Goal: Use online tool/utility: Utilize a website feature to perform a specific function

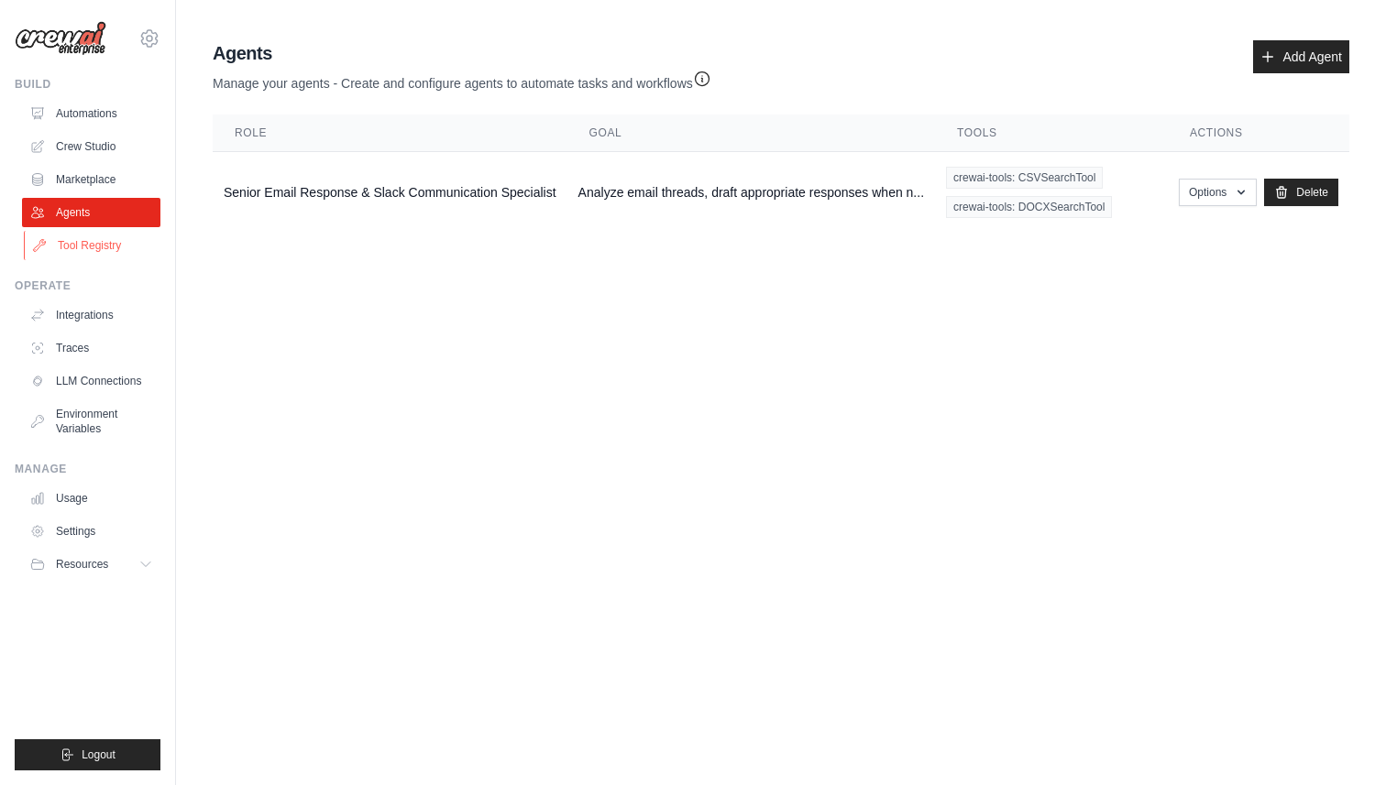
click at [94, 246] on link "Tool Registry" at bounding box center [93, 245] width 138 height 29
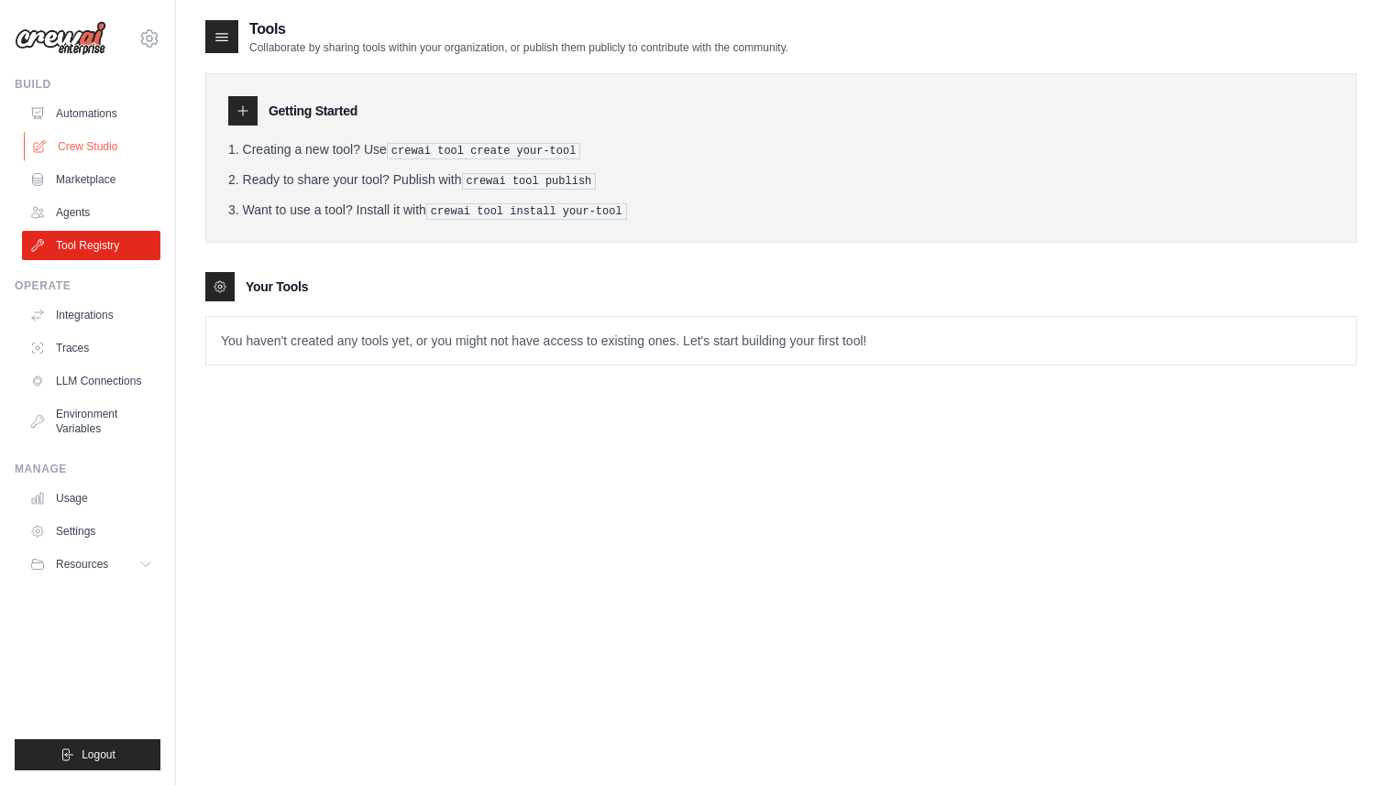
click at [90, 146] on link "Crew Studio" at bounding box center [93, 146] width 138 height 29
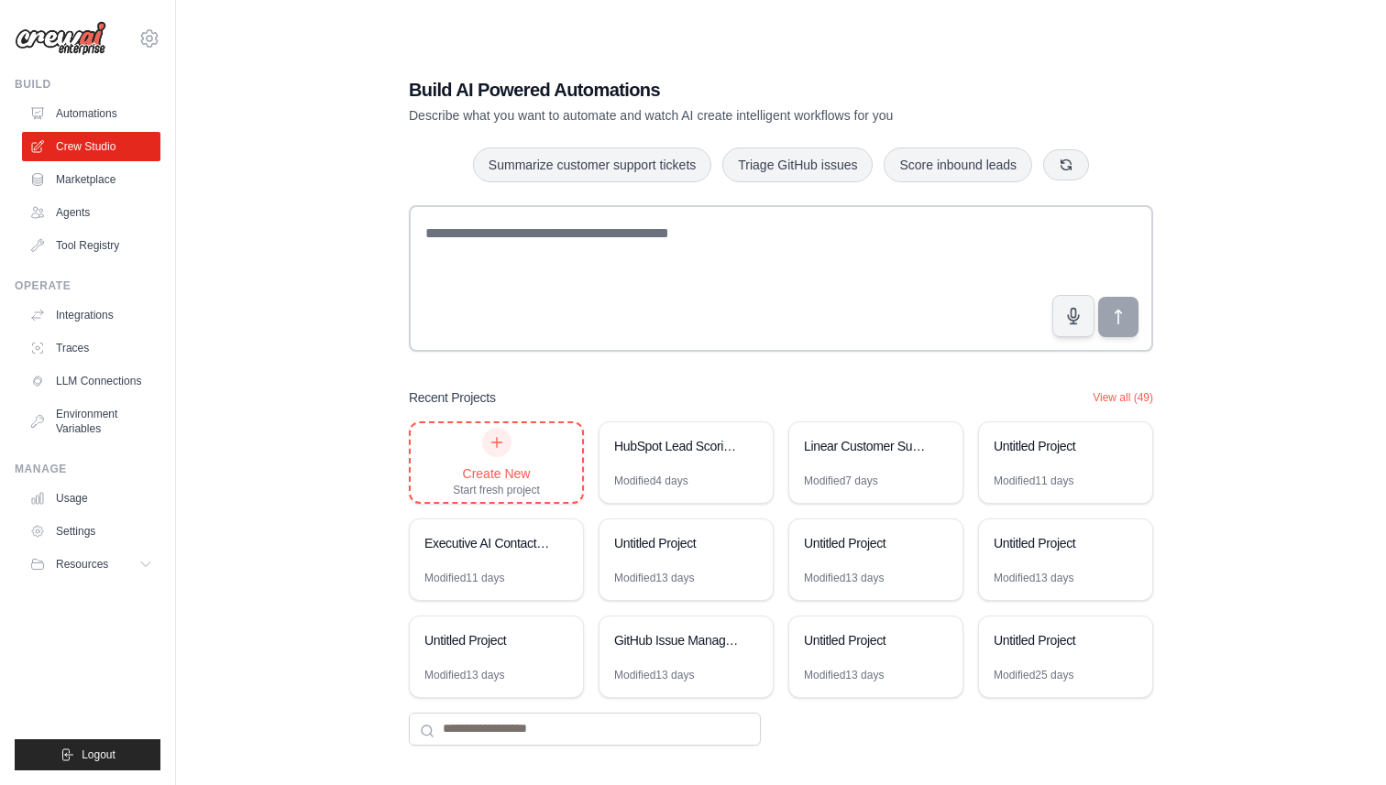
click at [460, 459] on div "Create New Start fresh project" at bounding box center [496, 463] width 87 height 70
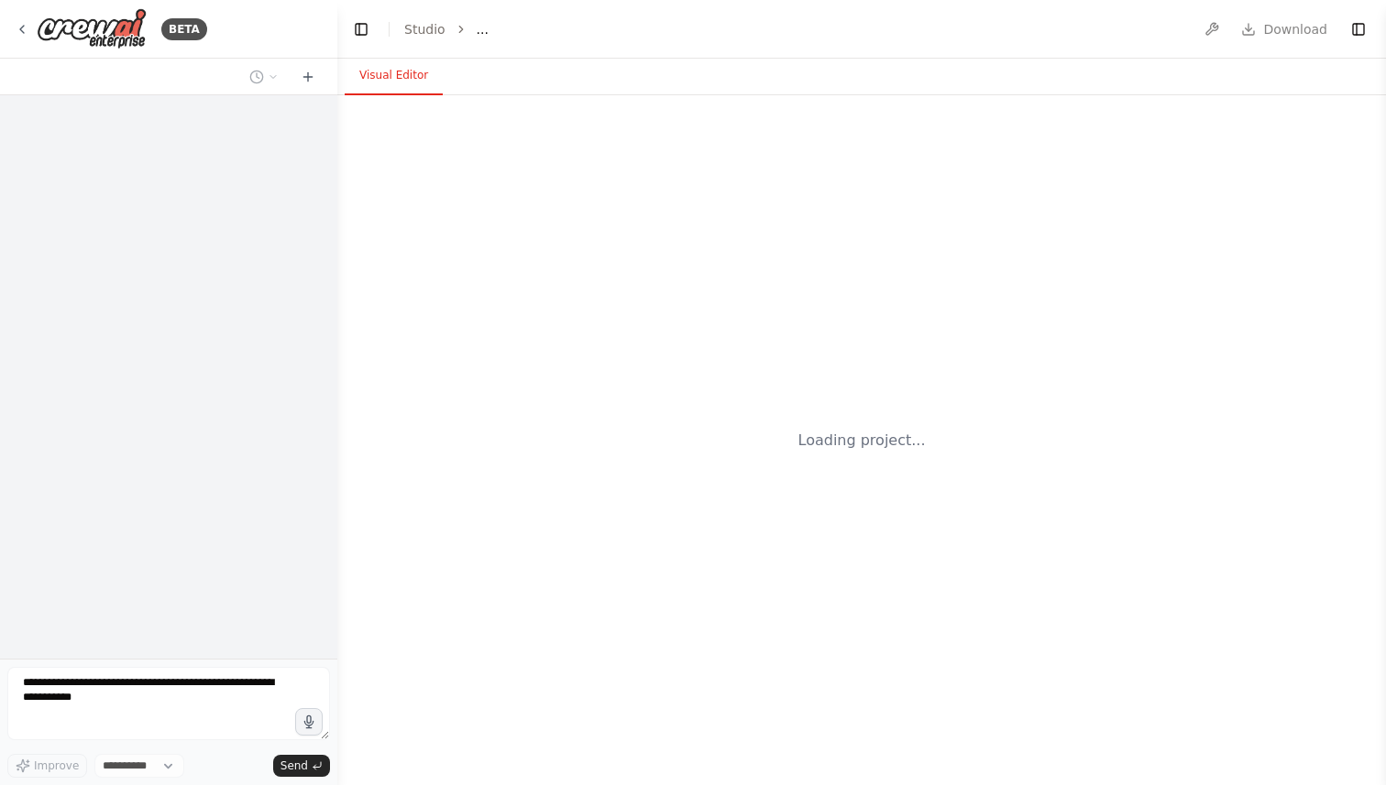
select select "****"
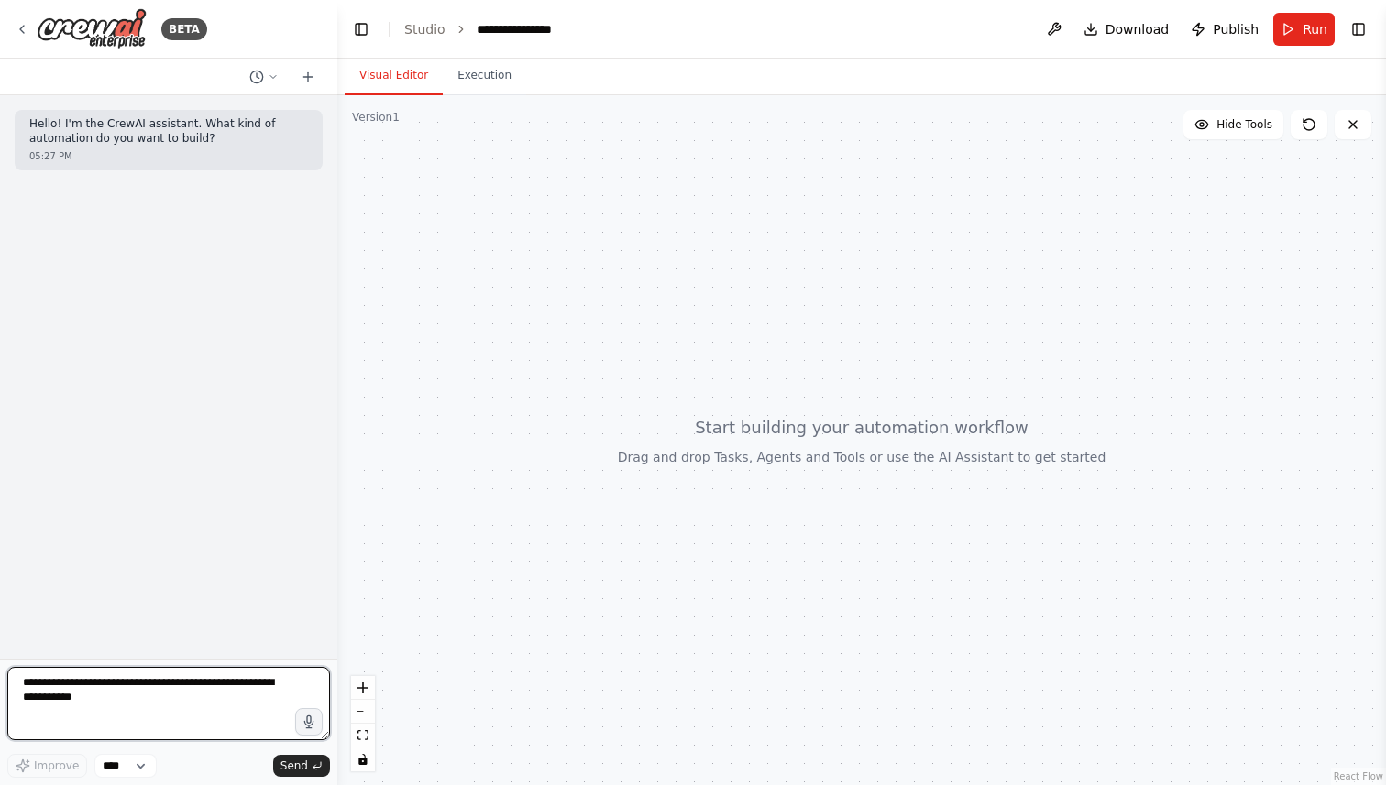
click at [89, 680] on textarea at bounding box center [168, 703] width 323 height 73
click at [200, 703] on textarea at bounding box center [168, 703] width 323 height 73
paste textarea "**********"
type textarea "**********"
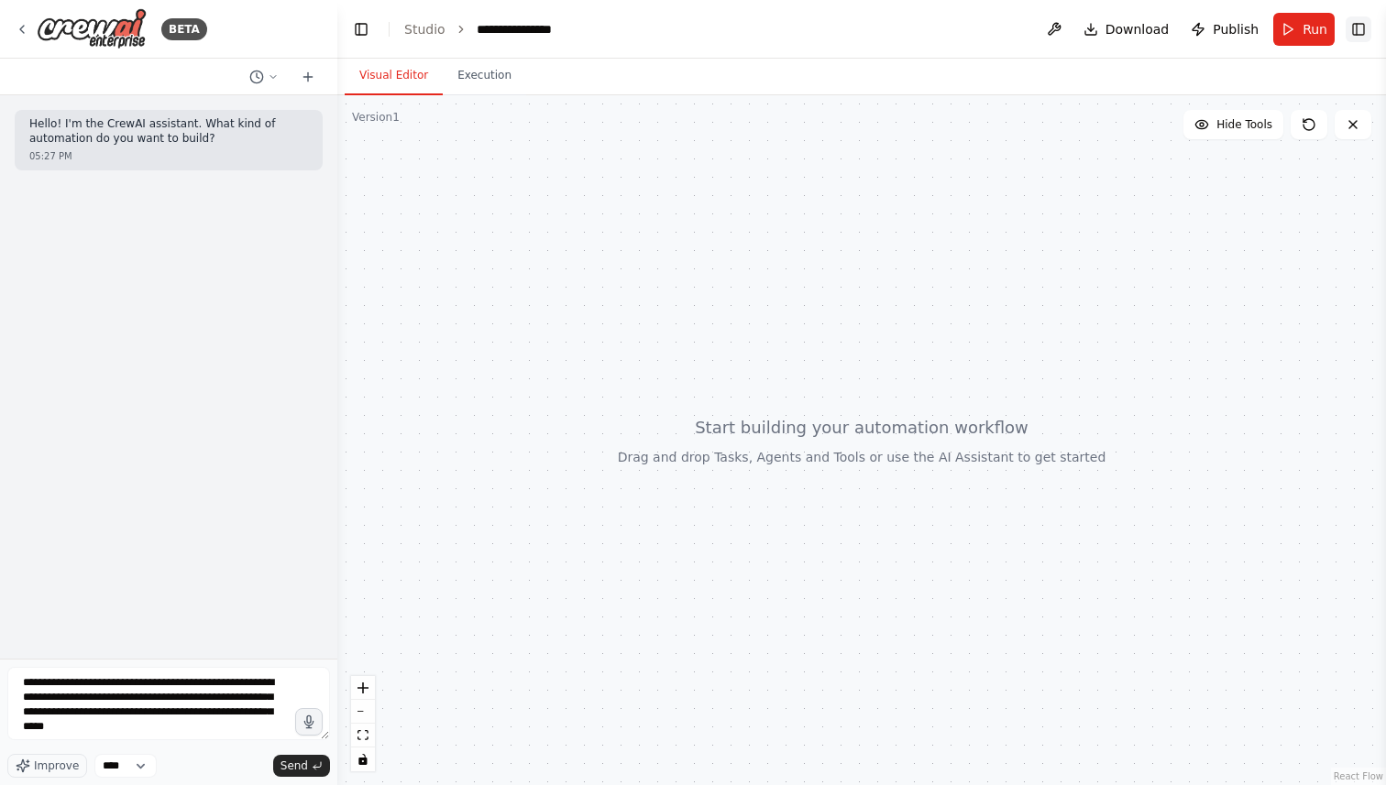
click at [1367, 38] on button "Toggle Right Sidebar" at bounding box center [1358, 29] width 26 height 26
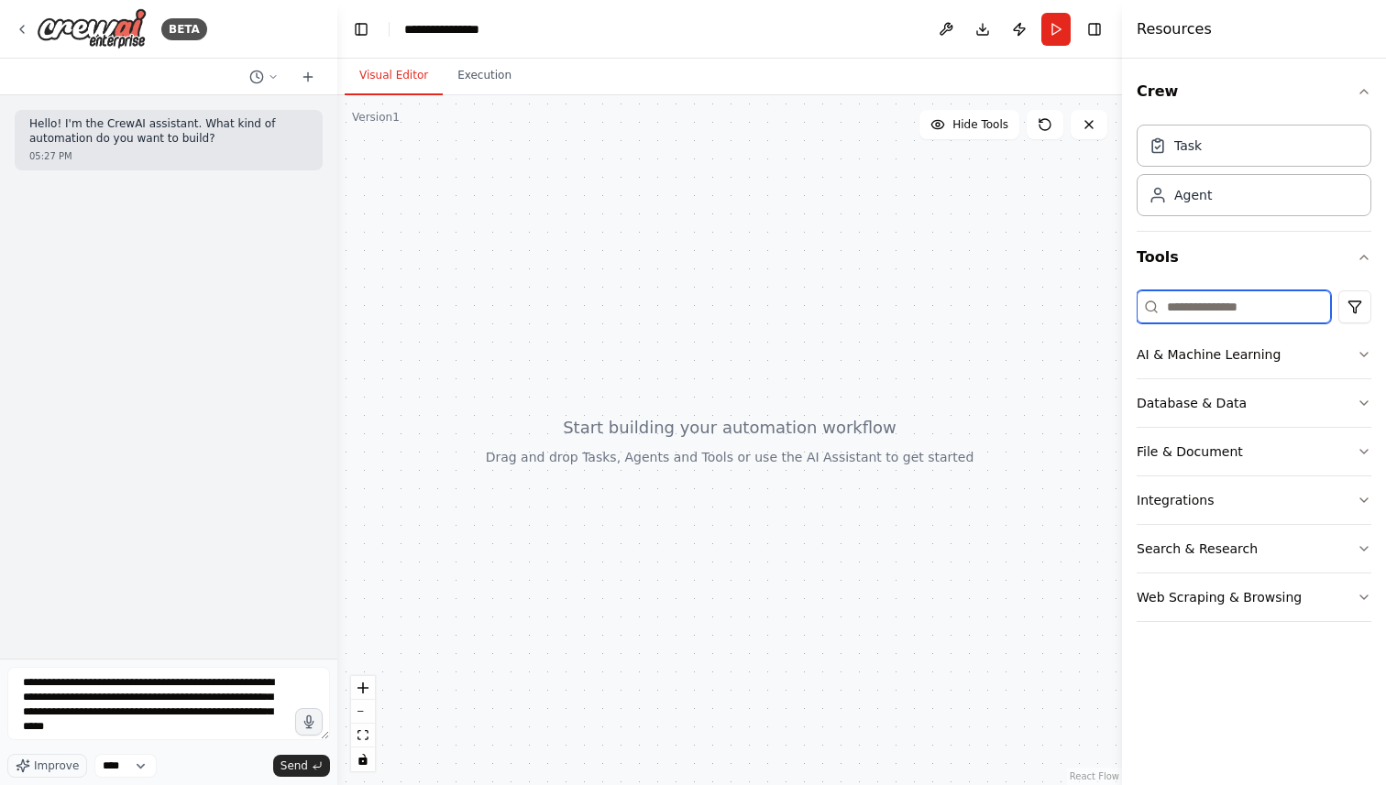
click at [1210, 302] on input at bounding box center [1233, 307] width 194 height 33
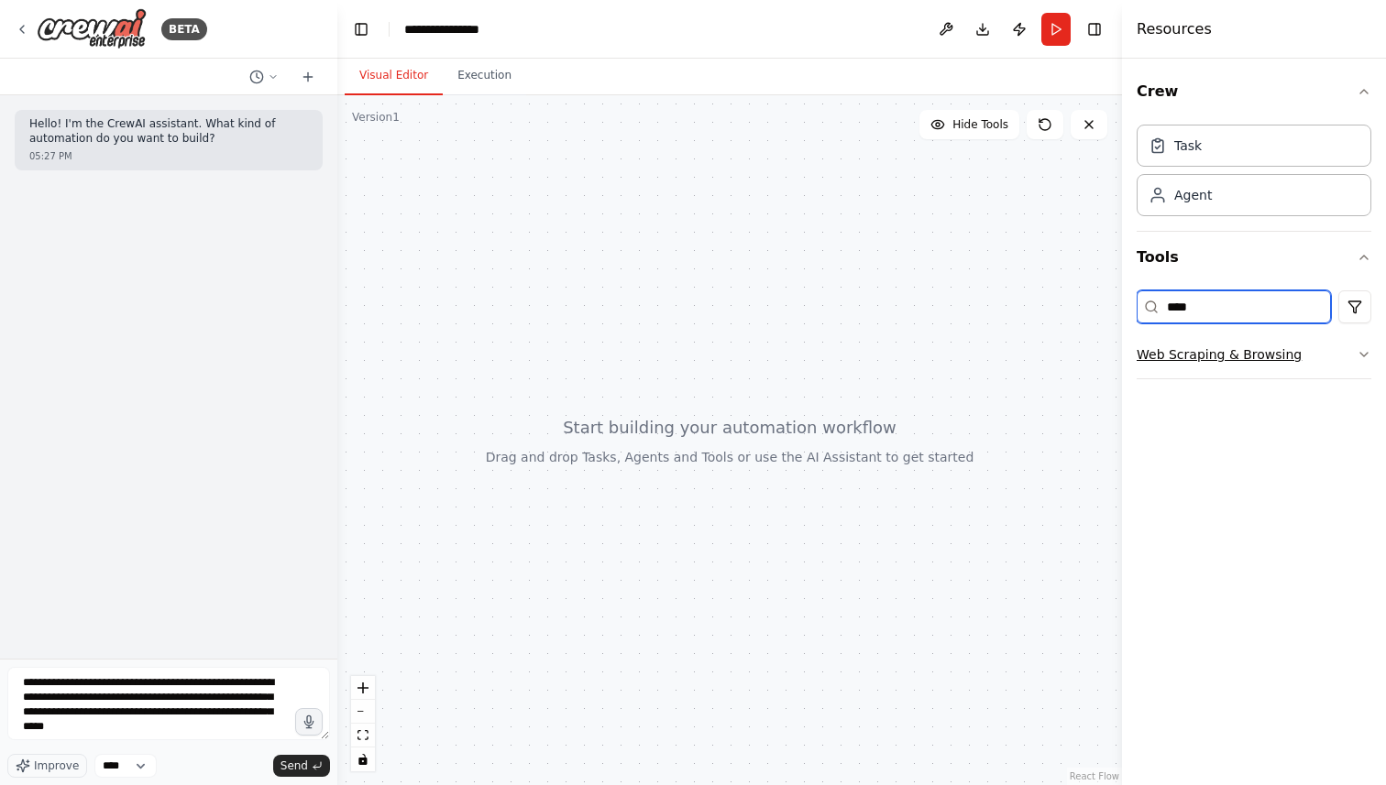
type input "****"
click at [1282, 343] on button "Web Scraping & Browsing" at bounding box center [1253, 355] width 235 height 48
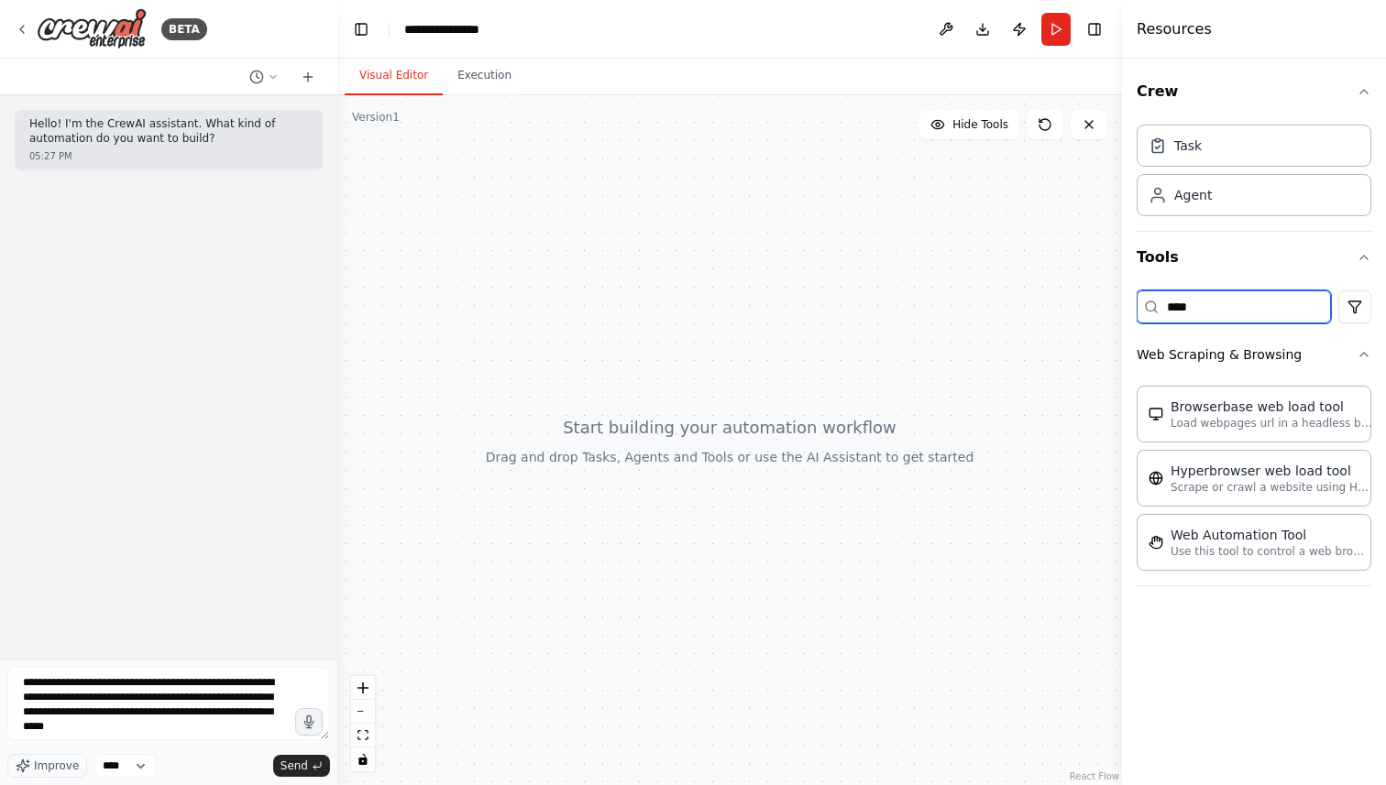
click at [1225, 315] on input "****" at bounding box center [1233, 307] width 194 height 33
click at [1181, 311] on input "****" at bounding box center [1233, 307] width 194 height 33
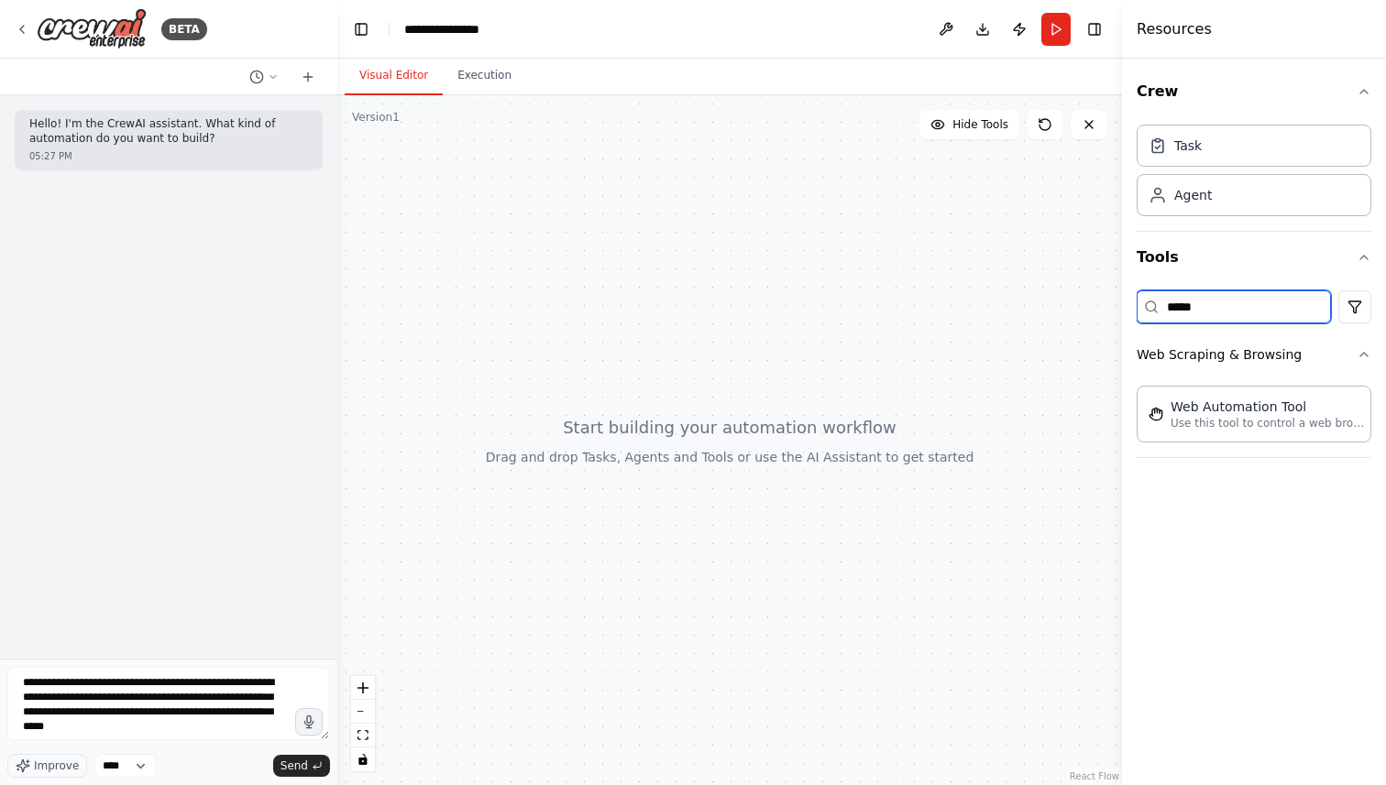
type input "*****"
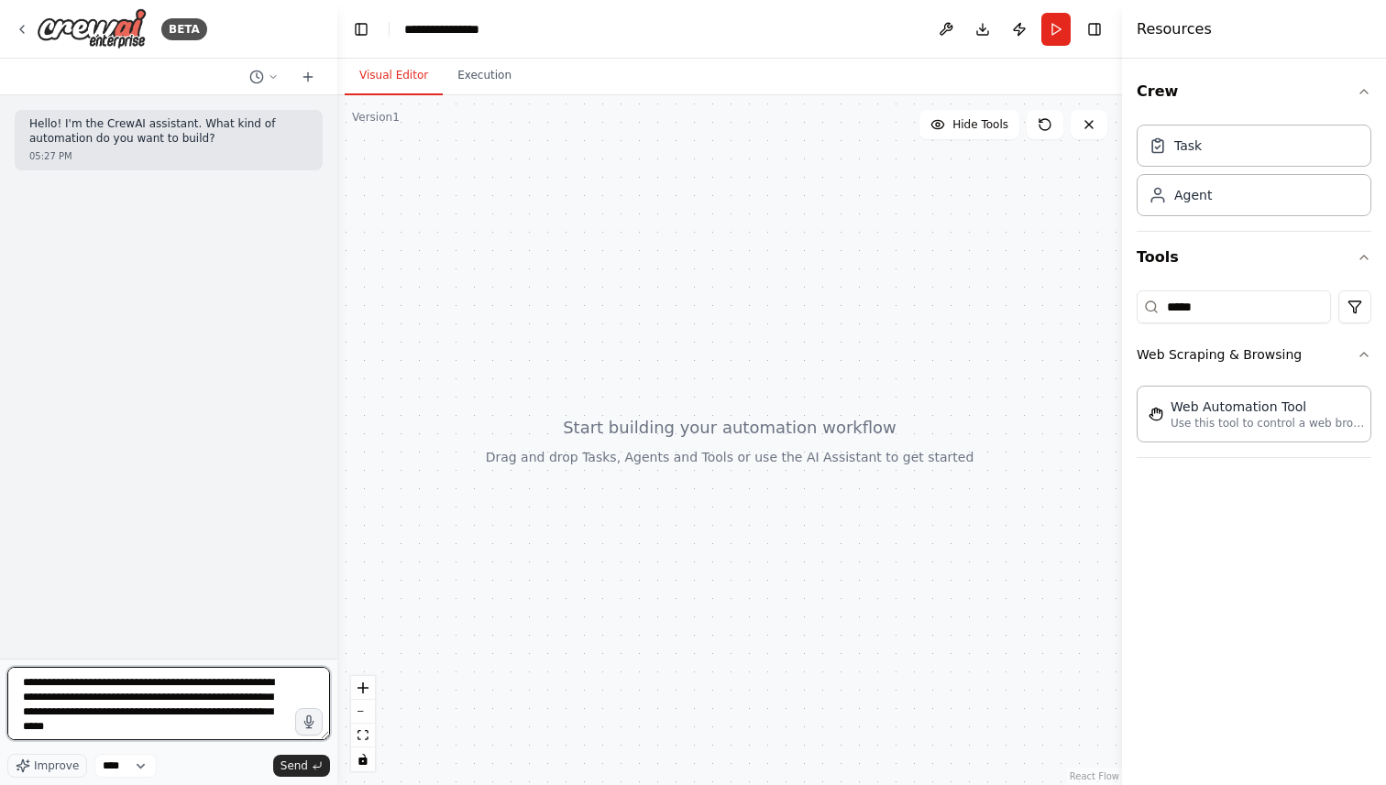
click at [208, 733] on textarea "**********" at bounding box center [168, 703] width 323 height 73
click at [204, 731] on textarea "**********" at bounding box center [168, 703] width 323 height 73
click at [164, 731] on textarea "**********" at bounding box center [168, 703] width 323 height 73
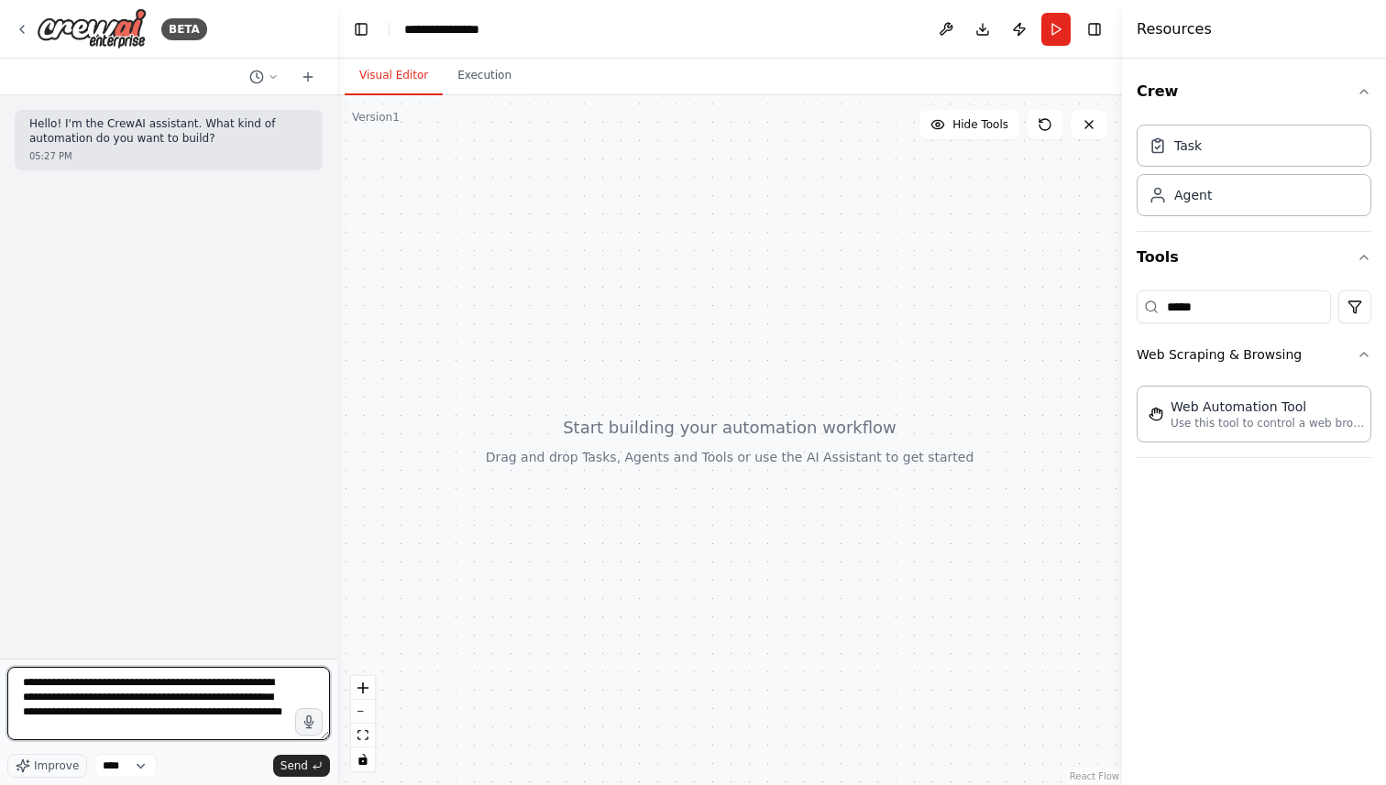
type textarea "**********"
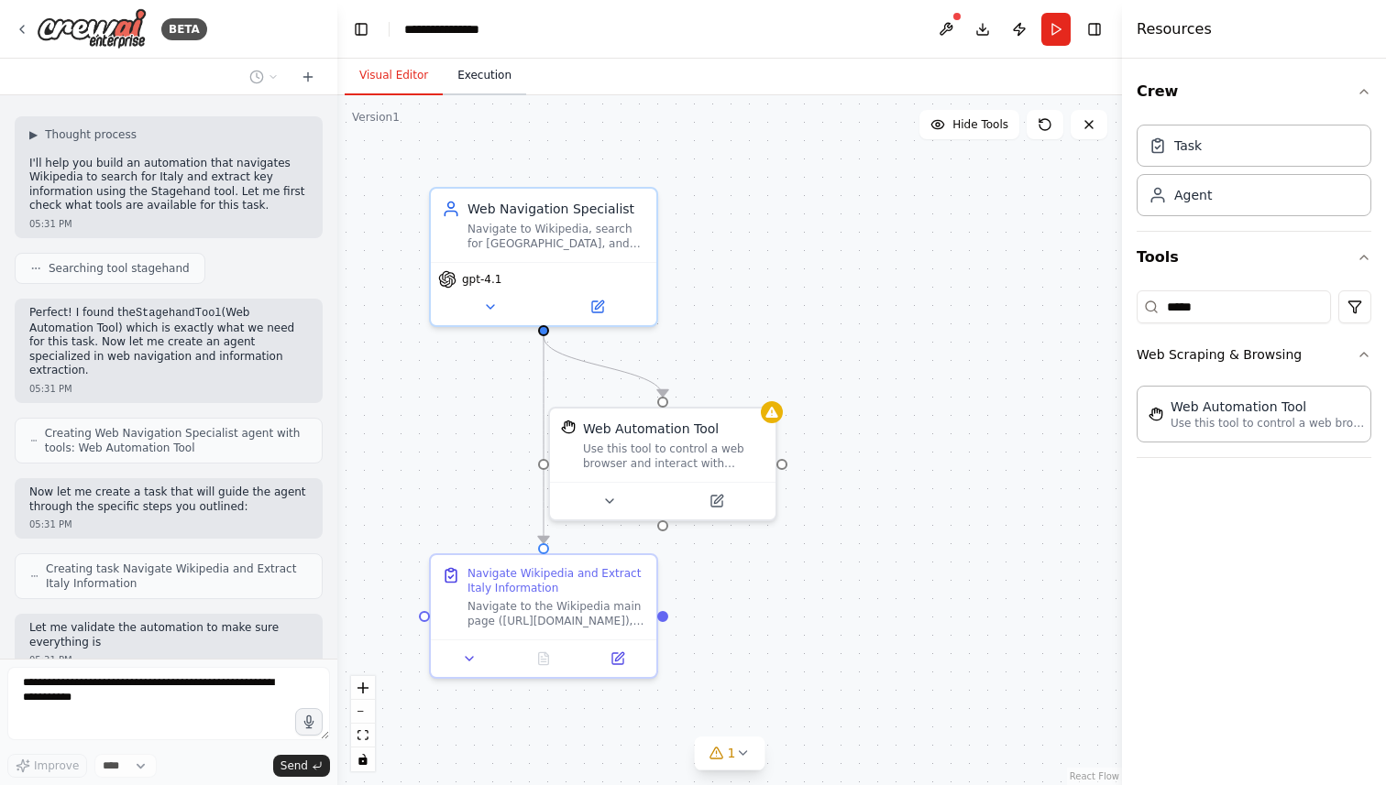
scroll to position [281, 0]
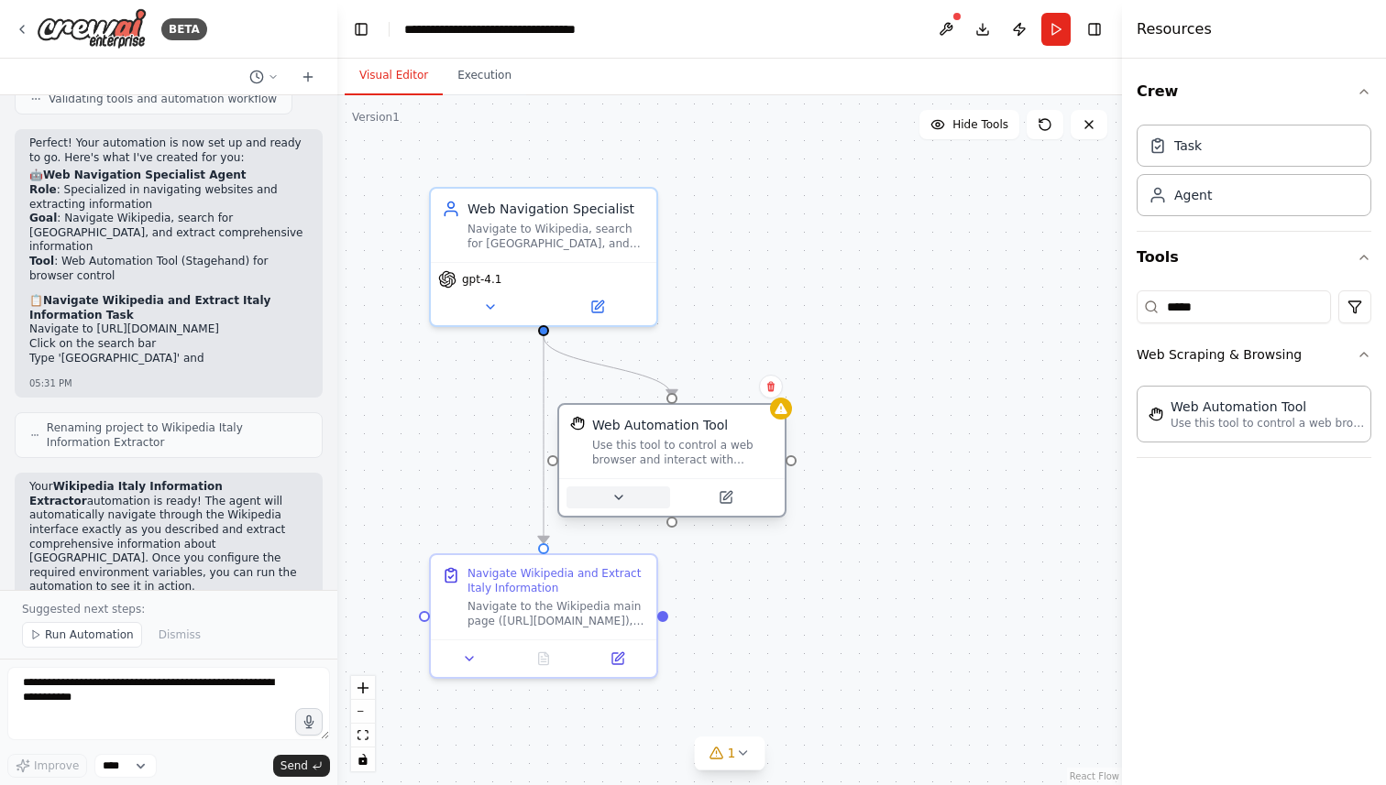
click at [595, 503] on button at bounding box center [618, 498] width 104 height 22
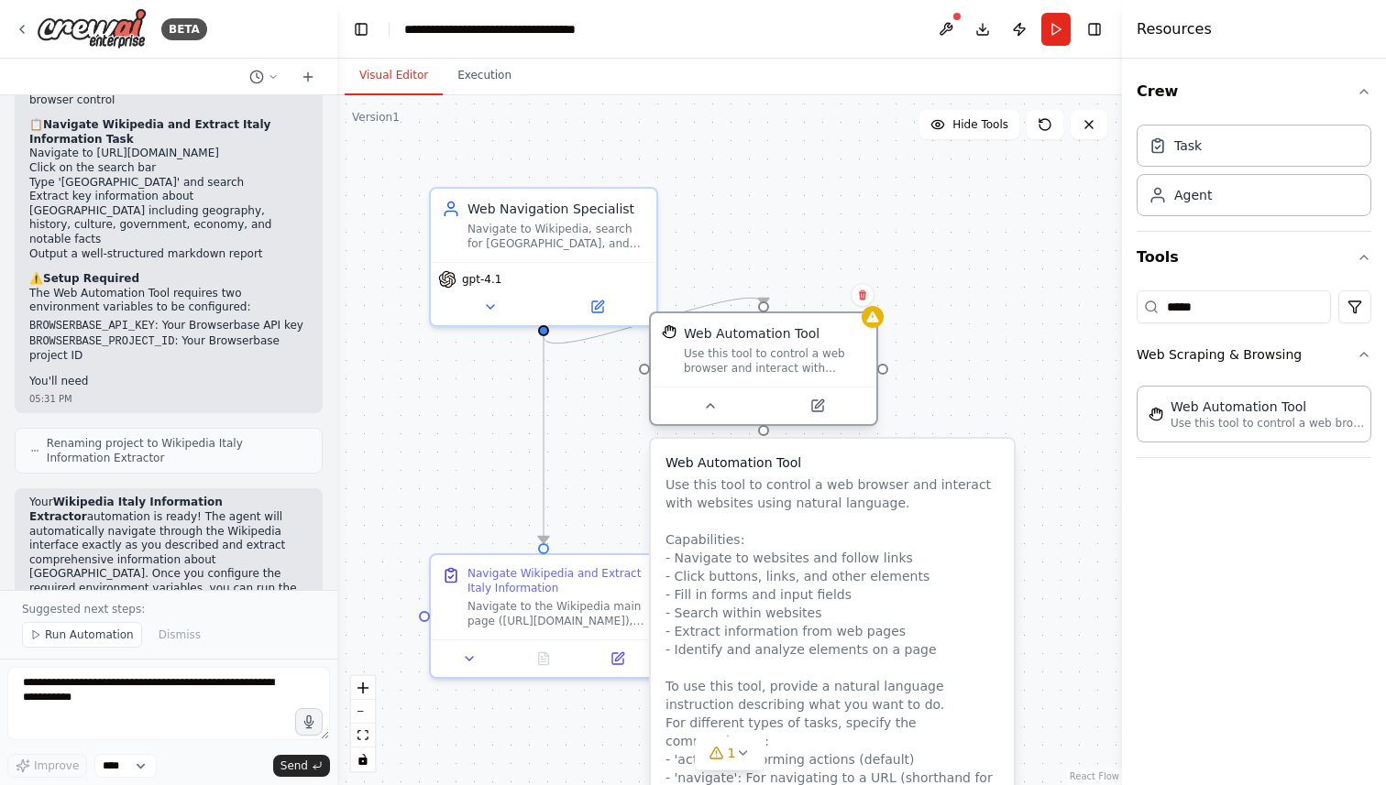
drag, startPoint x: 717, startPoint y: 422, endPoint x: 819, endPoint y: 306, distance: 154.5
click at [819, 324] on div "Web Automation Tool" at bounding box center [752, 333] width 136 height 18
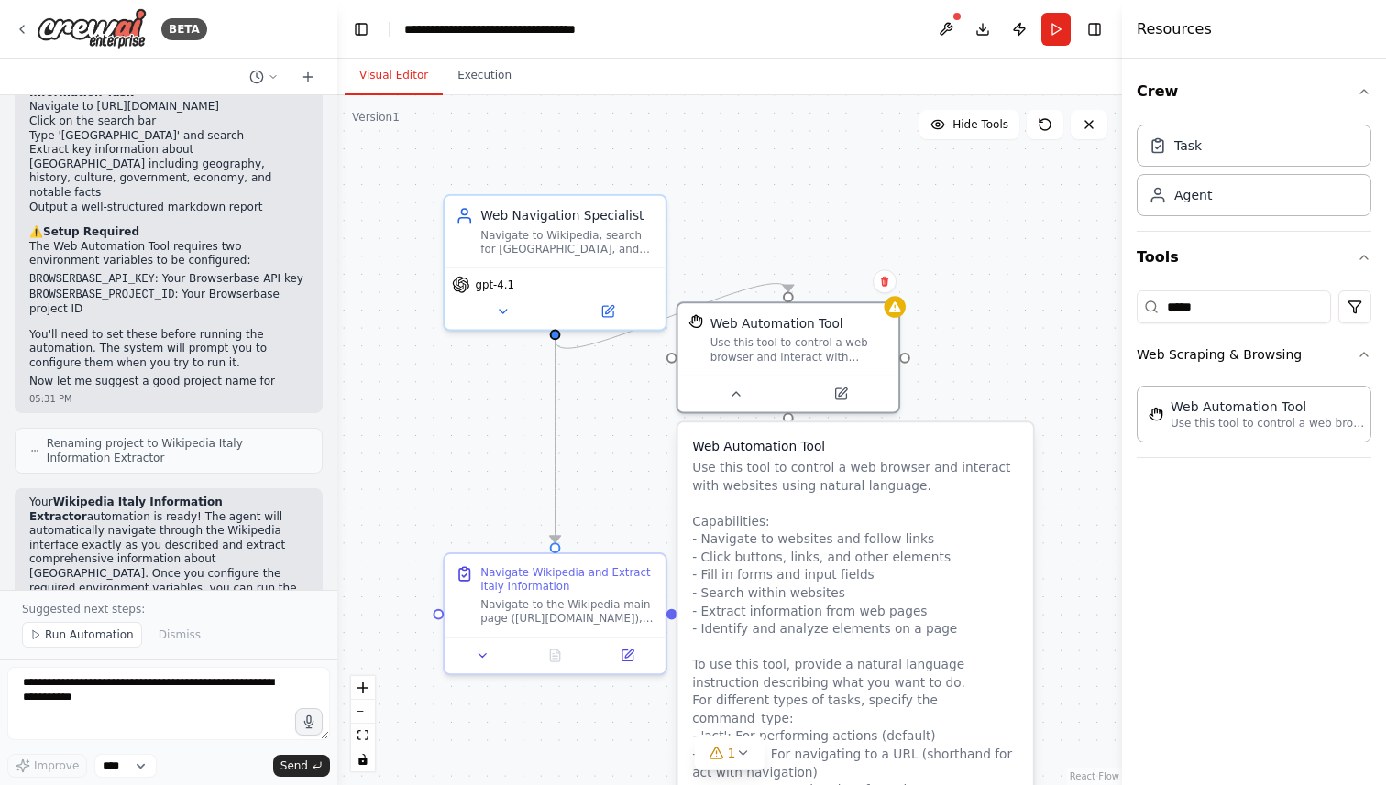
scroll to position [1015, 0]
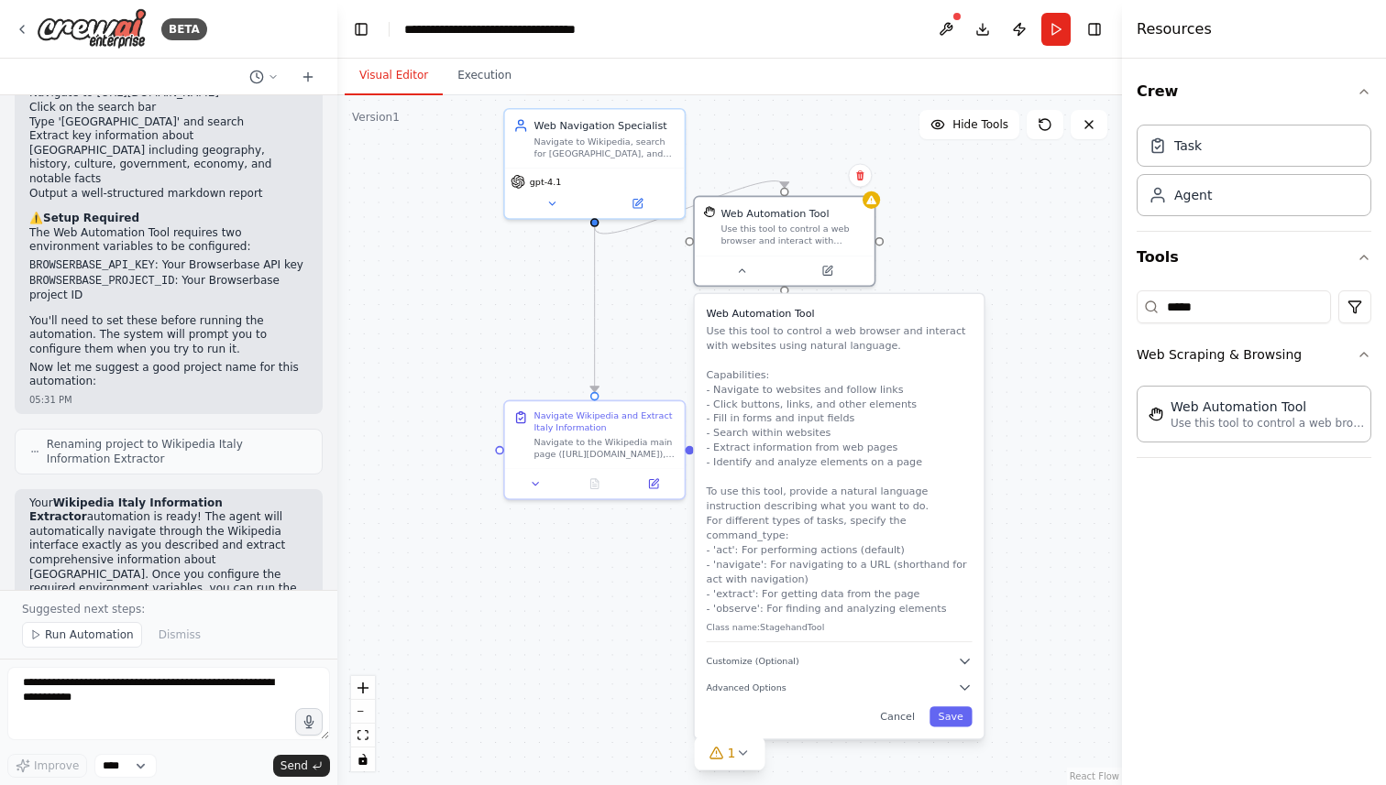
drag, startPoint x: 1079, startPoint y: 518, endPoint x: 1024, endPoint y: 372, distance: 155.7
click at [1024, 373] on div ".deletable-edge-delete-btn { width: 20px; height: 20px; border: 0px solid #ffff…" at bounding box center [729, 440] width 784 height 690
click at [965, 661] on icon "button" at bounding box center [964, 663] width 8 height 5
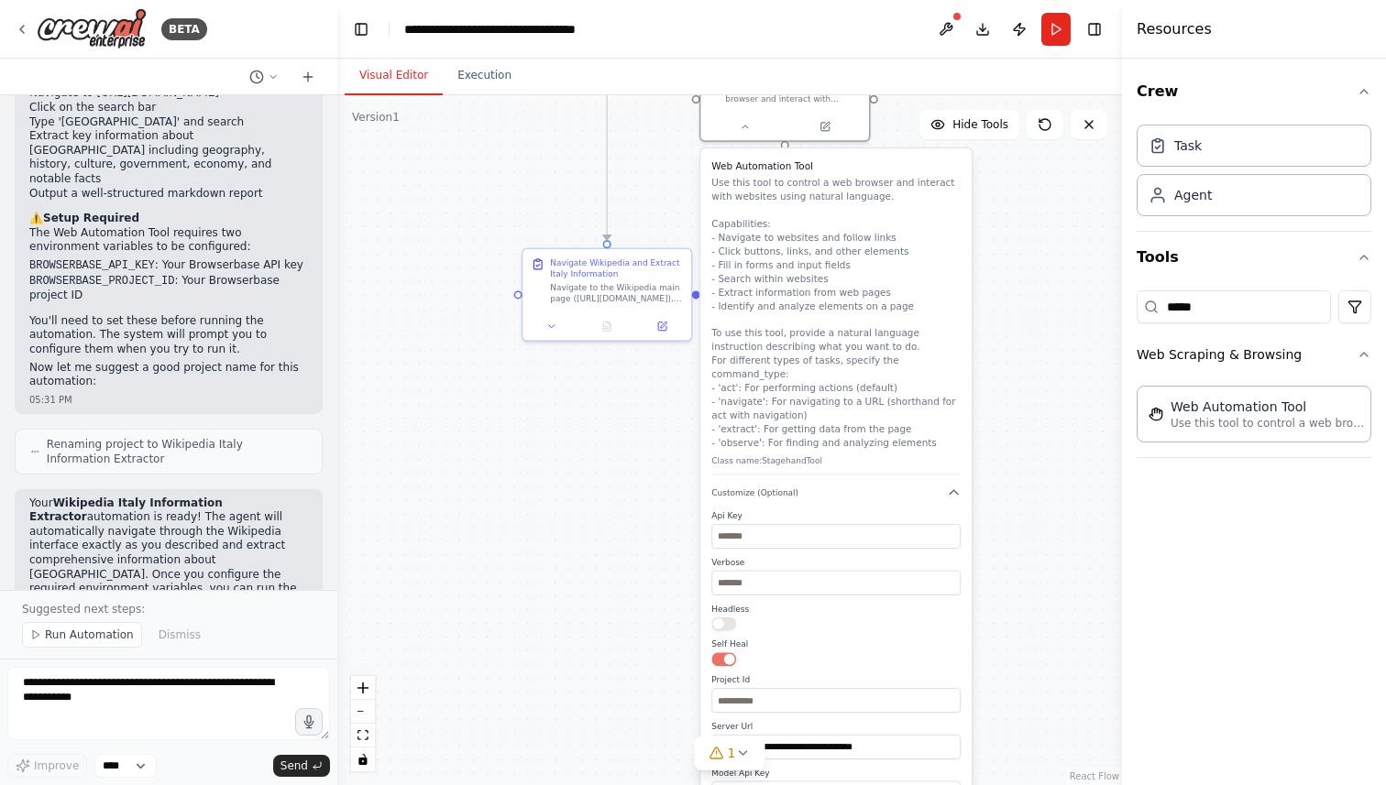
drag, startPoint x: 1023, startPoint y: 631, endPoint x: 1005, endPoint y: 462, distance: 170.4
click at [1005, 462] on div ".deletable-edge-delete-btn { width: 20px; height: 20px; border: 0px solid #ffff…" at bounding box center [729, 440] width 784 height 690
click at [814, 526] on input "text" at bounding box center [832, 534] width 249 height 25
paste input "**********"
type input "**********"
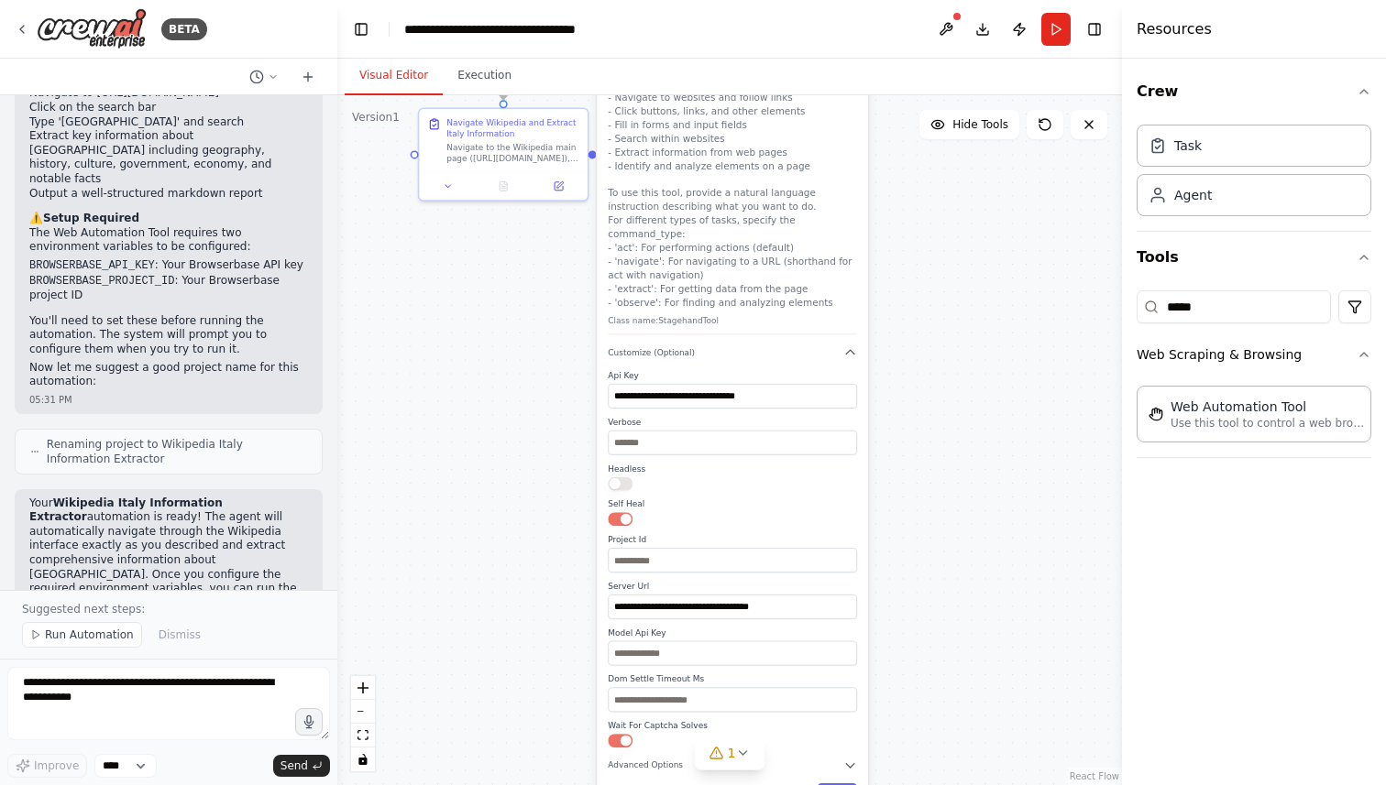
drag, startPoint x: 1008, startPoint y: 594, endPoint x: 907, endPoint y: 454, distance: 172.7
click at [907, 454] on div ".deletable-edge-delete-btn { width: 20px; height: 20px; border: 0px solid #ffff…" at bounding box center [729, 440] width 784 height 690
click at [691, 546] on input "text" at bounding box center [732, 558] width 249 height 25
paste input "**********"
type input "**********"
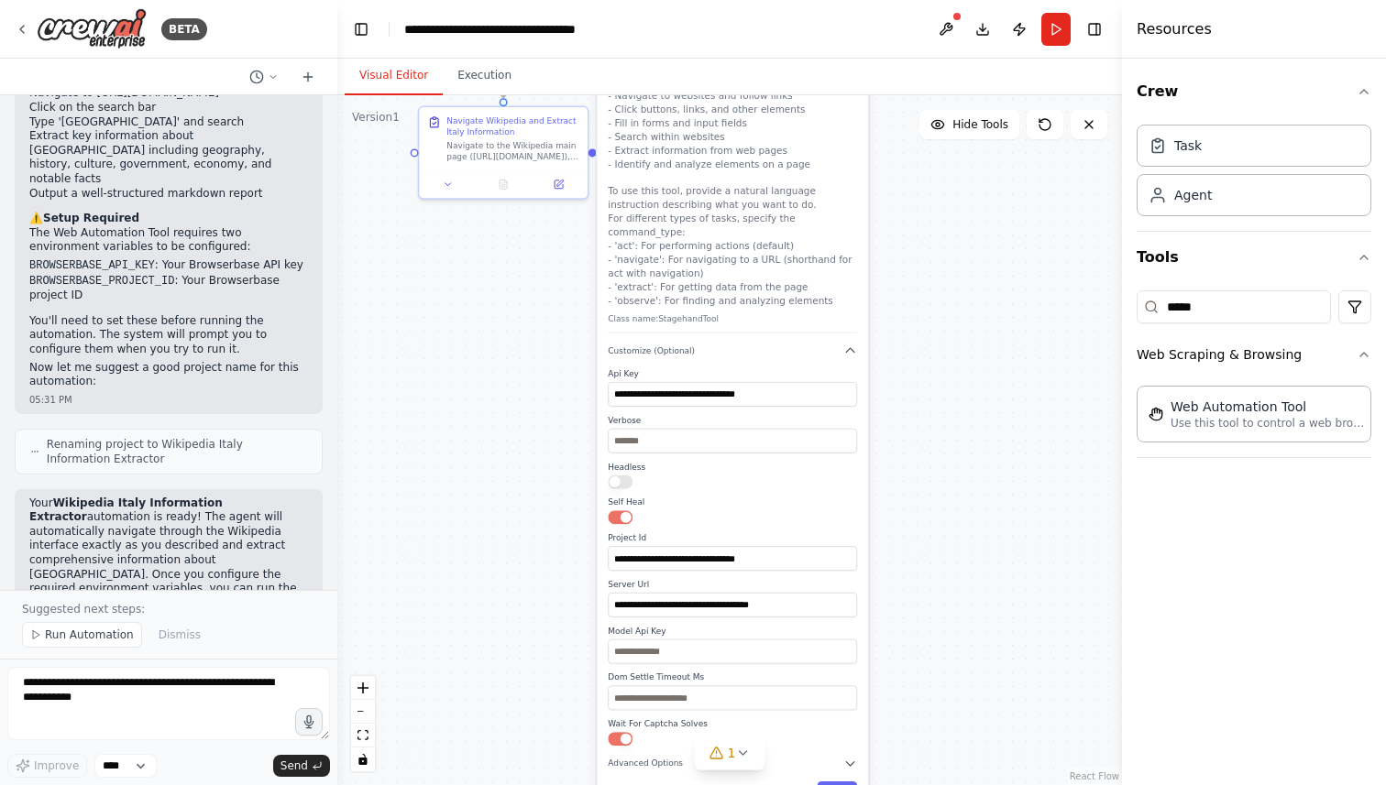
click at [973, 551] on div ".deletable-edge-delete-btn { width: 20px; height: 20px; border: 0px solid #ffff…" at bounding box center [729, 440] width 784 height 690
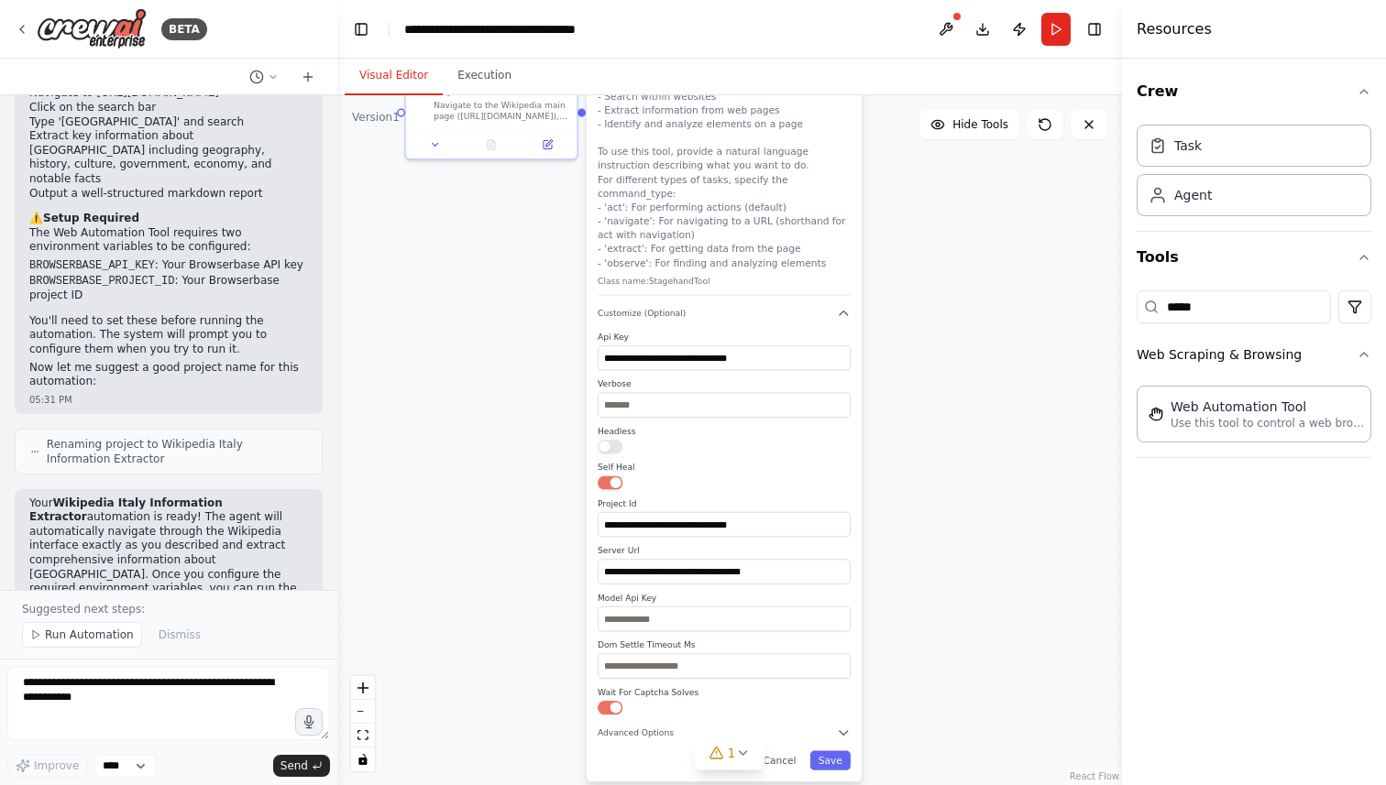
drag, startPoint x: 931, startPoint y: 618, endPoint x: 924, endPoint y: 584, distance: 34.7
click at [924, 584] on div ".deletable-edge-delete-btn { width: 20px; height: 20px; border: 0px solid #ffff…" at bounding box center [729, 440] width 784 height 690
click at [840, 751] on button "Save" at bounding box center [830, 760] width 40 height 19
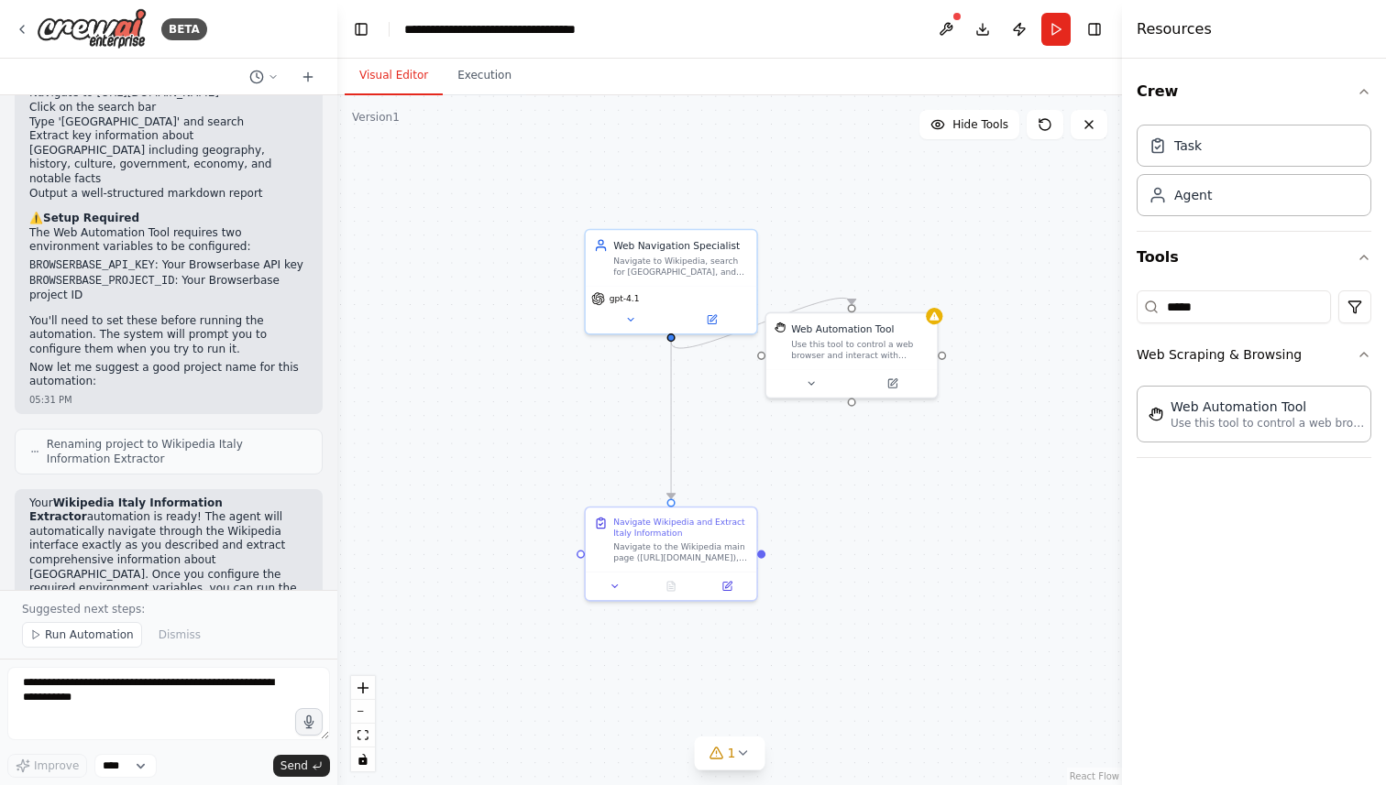
drag, startPoint x: 795, startPoint y: 214, endPoint x: 972, endPoint y: 653, distance: 474.4
click at [972, 653] on div ".deletable-edge-delete-btn { width: 20px; height: 20px; border: 0px solid #ffff…" at bounding box center [729, 440] width 784 height 690
click at [862, 306] on div ".deletable-edge-delete-btn { width: 20px; height: 20px; border: 0px solid #ffff…" at bounding box center [729, 440] width 784 height 690
click at [862, 307] on div ".deletable-edge-delete-btn { width: 20px; height: 20px; border: 0px solid #ffff…" at bounding box center [729, 440] width 784 height 690
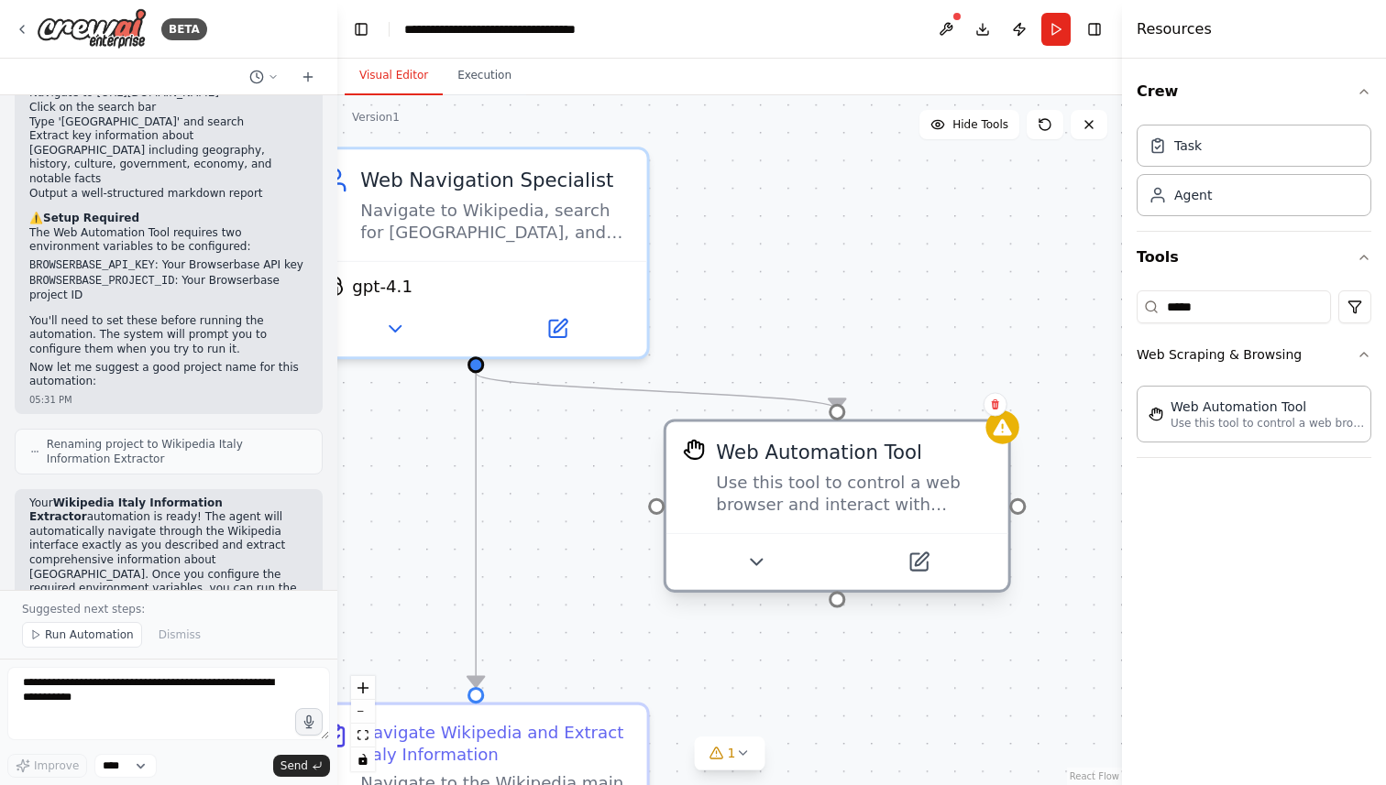
drag, startPoint x: 863, startPoint y: 350, endPoint x: 864, endPoint y: 471, distance: 121.0
click at [864, 471] on div "Web Automation Tool Use this tool to control a web browser and interact with we…" at bounding box center [853, 478] width 275 height 78
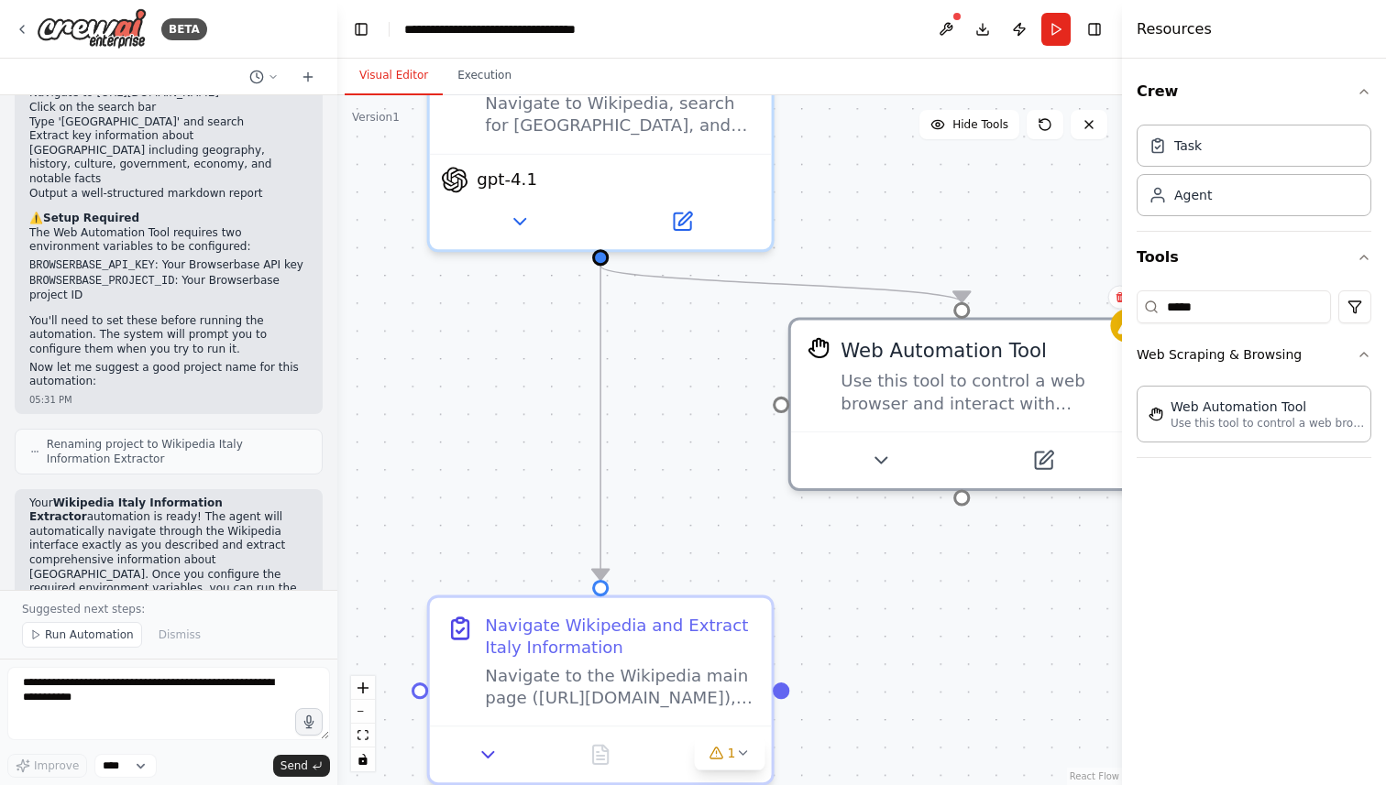
drag, startPoint x: 869, startPoint y: 301, endPoint x: 993, endPoint y: 193, distance: 164.4
click at [993, 193] on div ".deletable-edge-delete-btn { width: 20px; height: 20px; border: 0px solid #ffff…" at bounding box center [729, 440] width 784 height 690
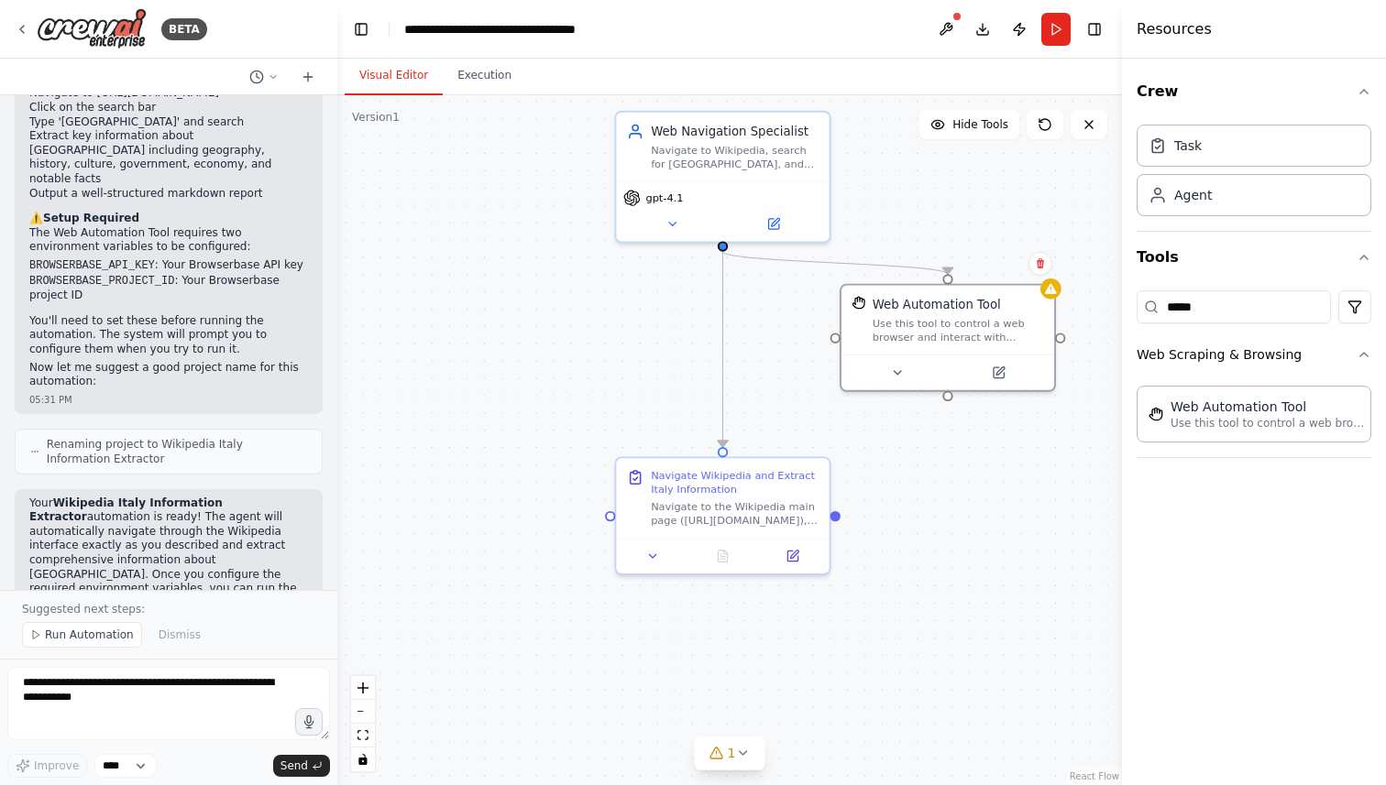
drag, startPoint x: 1003, startPoint y: 197, endPoint x: 968, endPoint y: 213, distance: 39.0
click at [968, 213] on div ".deletable-edge-delete-btn { width: 20px; height: 20px; border: 0px solid #ffff…" at bounding box center [729, 440] width 784 height 690
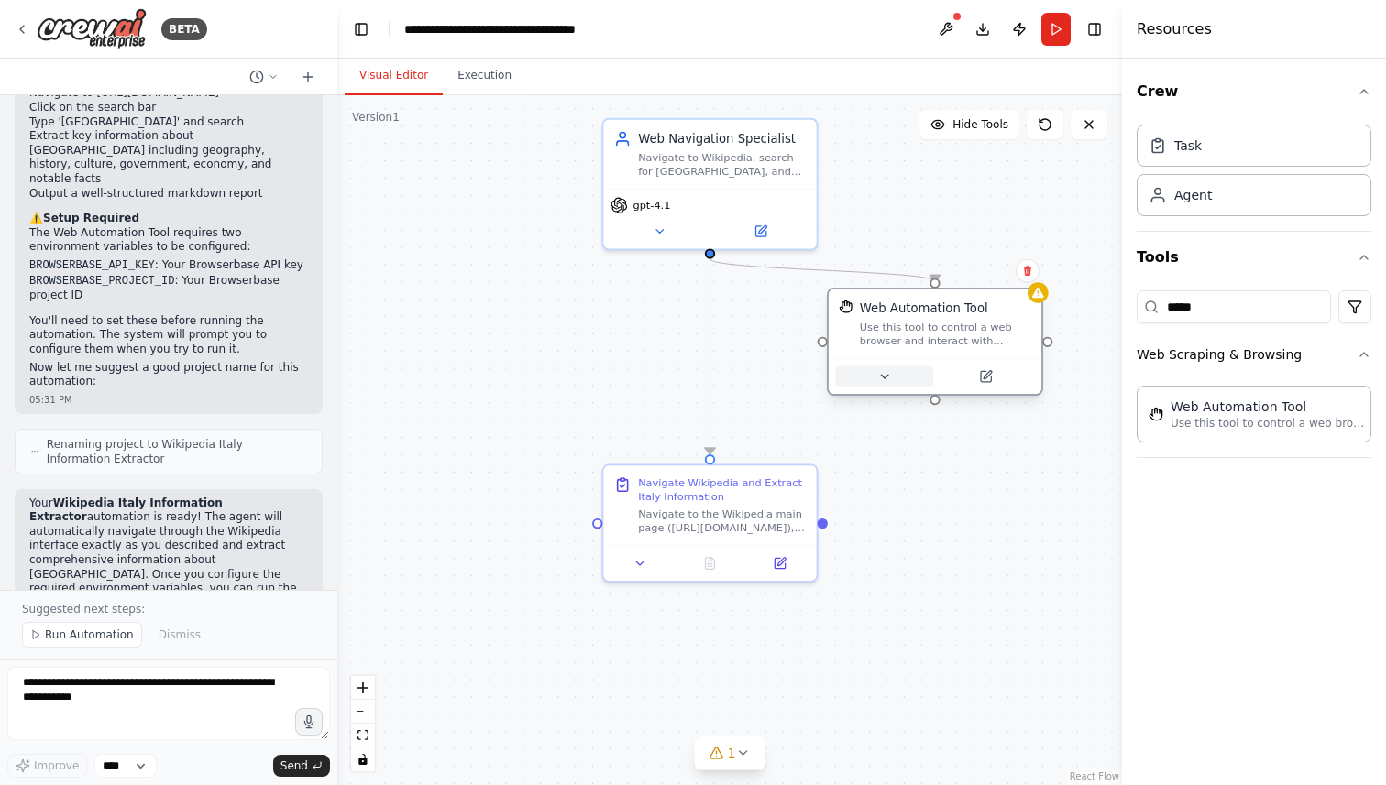
click at [891, 382] on icon at bounding box center [884, 377] width 14 height 14
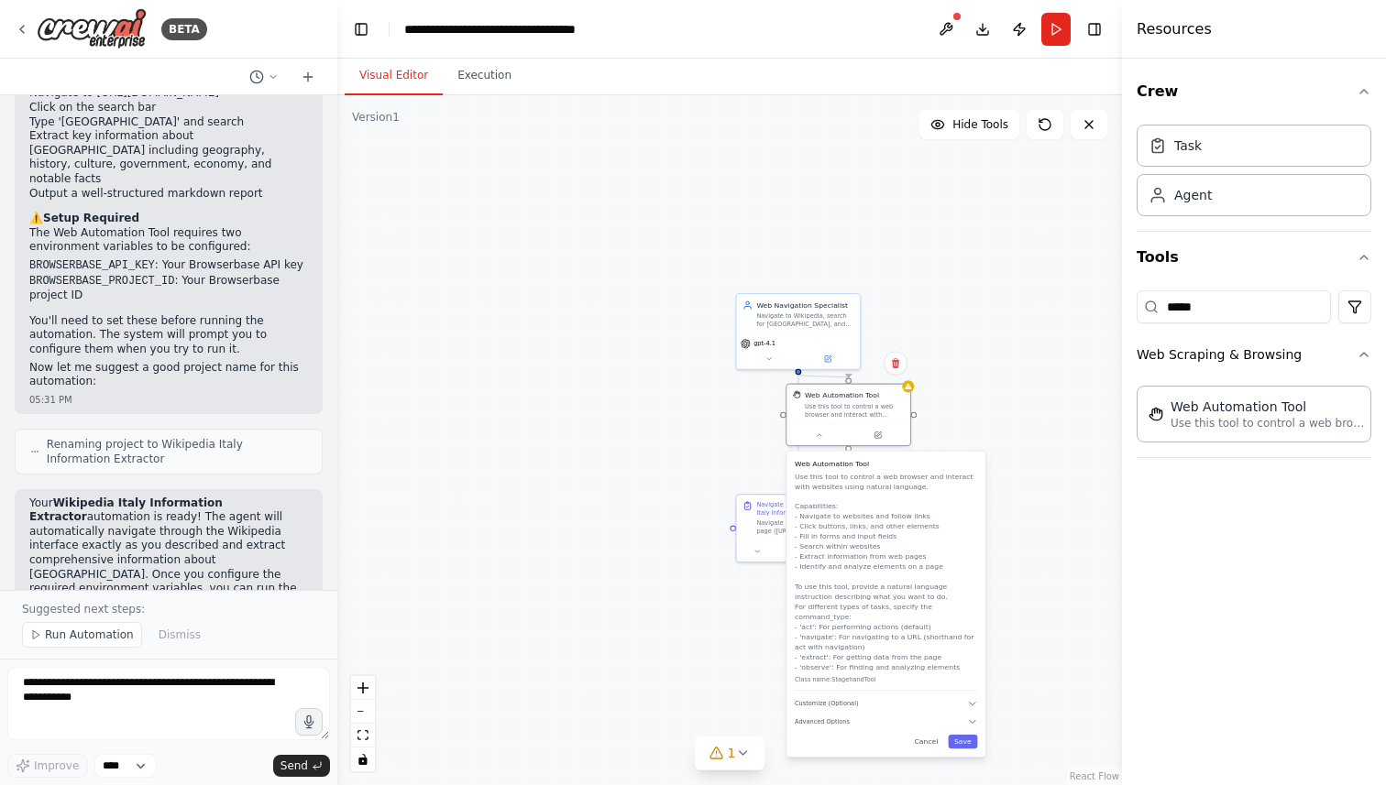
drag, startPoint x: 920, startPoint y: 535, endPoint x: 843, endPoint y: 521, distance: 78.4
click at [843, 521] on p "Use this tool to control a web browser and interact with websites using natural…" at bounding box center [886, 571] width 182 height 201
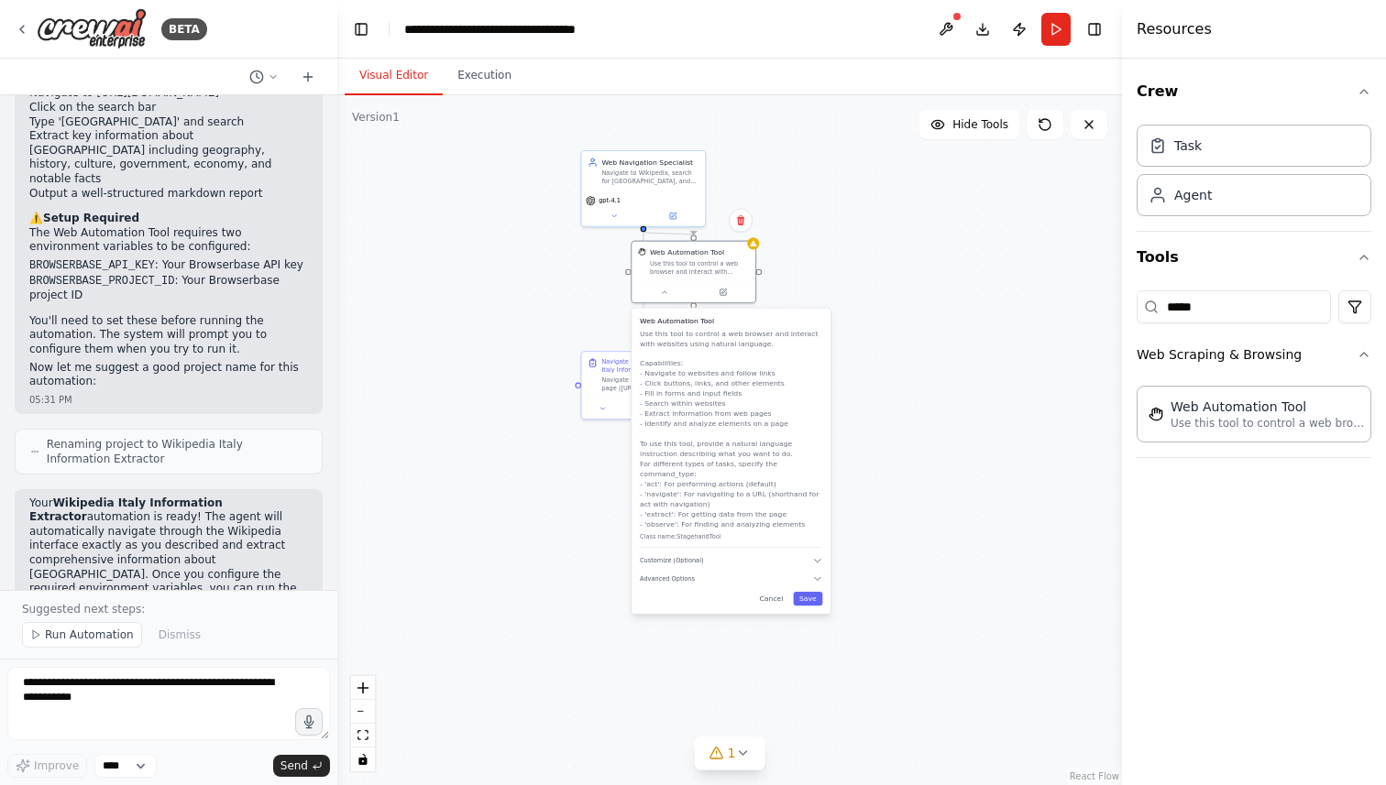
drag, startPoint x: 657, startPoint y: 564, endPoint x: 502, endPoint y: 419, distance: 212.0
click at [502, 419] on div ".deletable-edge-delete-btn { width: 20px; height: 20px; border: 0px solid #ffff…" at bounding box center [729, 440] width 784 height 690
click at [819, 554] on icon "button" at bounding box center [817, 559] width 10 height 10
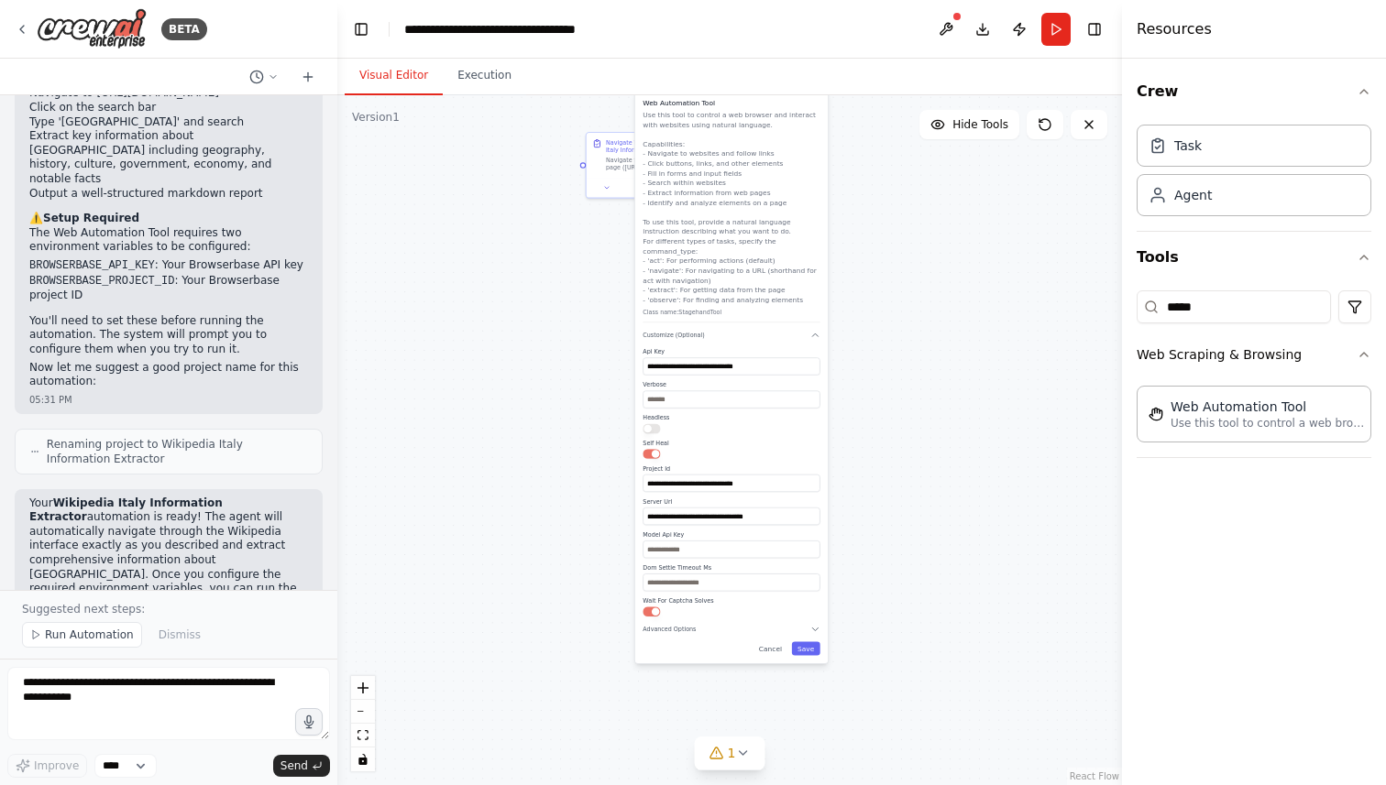
drag, startPoint x: 879, startPoint y: 605, endPoint x: 875, endPoint y: 344, distance: 261.2
click at [875, 344] on div ".deletable-edge-delete-btn { width: 20px; height: 20px; border: 0px solid #ffff…" at bounding box center [729, 440] width 784 height 690
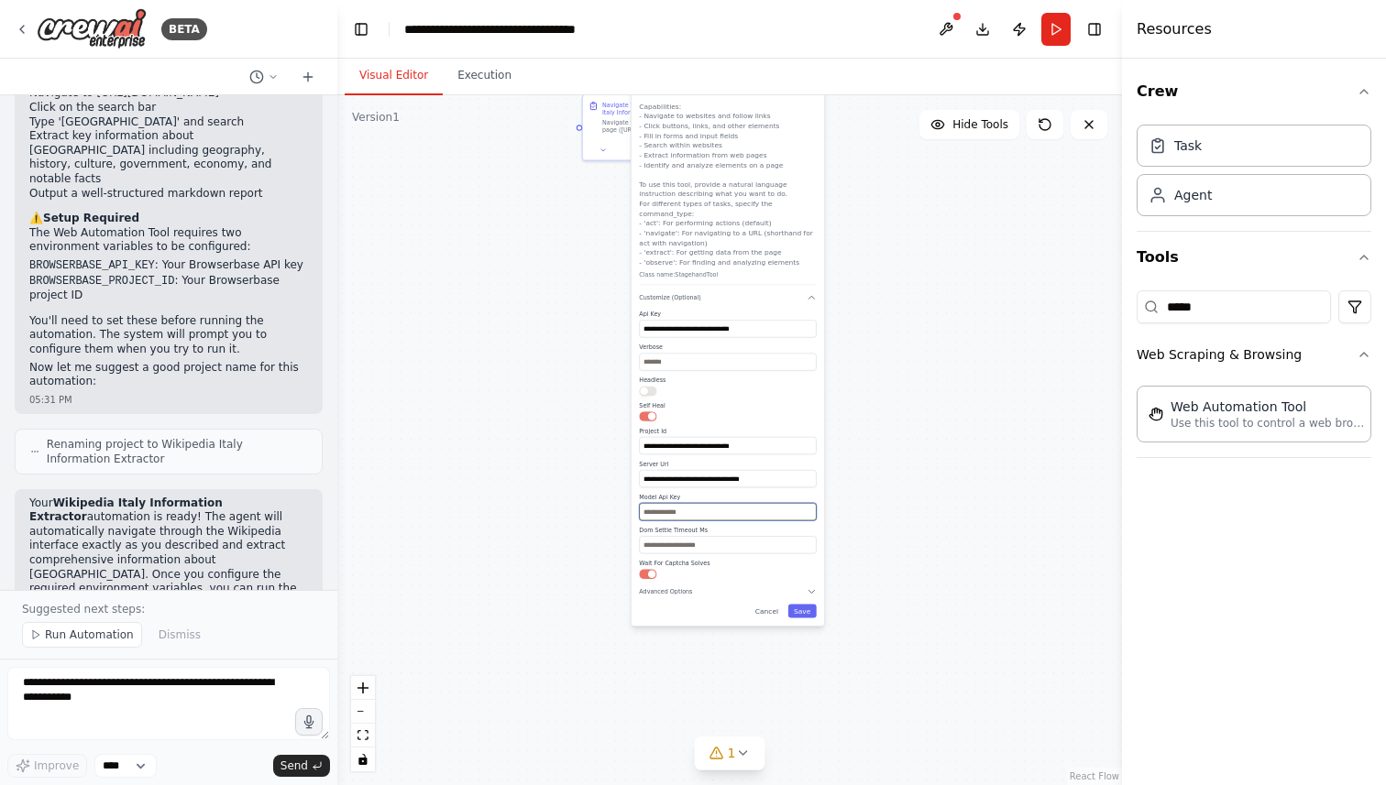
click at [702, 505] on input "text" at bounding box center [727, 511] width 177 height 17
paste input "**********"
type input "**********"
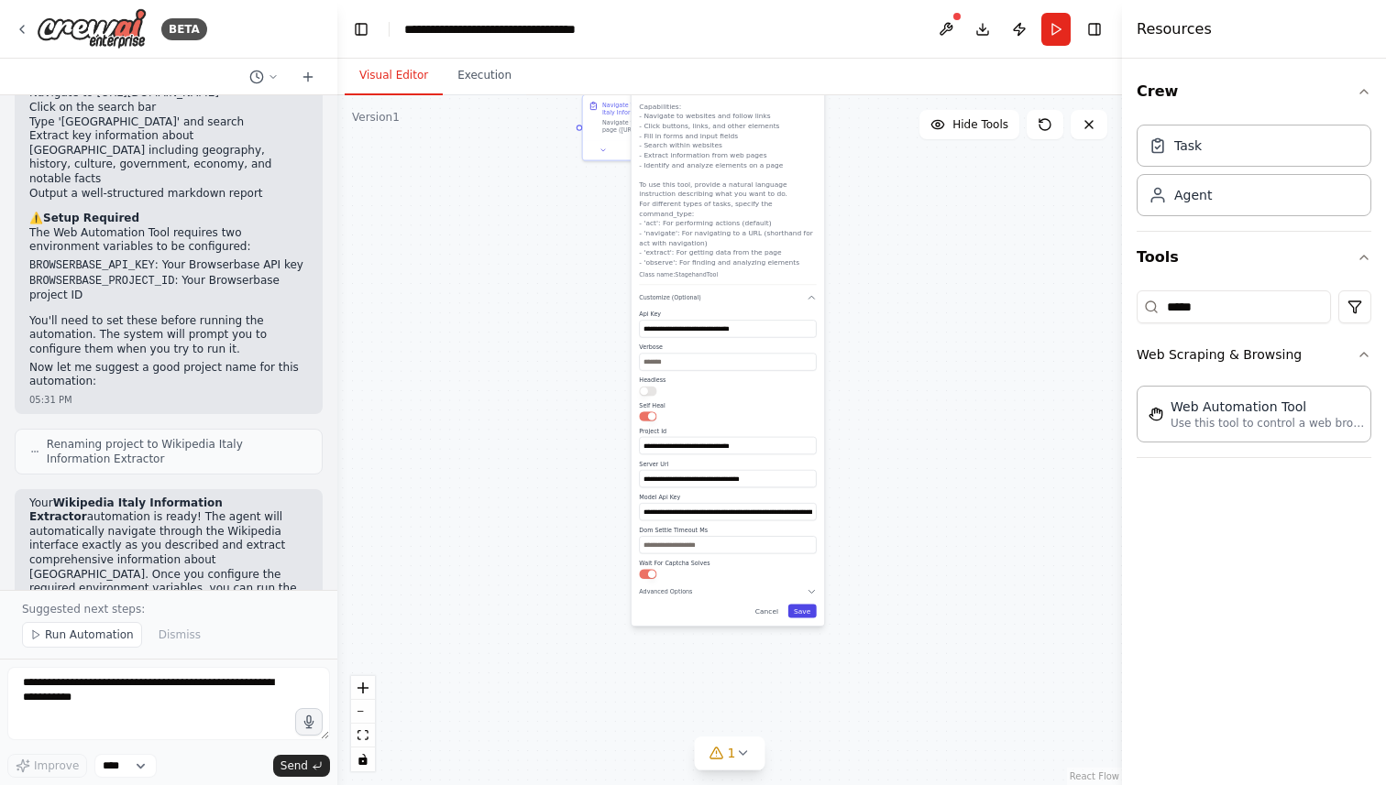
click at [808, 605] on button "Save" at bounding box center [802, 612] width 28 height 14
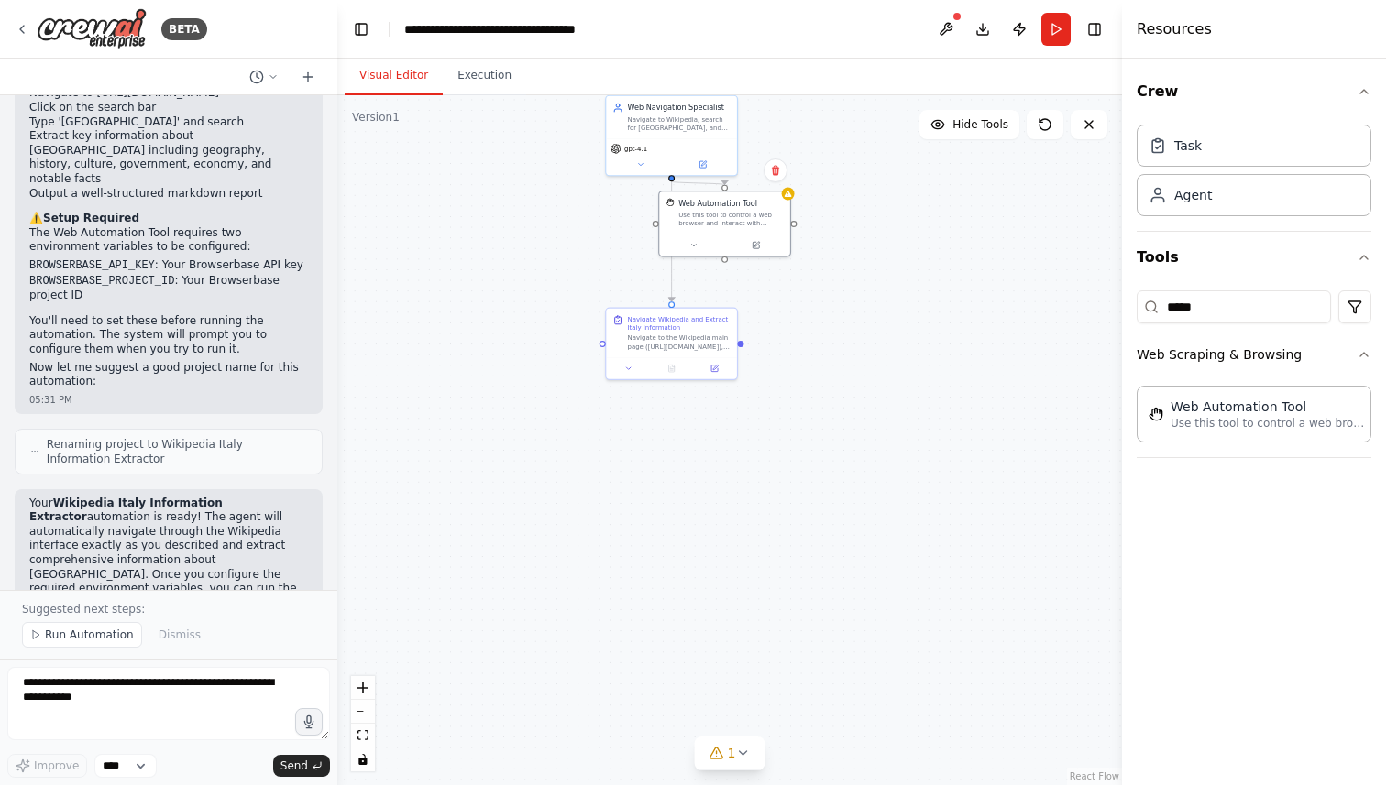
drag, startPoint x: 858, startPoint y: 329, endPoint x: 908, endPoint y: 593, distance: 268.7
click at [908, 593] on div ".deletable-edge-delete-btn { width: 20px; height: 20px; border: 0px solid #ffff…" at bounding box center [729, 440] width 784 height 690
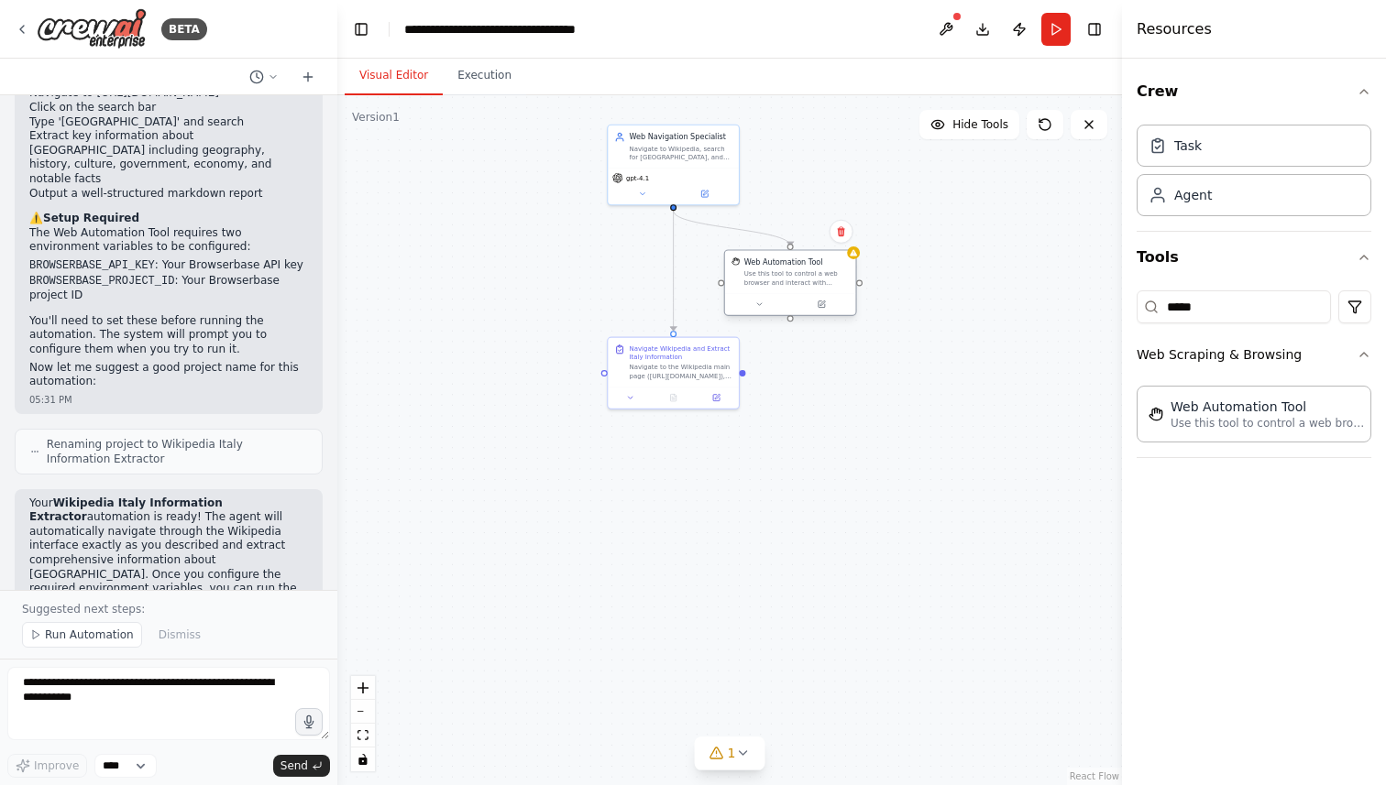
drag, startPoint x: 751, startPoint y: 242, endPoint x: 910, endPoint y: 365, distance: 200.5
click at [850, 287] on div "Web Automation Tool Use this tool to control a web browser and interact with we…" at bounding box center [796, 272] width 105 height 29
click at [949, 29] on button at bounding box center [945, 29] width 29 height 33
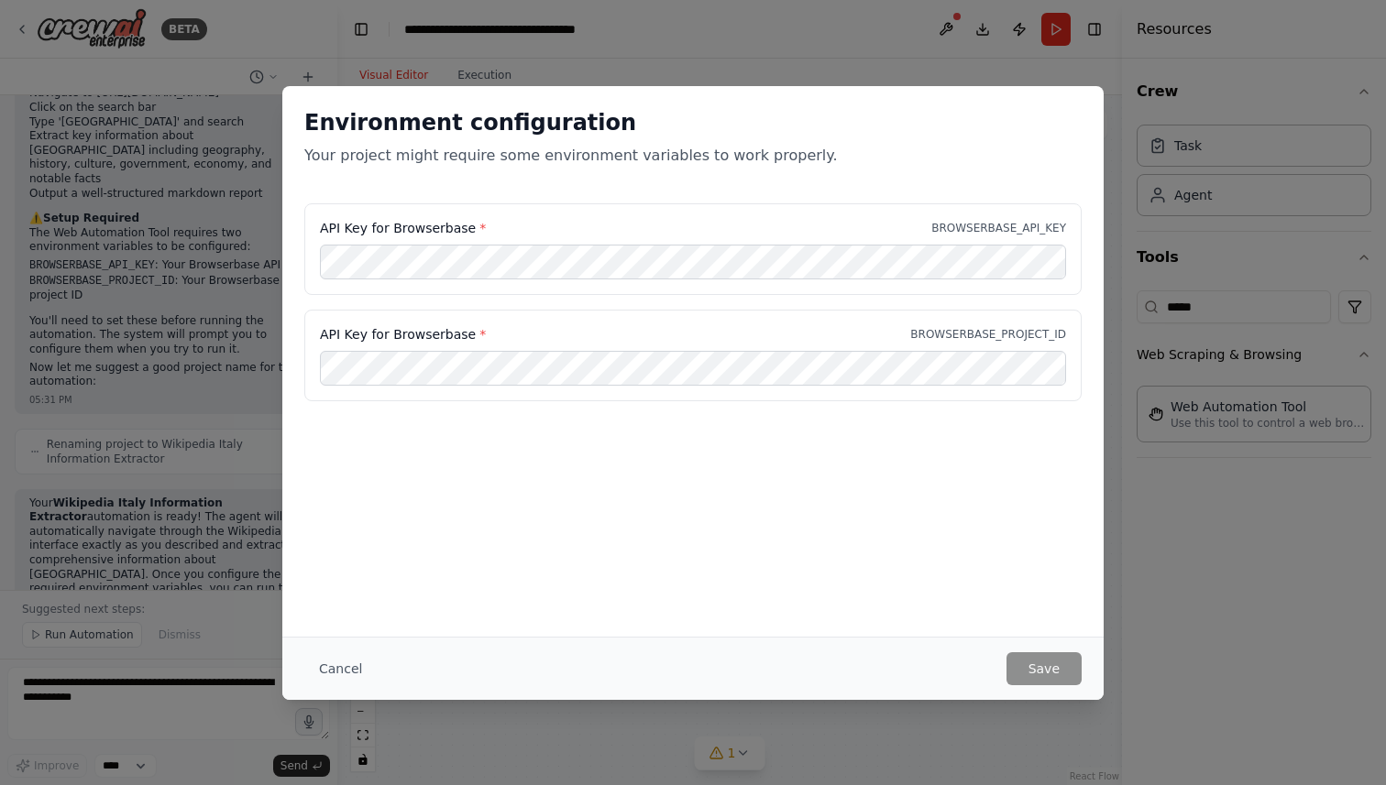
click at [645, 501] on div "Environment configuration Your project might require some environment variables…" at bounding box center [692, 361] width 821 height 551
click at [679, 486] on div "Environment configuration Your project might require some environment variables…" at bounding box center [692, 361] width 821 height 551
click at [1046, 665] on button "Save" at bounding box center [1043, 668] width 75 height 33
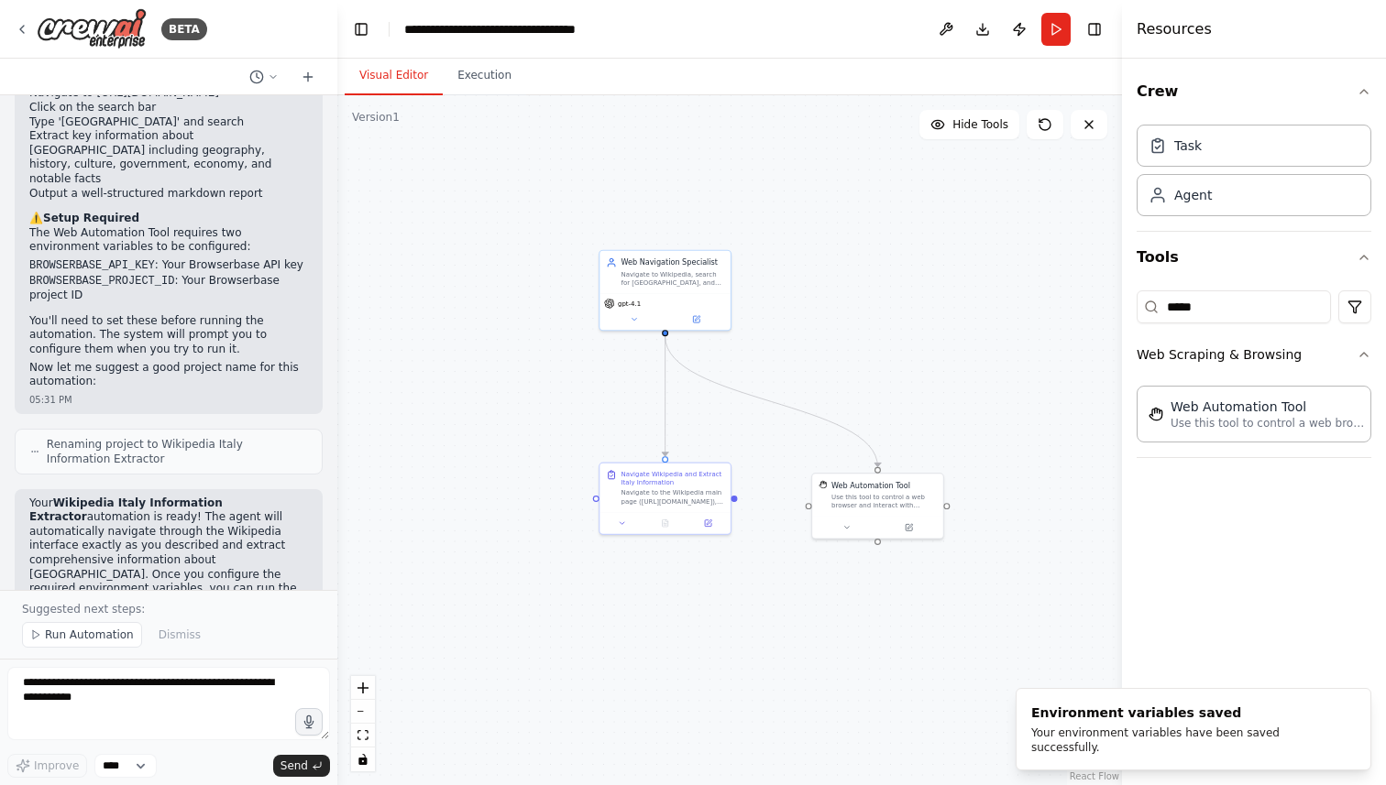
drag, startPoint x: 975, startPoint y: 448, endPoint x: 967, endPoint y: 574, distance: 125.8
click at [967, 574] on div ".deletable-edge-delete-btn { width: 20px; height: 20px; border: 0px solid #ffff…" at bounding box center [729, 440] width 784 height 690
click at [1060, 27] on button "Run" at bounding box center [1055, 29] width 29 height 33
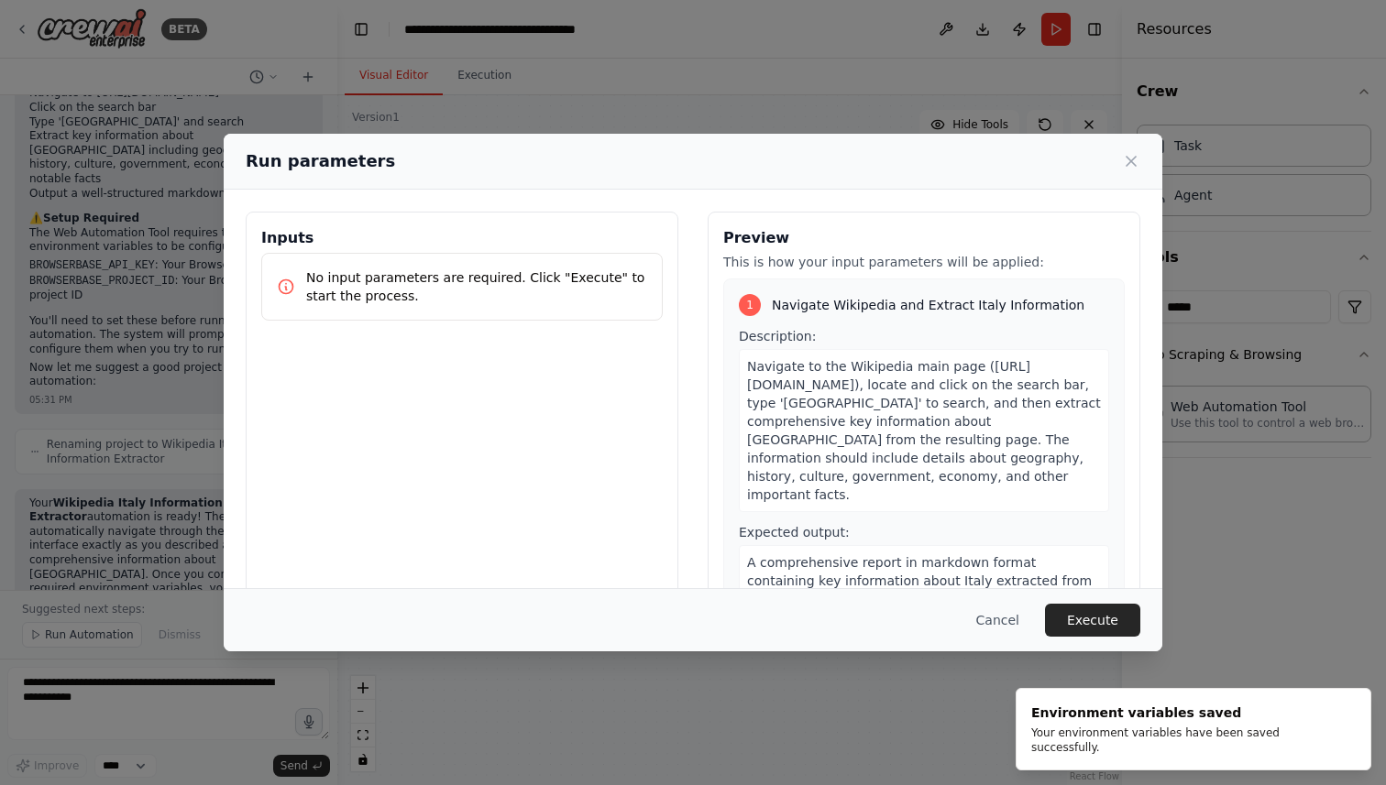
click at [541, 273] on p "No input parameters are required. Click "Execute" to start the process." at bounding box center [476, 287] width 341 height 37
click at [563, 280] on p "No input parameters are required. Click "Execute" to start the process." at bounding box center [476, 287] width 341 height 37
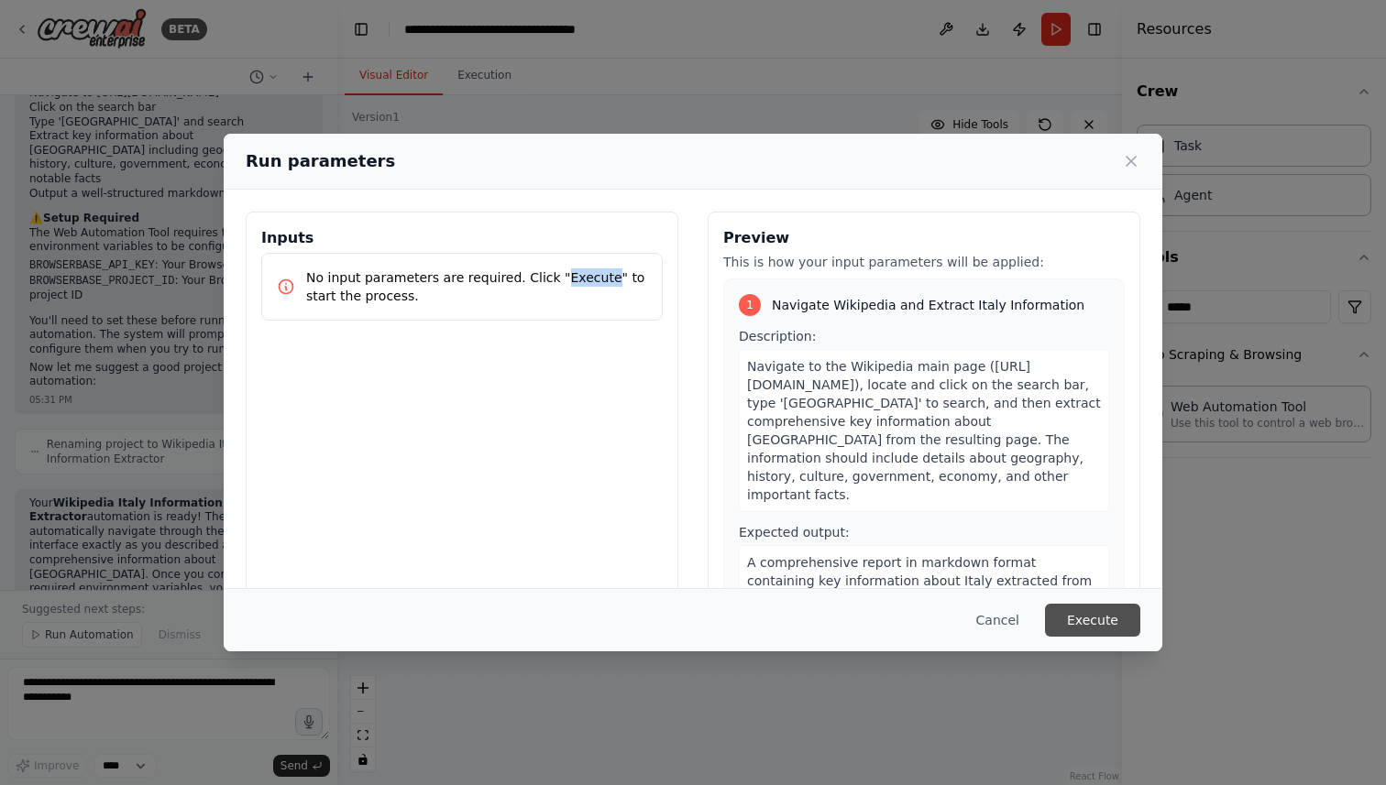
click at [1110, 623] on button "Execute" at bounding box center [1092, 620] width 95 height 33
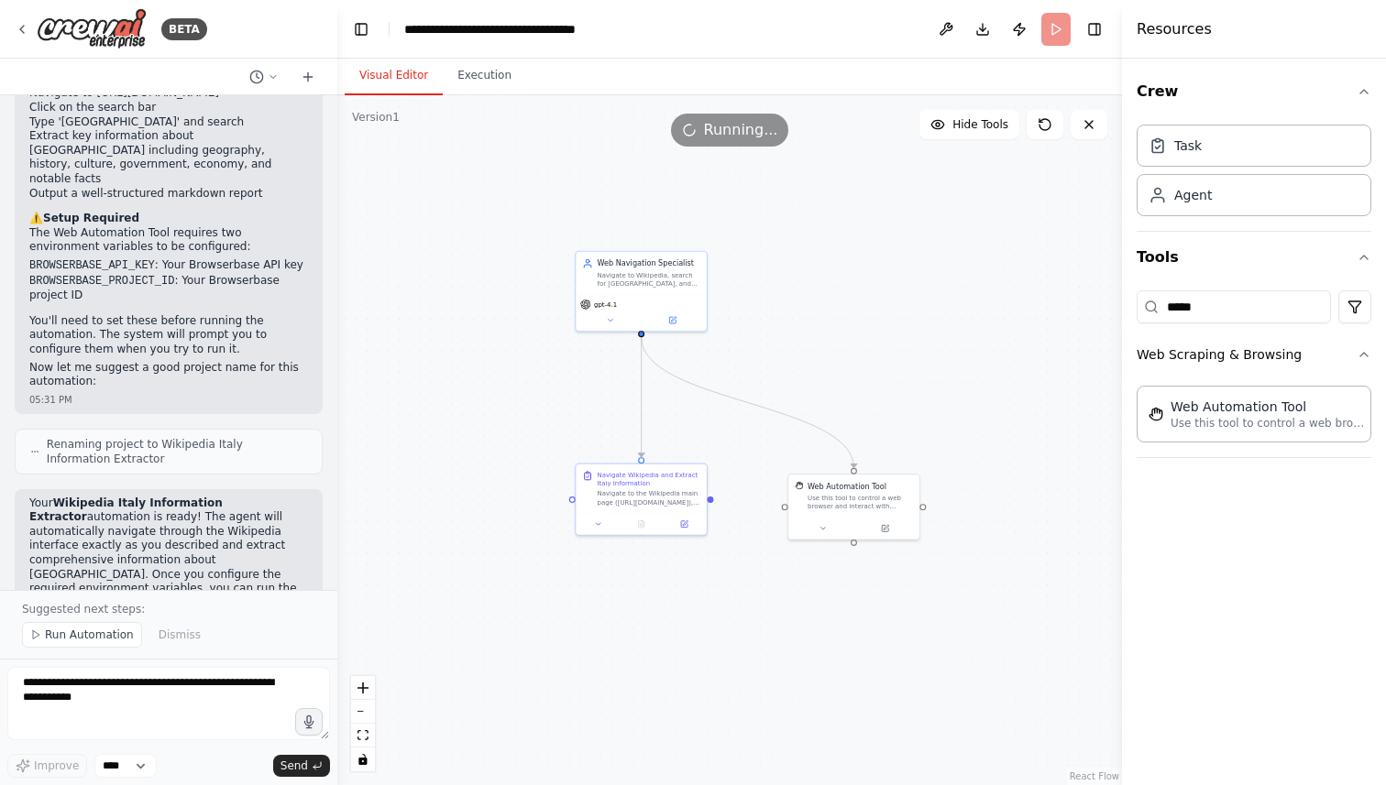
drag, startPoint x: 901, startPoint y: 291, endPoint x: 877, endPoint y: 291, distance: 23.8
click at [877, 291] on div ".deletable-edge-delete-btn { width: 20px; height: 20px; border: 0px solid #ffff…" at bounding box center [729, 440] width 784 height 690
drag, startPoint x: 858, startPoint y: 492, endPoint x: 870, endPoint y: 408, distance: 85.1
click at [870, 418] on div "Use this tool to control a web browser and interact with websites using natural…" at bounding box center [870, 426] width 105 height 17
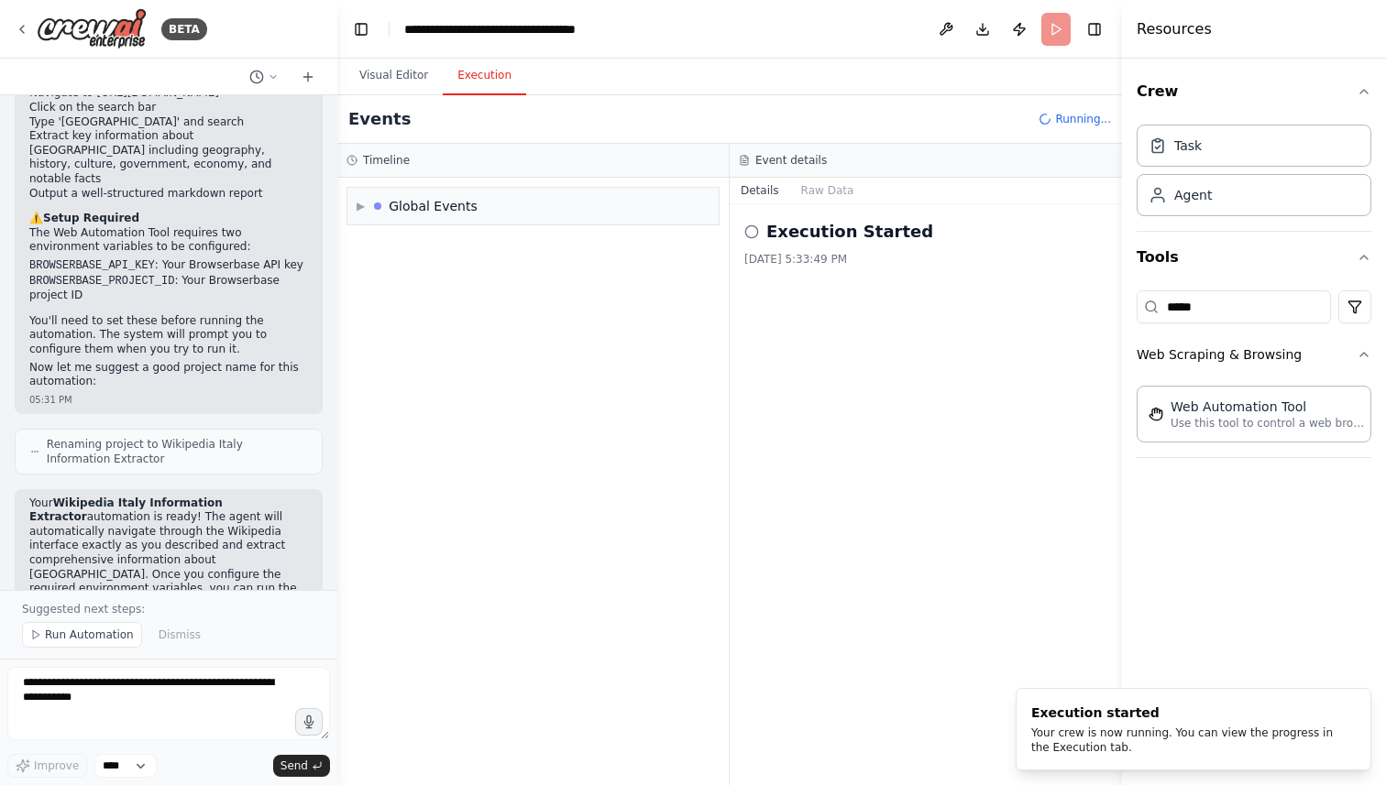
click at [498, 78] on button "Execution" at bounding box center [484, 76] width 83 height 38
click at [357, 205] on span "▶" at bounding box center [360, 206] width 8 height 15
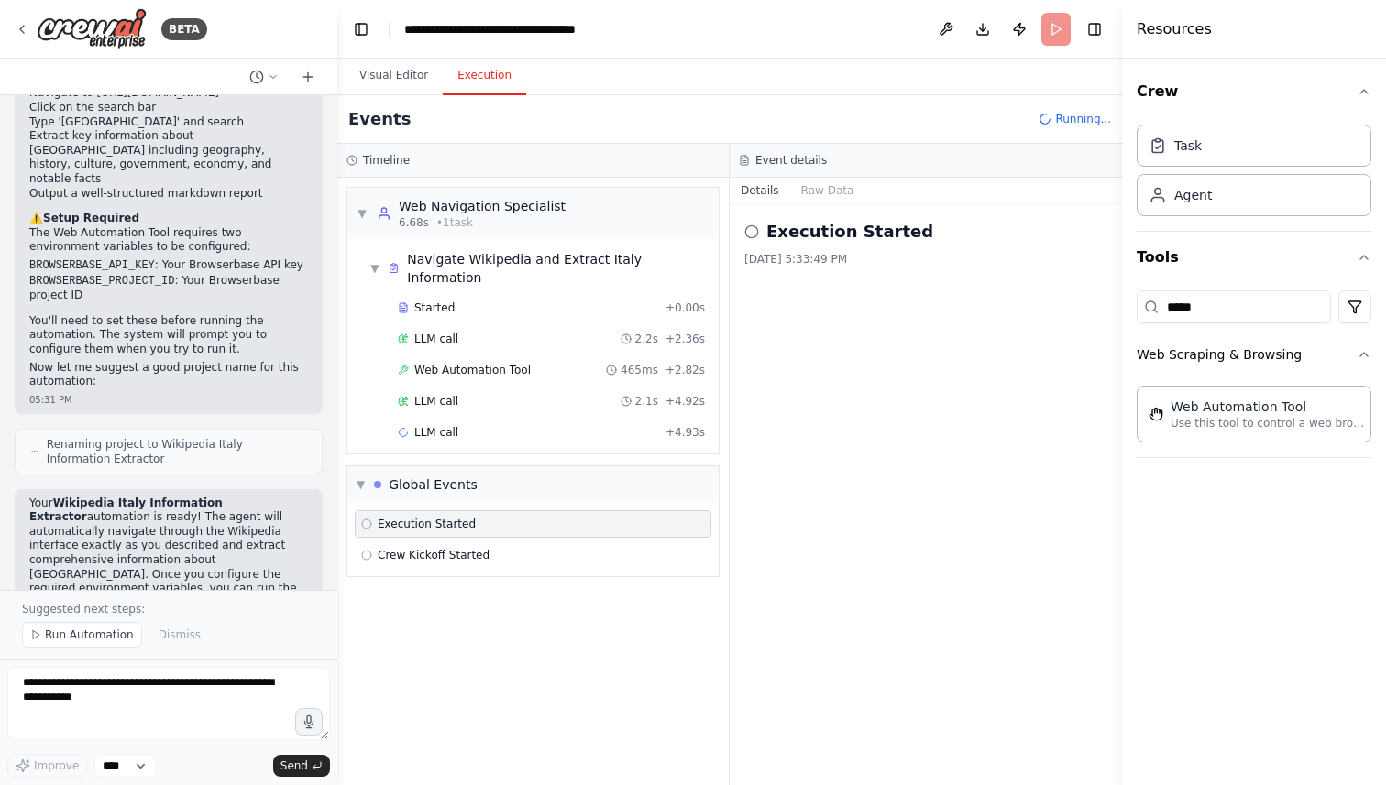
click at [488, 363] on span "Web Automation Tool" at bounding box center [472, 370] width 116 height 15
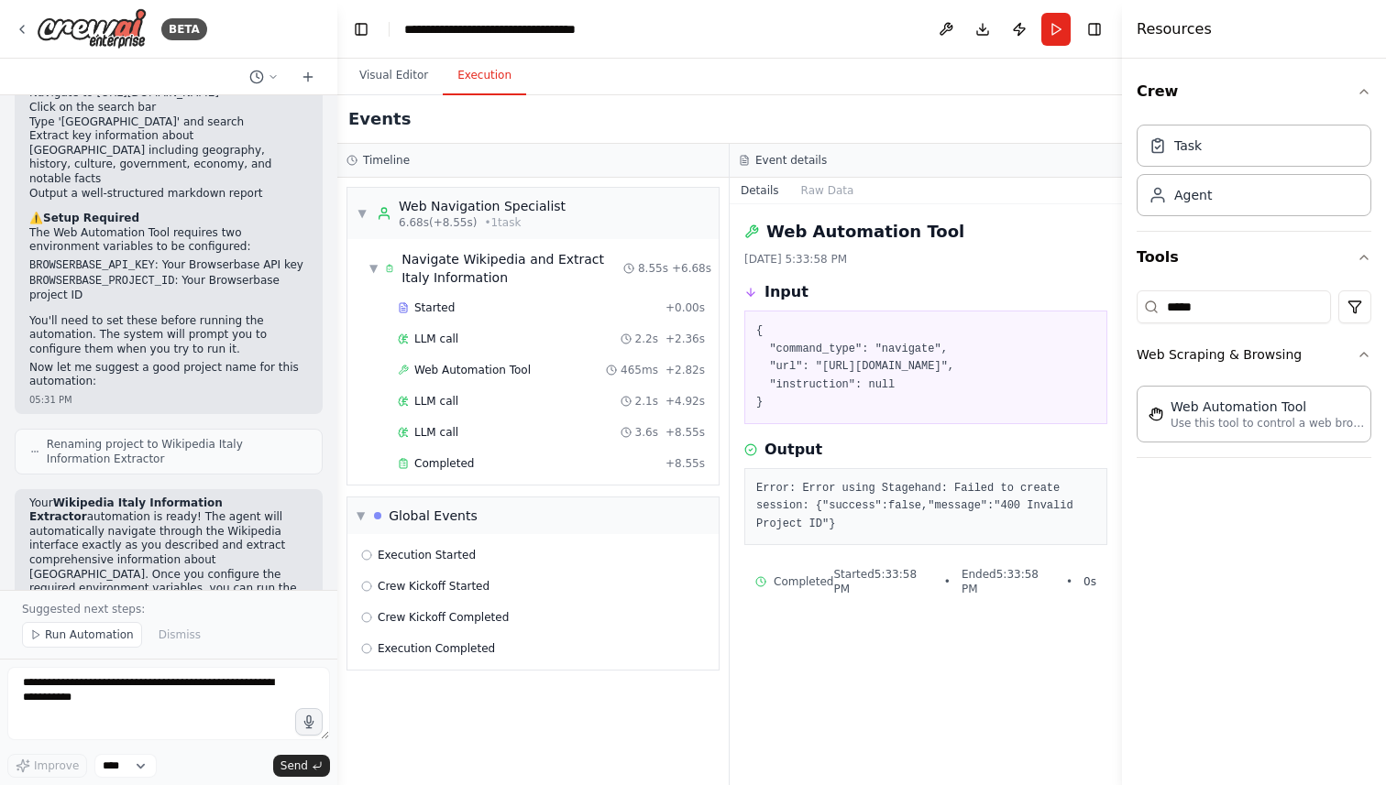
click at [844, 526] on pre "Error: Error using Stagehand: Failed to create session: {"success":false,"messa…" at bounding box center [925, 507] width 339 height 54
click at [841, 96] on div "Events" at bounding box center [729, 119] width 784 height 49
click at [378, 68] on button "Visual Editor" at bounding box center [394, 76] width 98 height 38
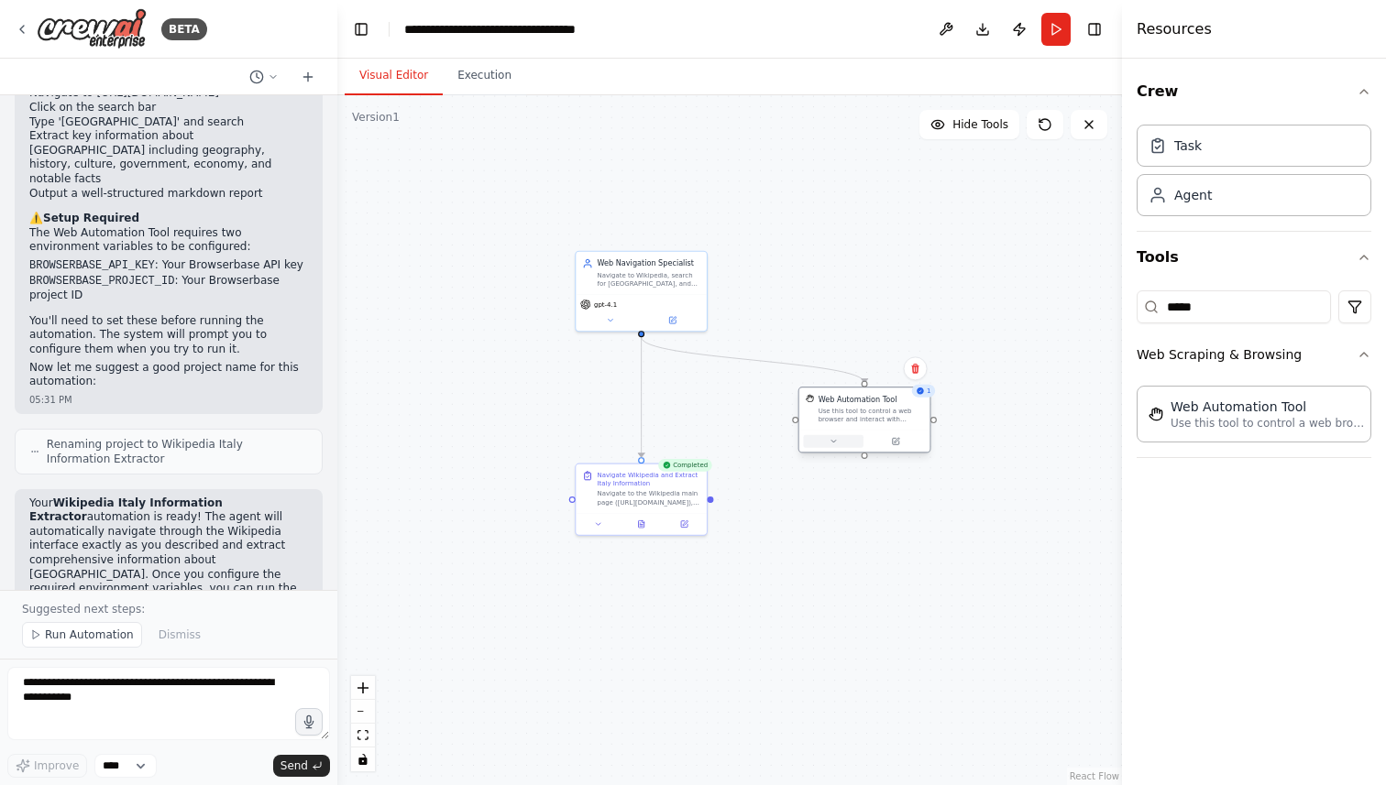
click at [825, 440] on button at bounding box center [833, 441] width 60 height 13
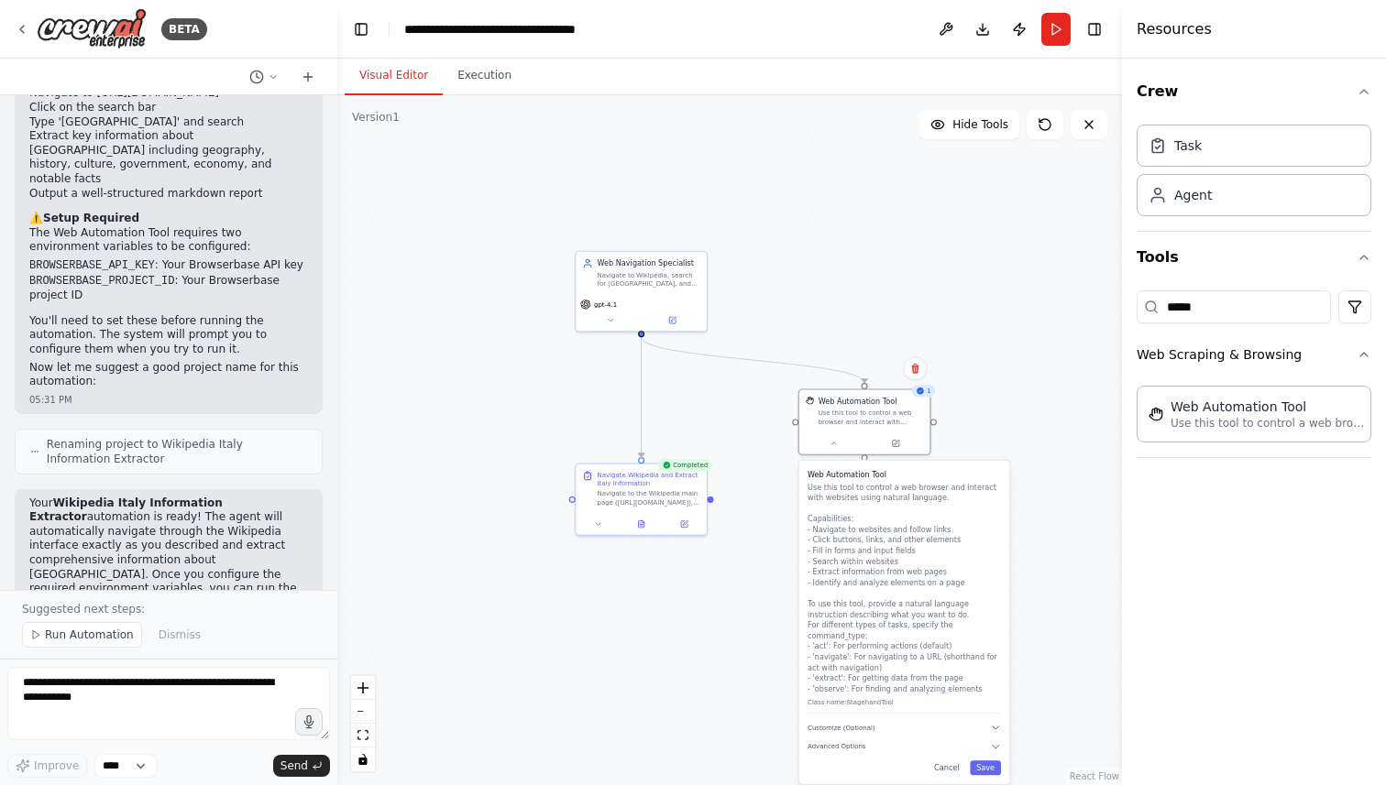
click at [930, 599] on p "Use this tool to control a web browser and interact with websites using natural…" at bounding box center [903, 588] width 193 height 213
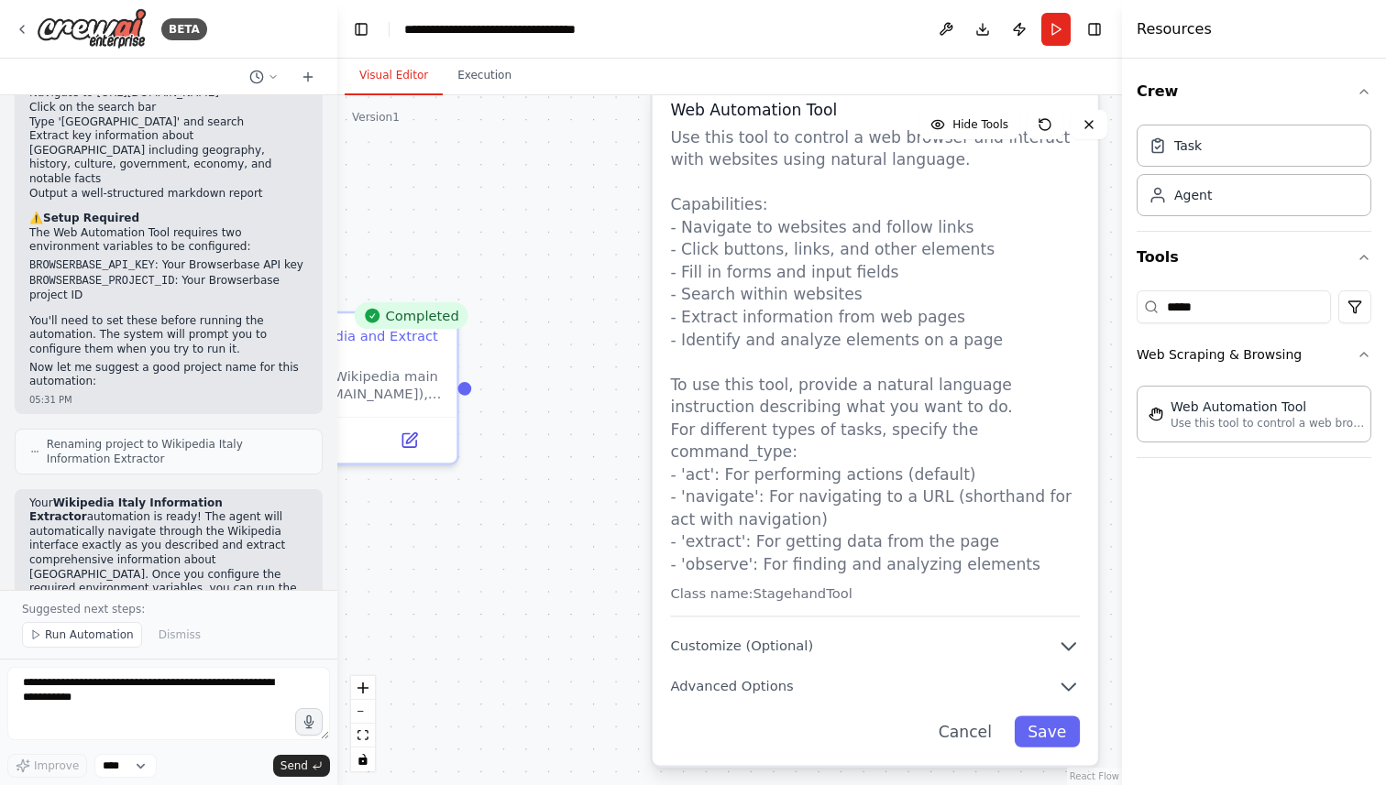
drag, startPoint x: 930, startPoint y: 599, endPoint x: 927, endPoint y: 358, distance: 241.0
click at [928, 357] on p "Use this tool to control a web browser and interact with websites using natural…" at bounding box center [875, 351] width 410 height 450
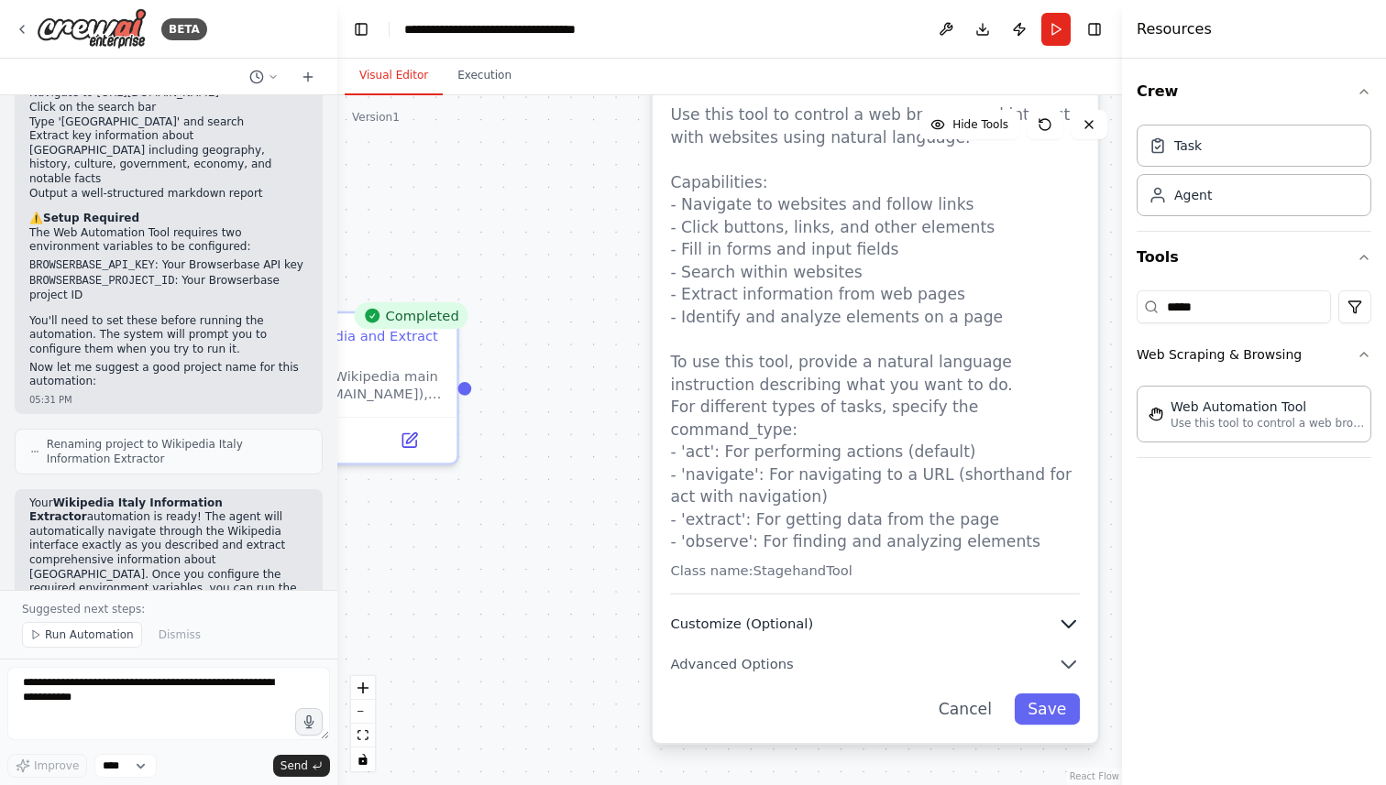
click at [1064, 613] on icon "button" at bounding box center [1069, 624] width 23 height 23
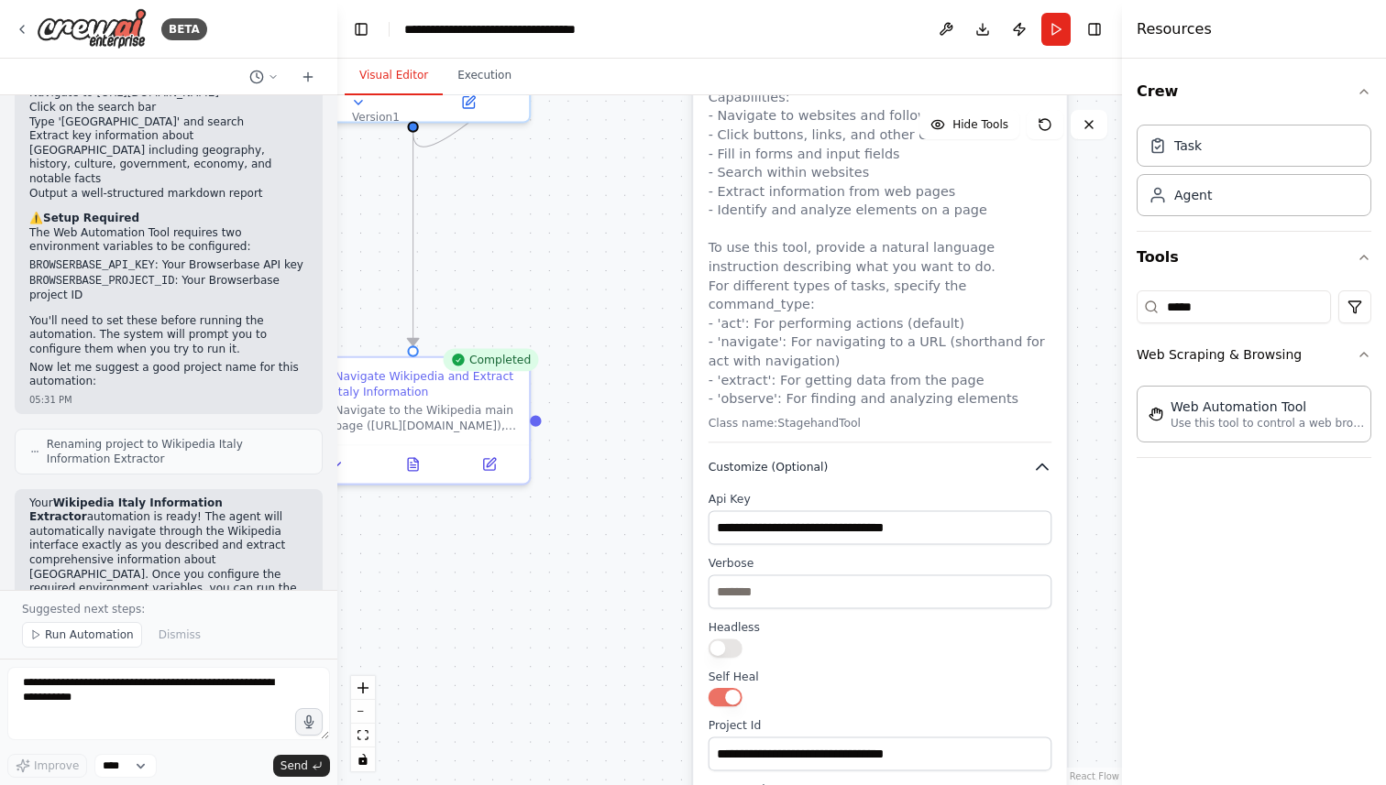
drag, startPoint x: 905, startPoint y: 589, endPoint x: 899, endPoint y: 424, distance: 165.0
click at [899, 458] on button "Customize (Optional)" at bounding box center [880, 467] width 344 height 19
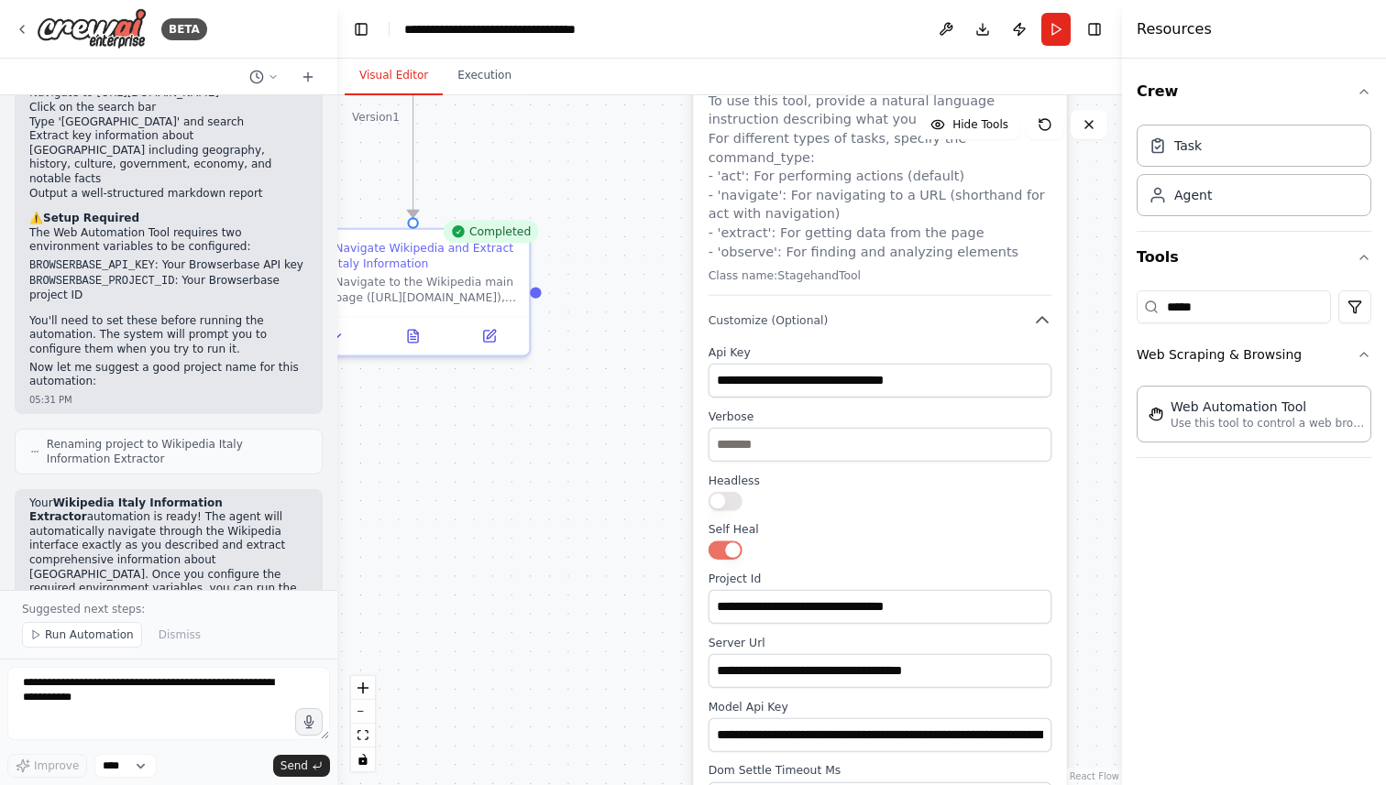
drag, startPoint x: 651, startPoint y: 641, endPoint x: 644, endPoint y: 486, distance: 155.9
click at [644, 486] on div ".deletable-edge-delete-btn { width: 20px; height: 20px; border: 0px solid #ffff…" at bounding box center [729, 440] width 784 height 690
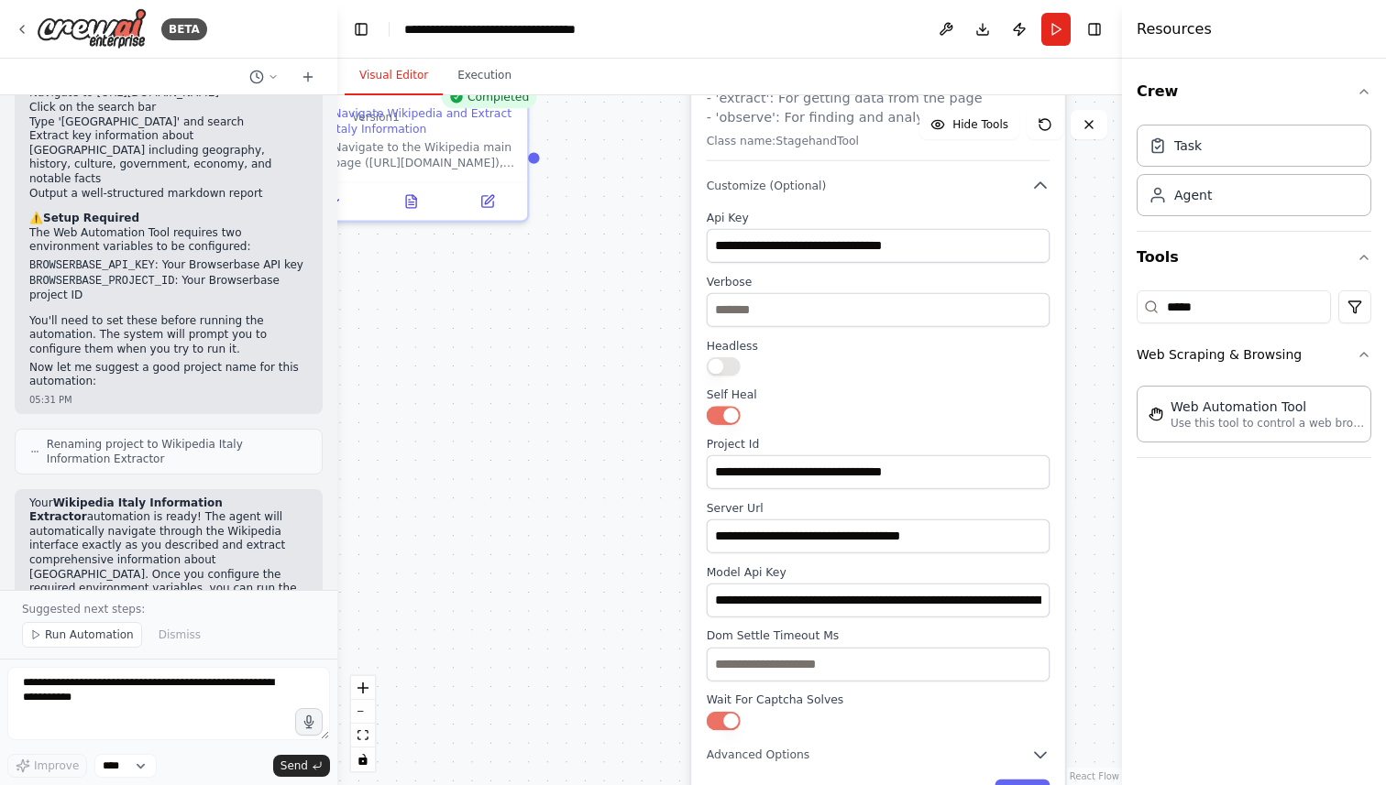
drag, startPoint x: 641, startPoint y: 501, endPoint x: 646, endPoint y: 394, distance: 107.3
click at [646, 394] on div ".deletable-edge-delete-btn { width: 20px; height: 20px; border: 0px solid #ffff…" at bounding box center [729, 440] width 784 height 690
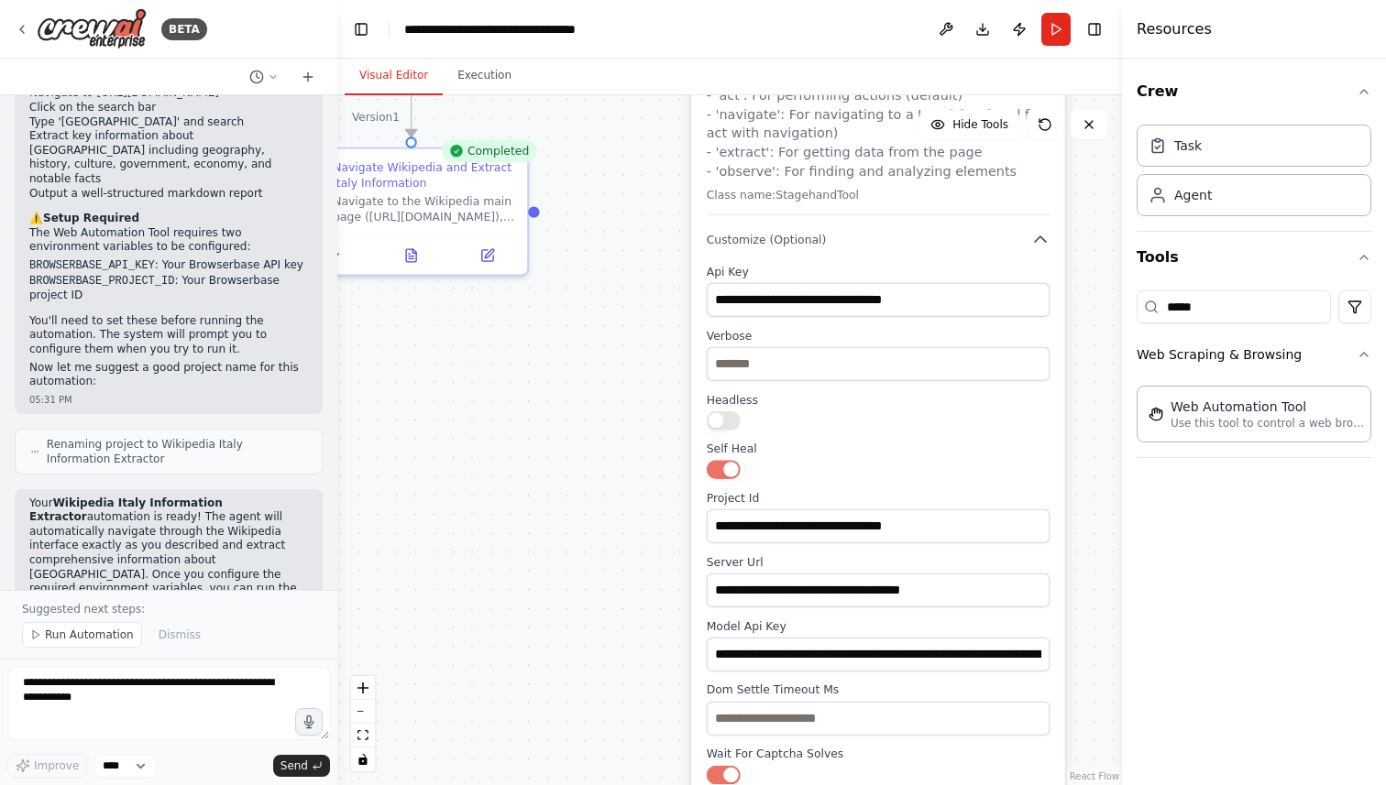
drag, startPoint x: 646, startPoint y: 394, endPoint x: 646, endPoint y: 447, distance: 53.2
click at [646, 447] on div ".deletable-edge-delete-btn { width: 20px; height: 20px; border: 0px solid #ffff…" at bounding box center [729, 440] width 784 height 690
click at [773, 509] on input "**********" at bounding box center [879, 526] width 344 height 34
paste input "*"
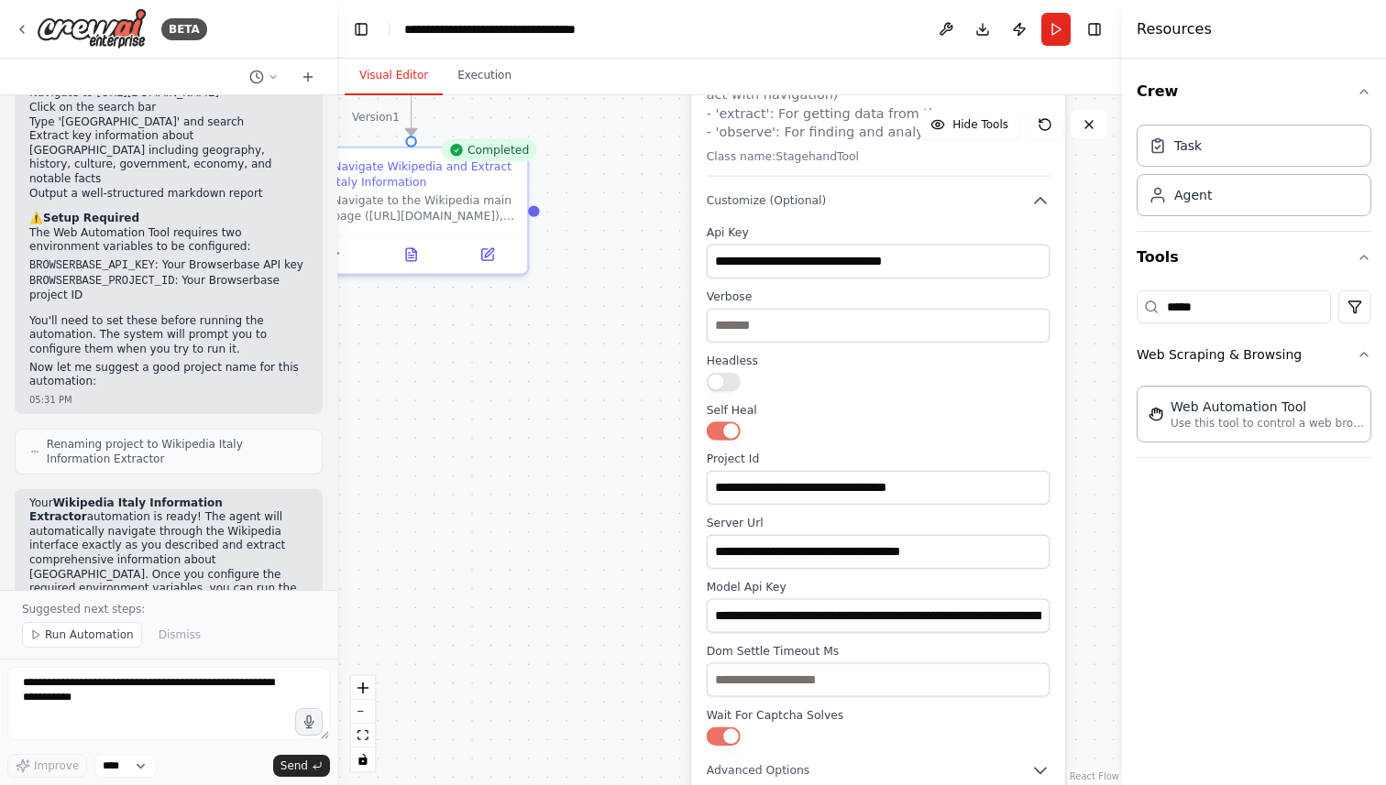
drag, startPoint x: 738, startPoint y: 599, endPoint x: 733, endPoint y: 570, distance: 29.7
click at [733, 580] on label "Model Api Key" at bounding box center [879, 587] width 344 height 15
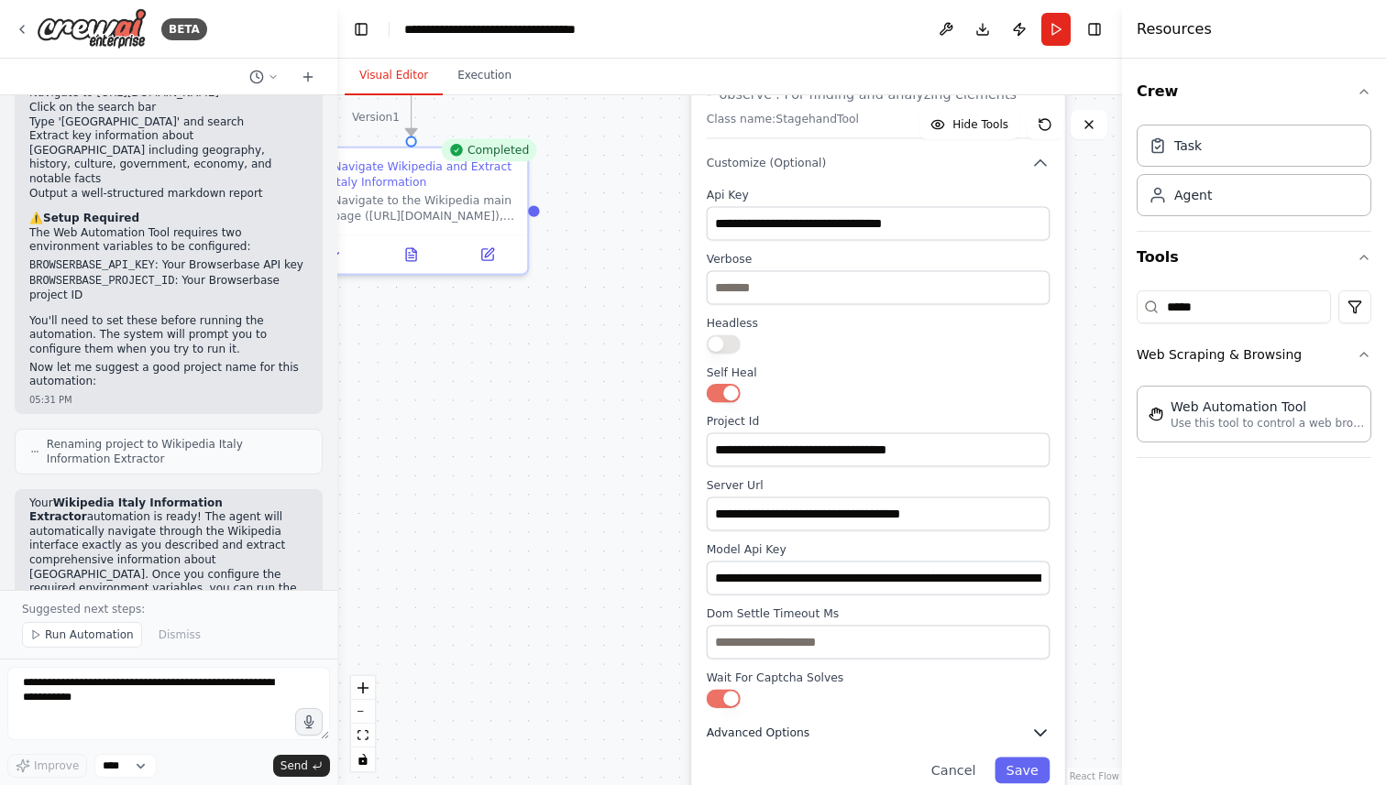
drag, startPoint x: 958, startPoint y: 746, endPoint x: 951, endPoint y: 707, distance: 39.0
click at [951, 723] on button "Advanced Options" at bounding box center [879, 732] width 344 height 19
click at [879, 433] on input "**********" at bounding box center [879, 450] width 344 height 34
click at [896, 351] on div "**********" at bounding box center [879, 448] width 344 height 521
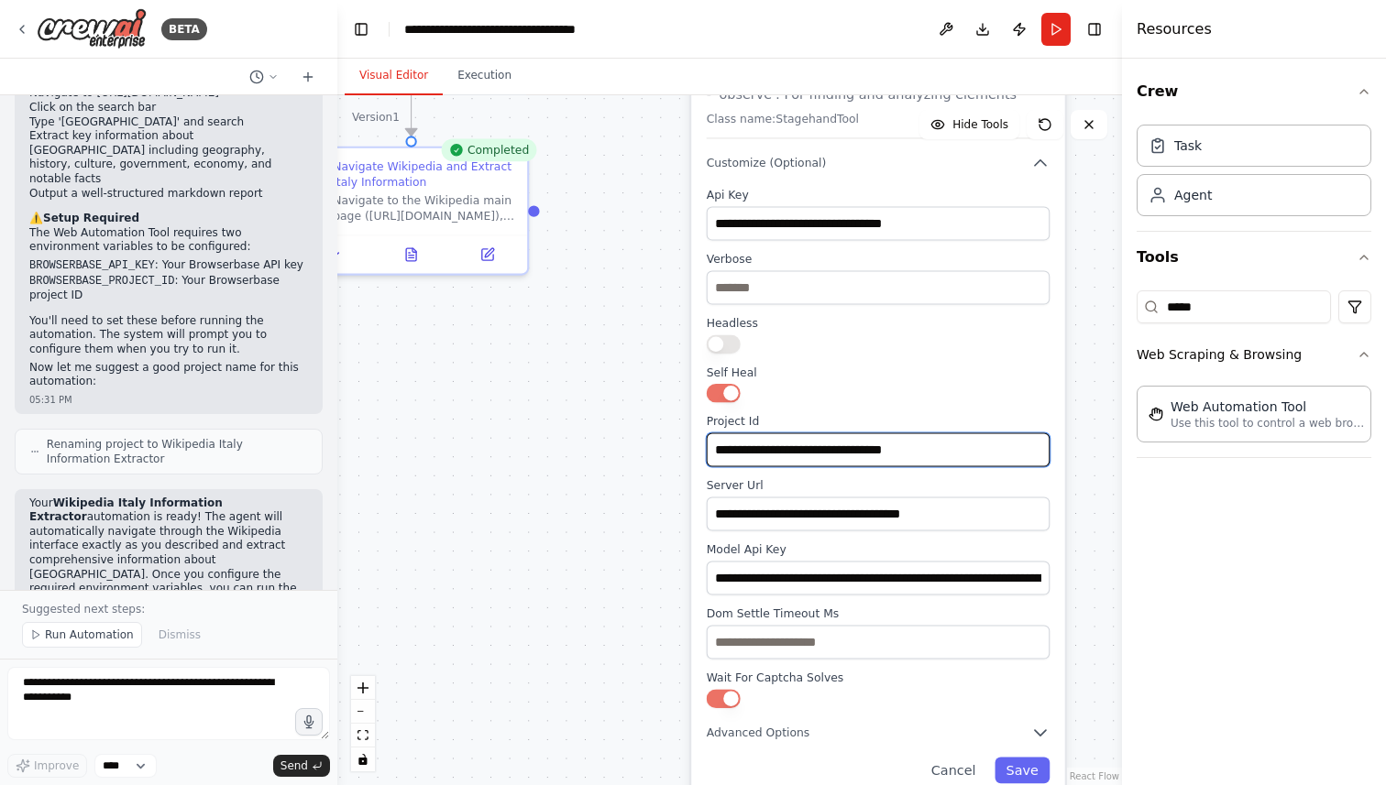
click at [894, 434] on input "**********" at bounding box center [879, 450] width 344 height 34
paste input "*"
type input "**********"
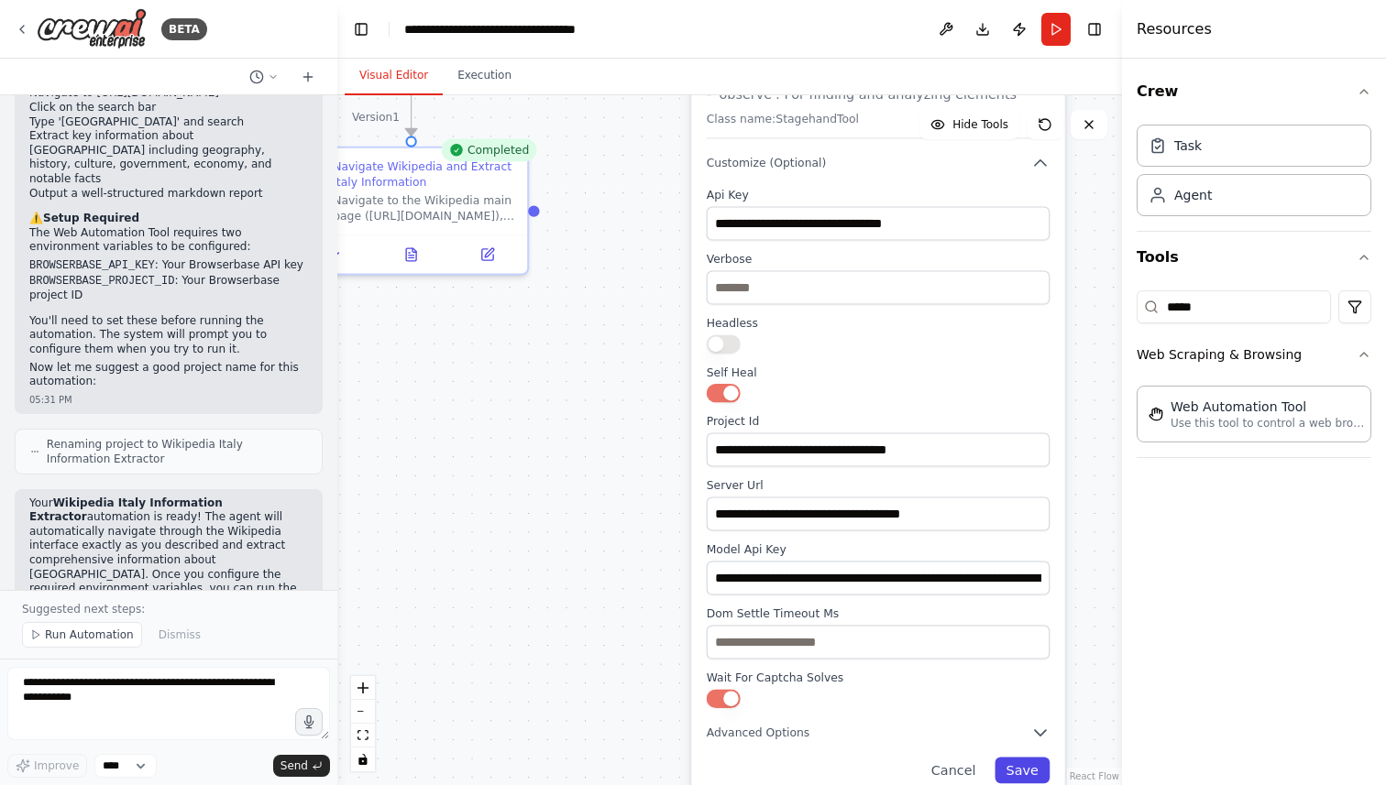
click at [1027, 757] on button "Save" at bounding box center [1021, 770] width 55 height 27
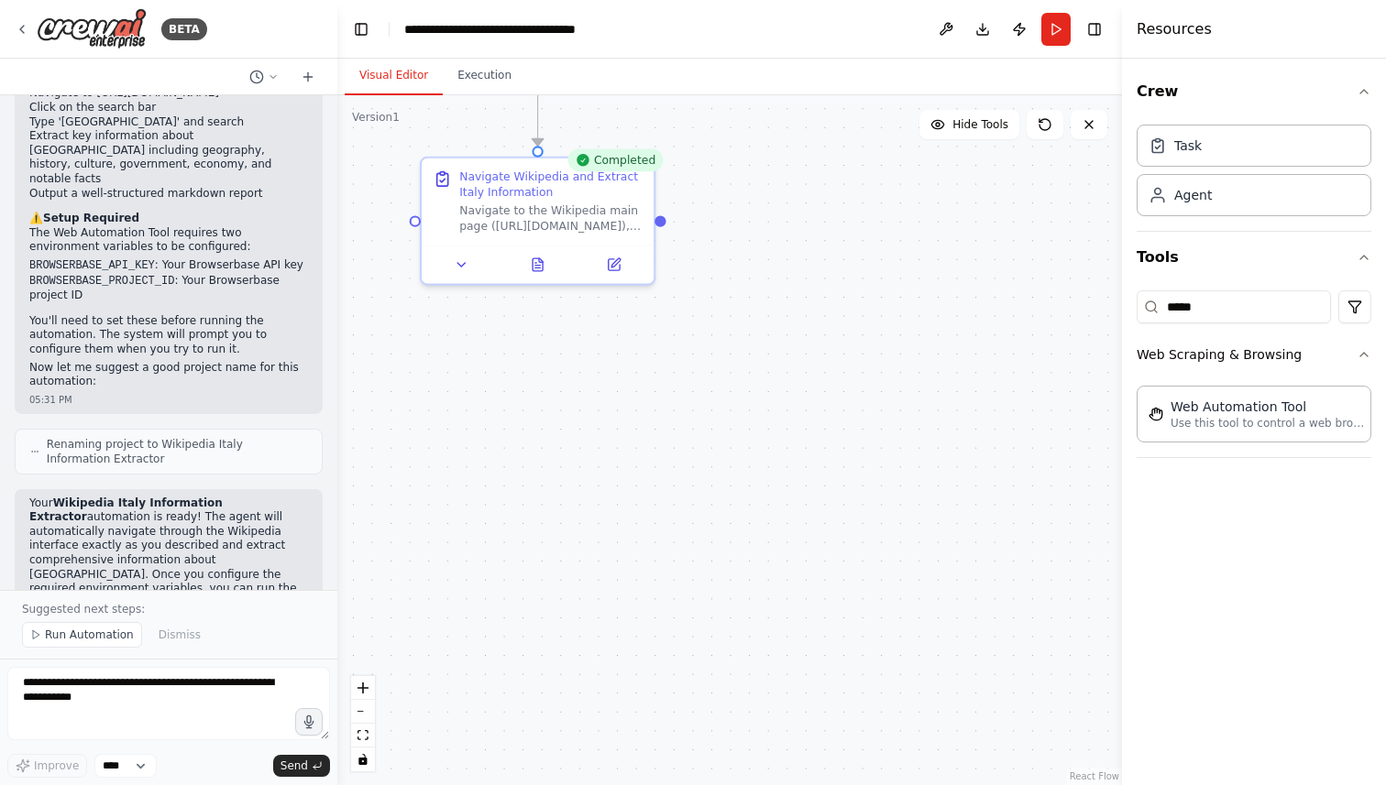
drag, startPoint x: 646, startPoint y: 321, endPoint x: 833, endPoint y: 414, distance: 209.0
click at [833, 414] on div ".deletable-edge-delete-btn { width: 20px; height: 20px; border: 0px solid #ffff…" at bounding box center [729, 440] width 784 height 690
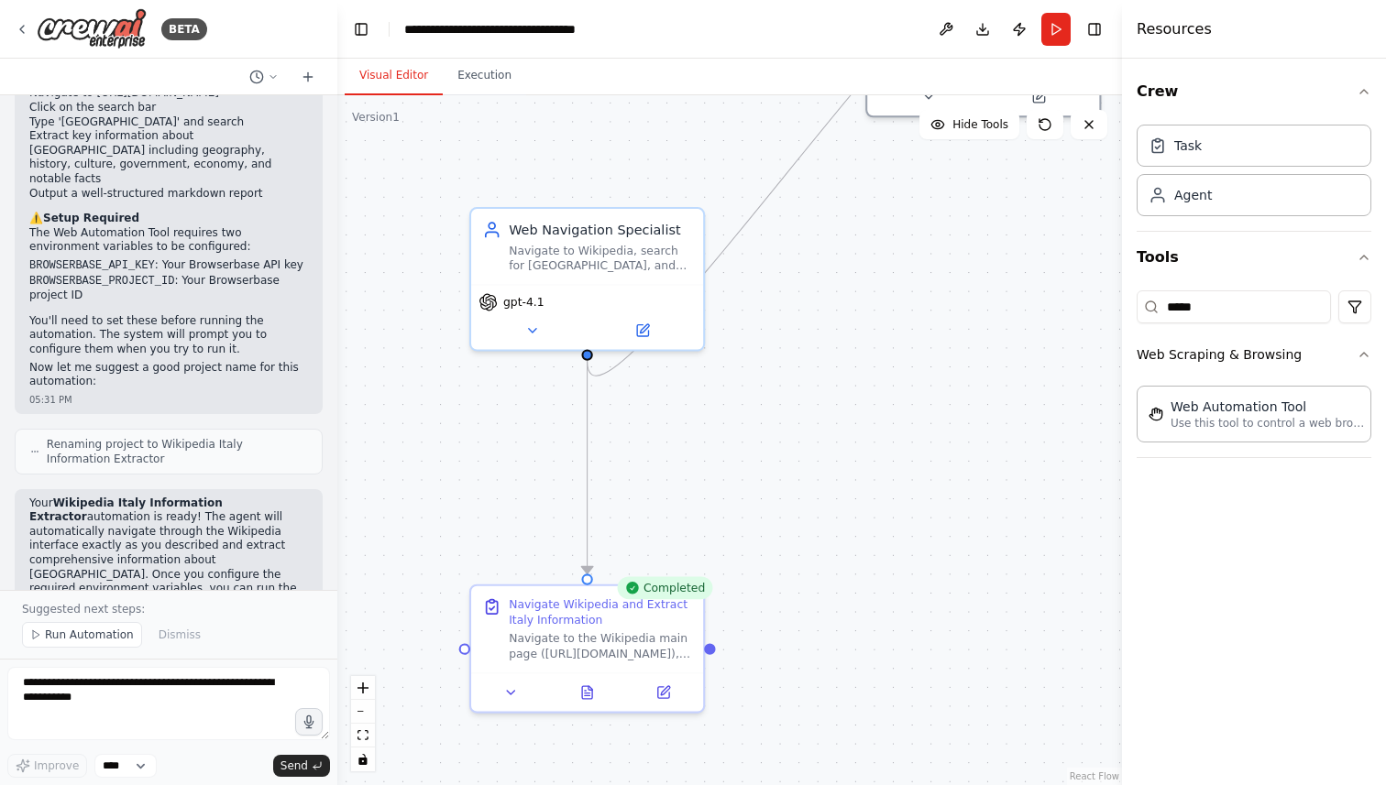
drag, startPoint x: 929, startPoint y: 256, endPoint x: 894, endPoint y: 521, distance: 268.2
click at [900, 521] on div ".deletable-edge-delete-btn { width: 20px; height: 20px; border: 0px solid #ffff…" at bounding box center [729, 440] width 784 height 690
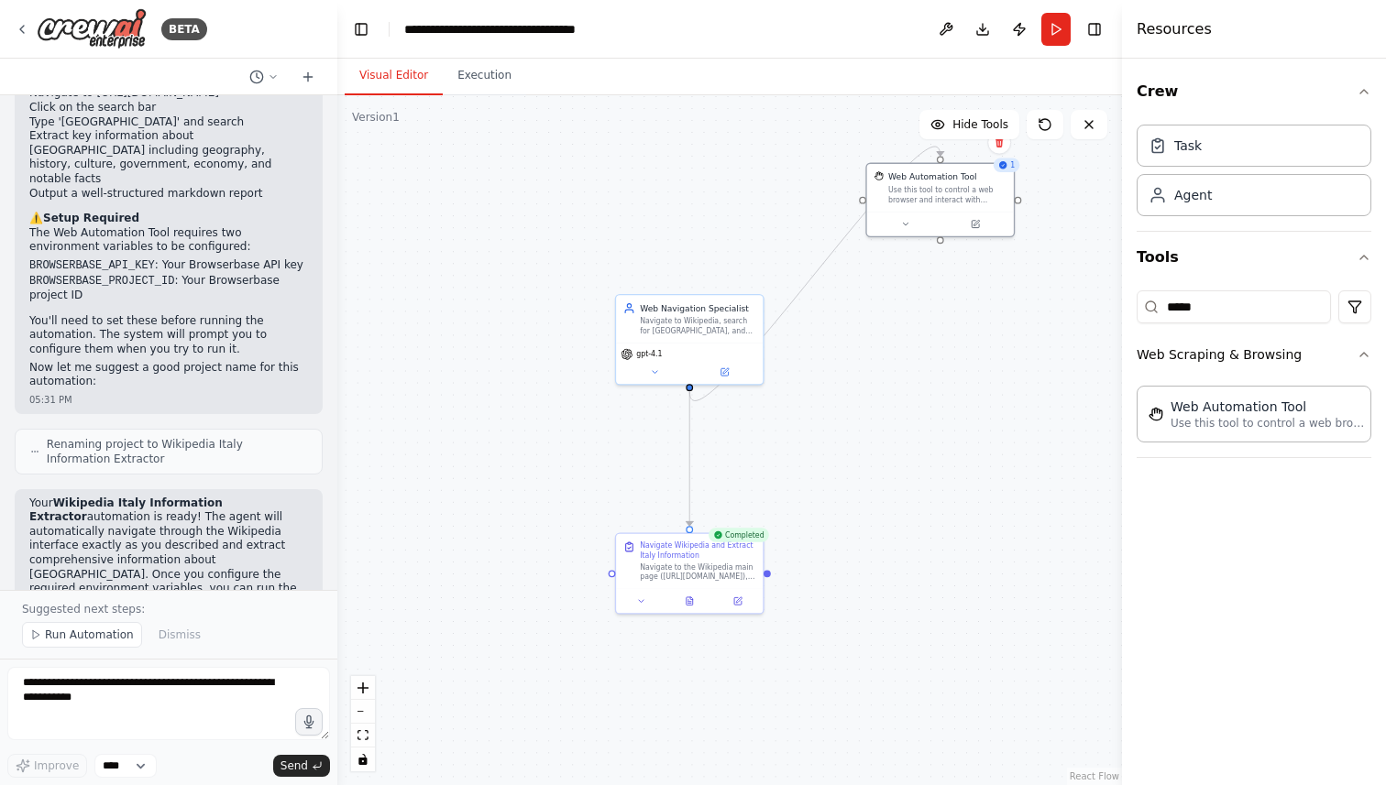
drag, startPoint x: 925, startPoint y: 394, endPoint x: 925, endPoint y: 407, distance: 12.8
click at [925, 407] on div ".deletable-edge-delete-btn { width: 20px; height: 20px; border: 0px solid #ffff…" at bounding box center [729, 440] width 784 height 690
click at [909, 222] on icon at bounding box center [904, 221] width 9 height 9
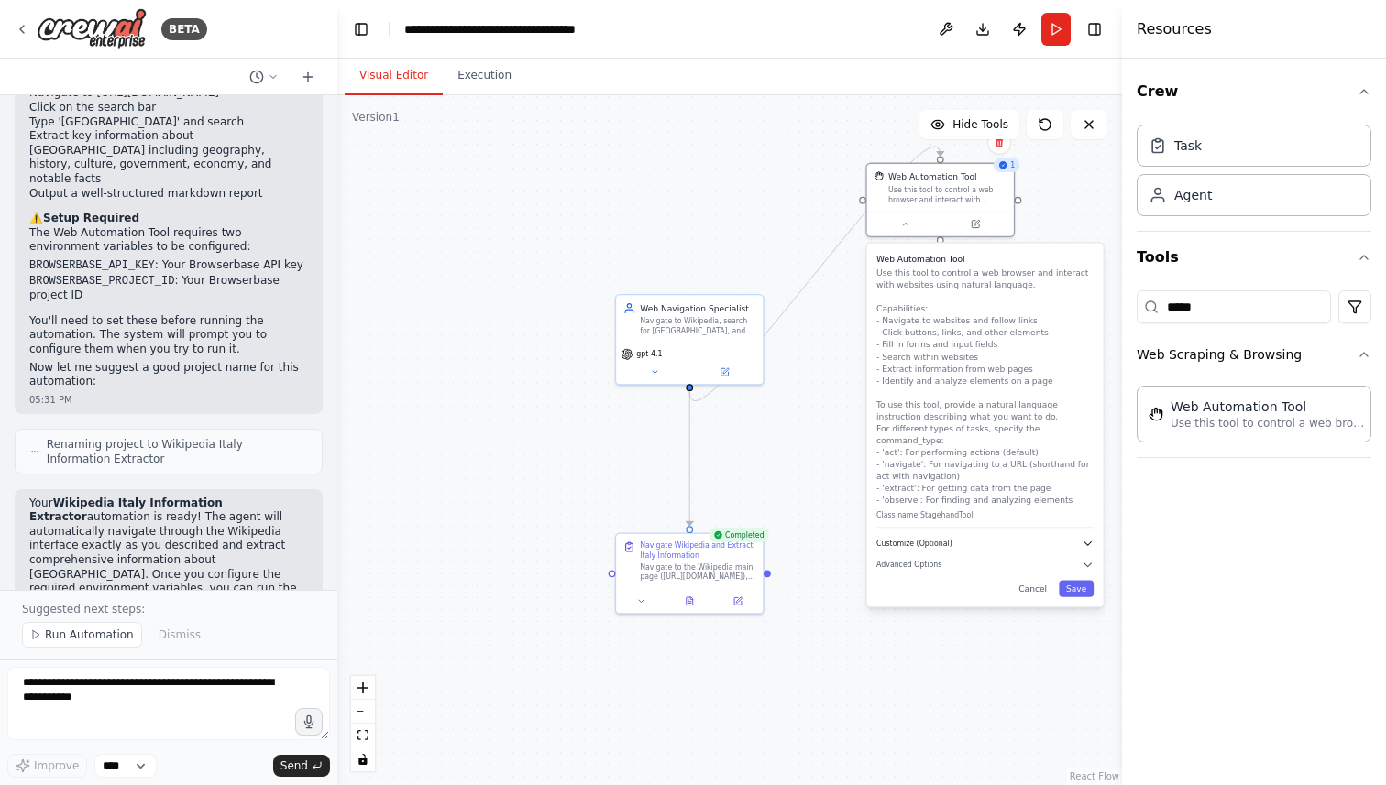
click at [1044, 538] on button "Customize (Optional)" at bounding box center [984, 544] width 217 height 12
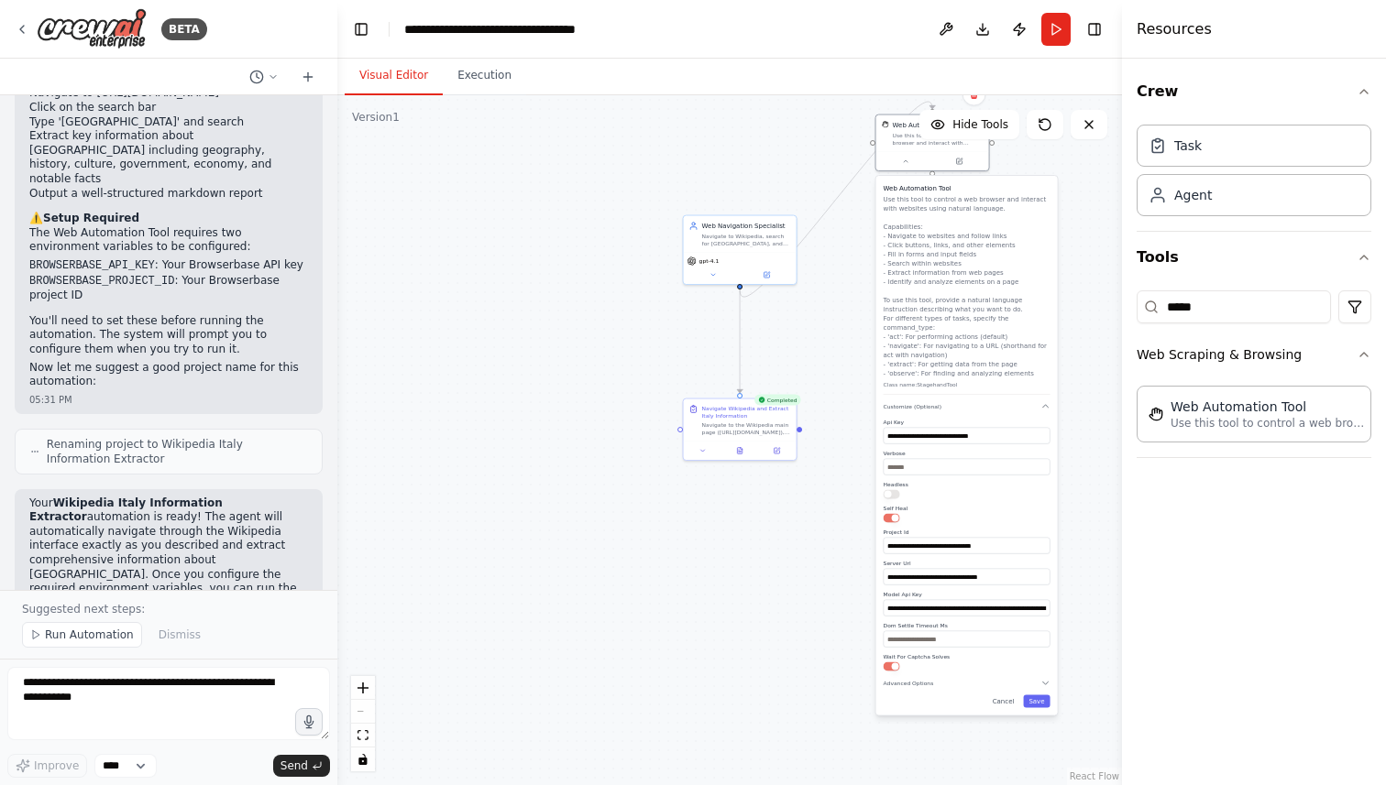
drag, startPoint x: 1090, startPoint y: 606, endPoint x: 1057, endPoint y: 471, distance: 138.7
click at [1057, 471] on div ".deletable-edge-delete-btn { width: 20px; height: 20px; border: 0px solid #ffff…" at bounding box center [729, 440] width 784 height 690
click at [1039, 697] on button "Save" at bounding box center [1035, 702] width 27 height 13
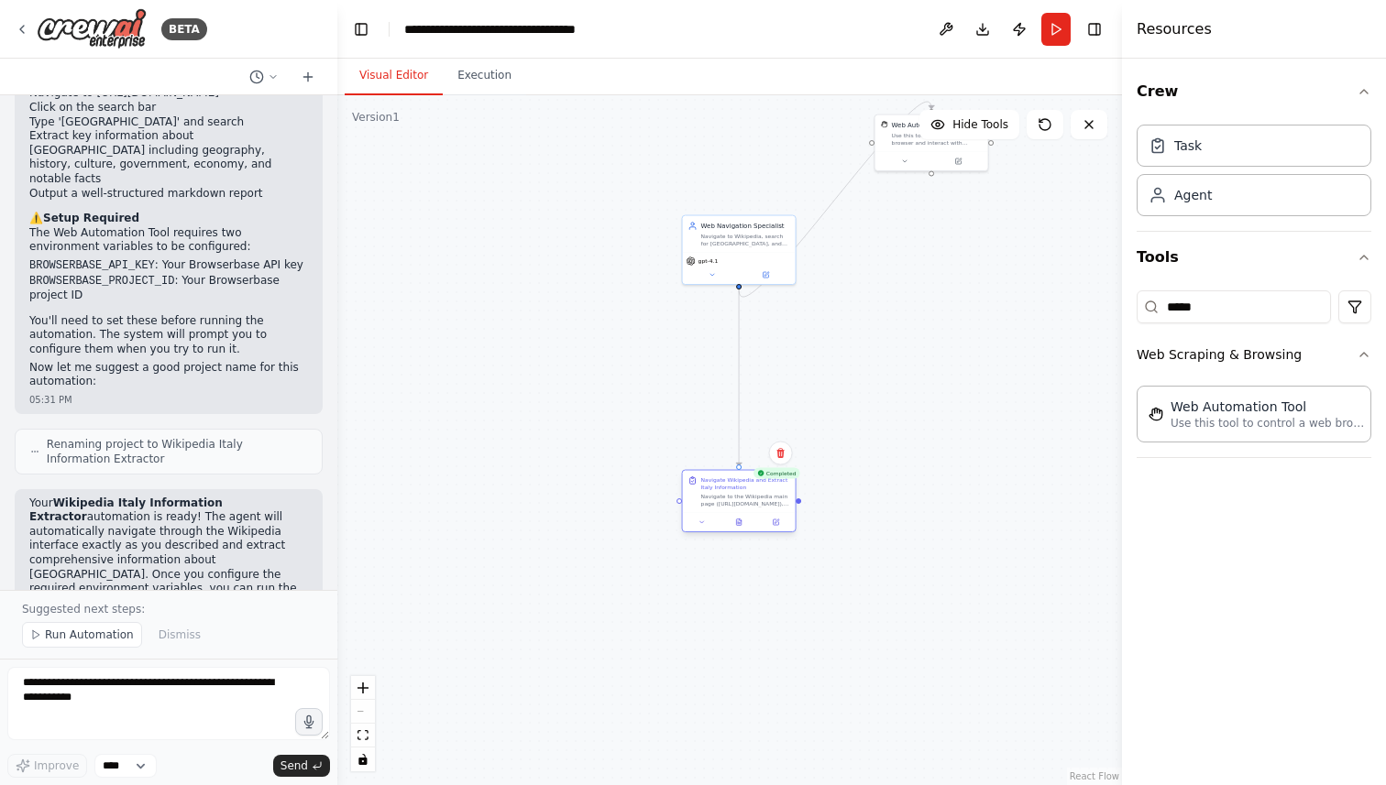
drag, startPoint x: 794, startPoint y: 450, endPoint x: 795, endPoint y: 527, distance: 77.0
click at [795, 527] on div at bounding box center [739, 522] width 113 height 19
drag, startPoint x: 795, startPoint y: 527, endPoint x: 907, endPoint y: 270, distance: 280.3
click at [795, 526] on div at bounding box center [739, 524] width 113 height 19
drag, startPoint x: 908, startPoint y: 146, endPoint x: 914, endPoint y: 301, distance: 155.0
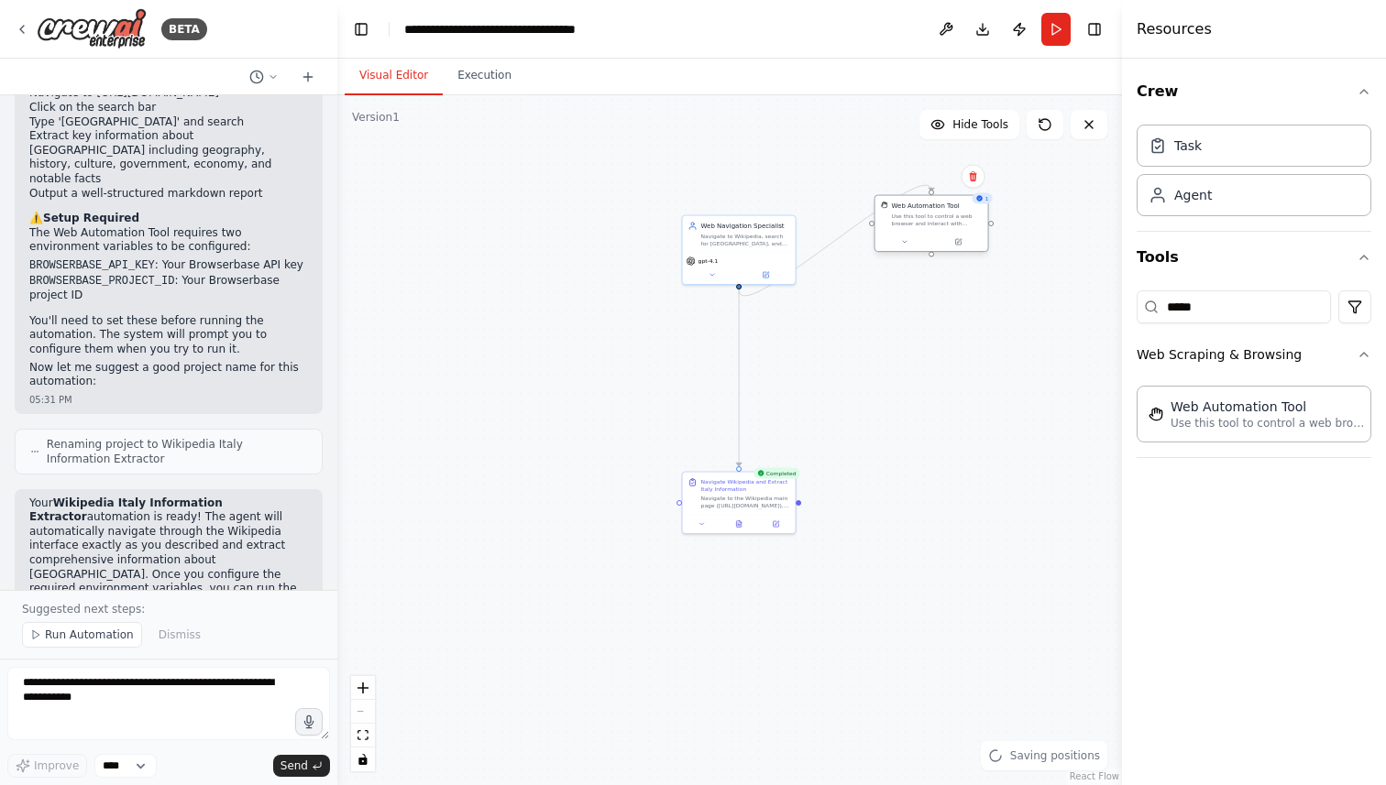
click at [914, 233] on div "Web Automation Tool Use this tool to control a web browser and interact with we…" at bounding box center [931, 214] width 113 height 37
click at [1055, 22] on button "Run" at bounding box center [1055, 29] width 29 height 33
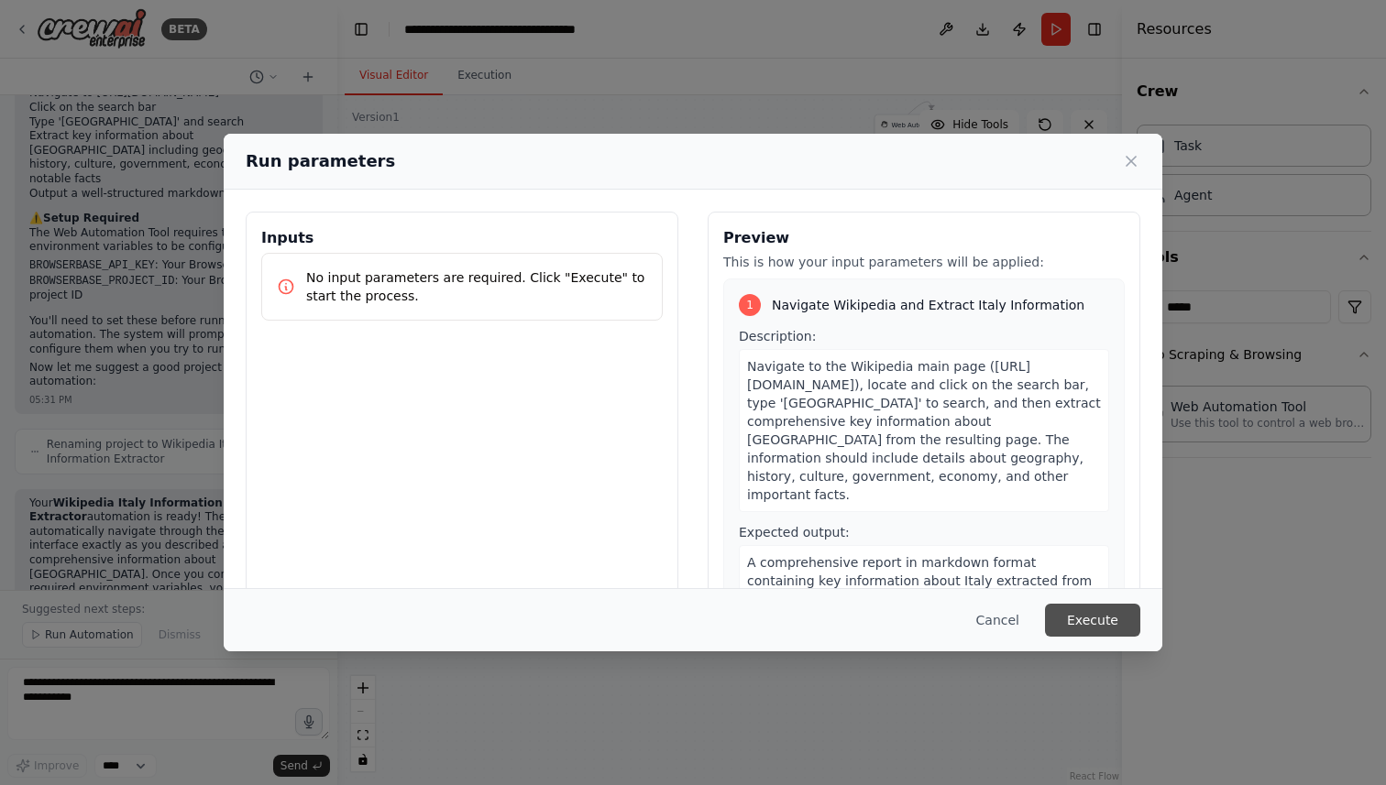
click at [1115, 609] on button "Execute" at bounding box center [1092, 620] width 95 height 33
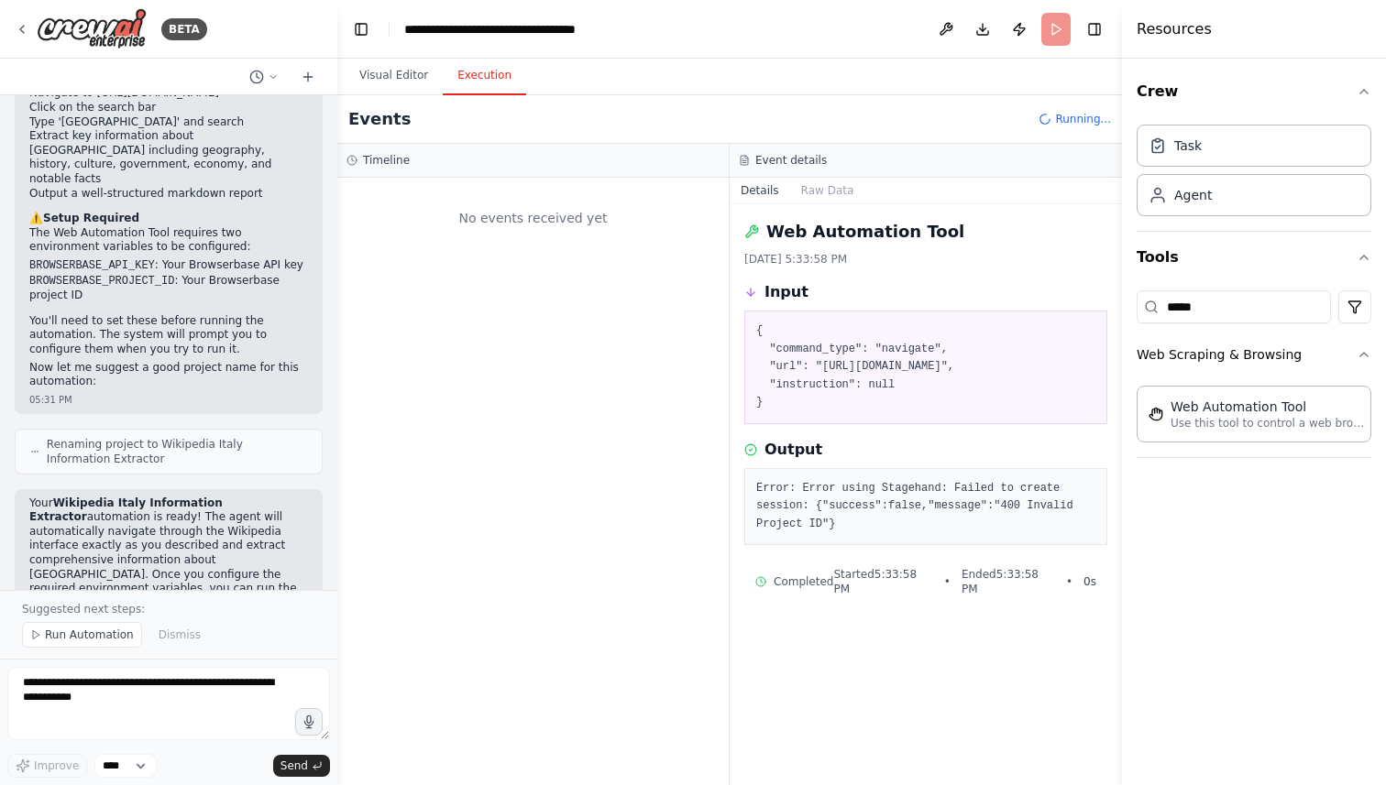
click at [469, 84] on button "Execution" at bounding box center [484, 76] width 83 height 38
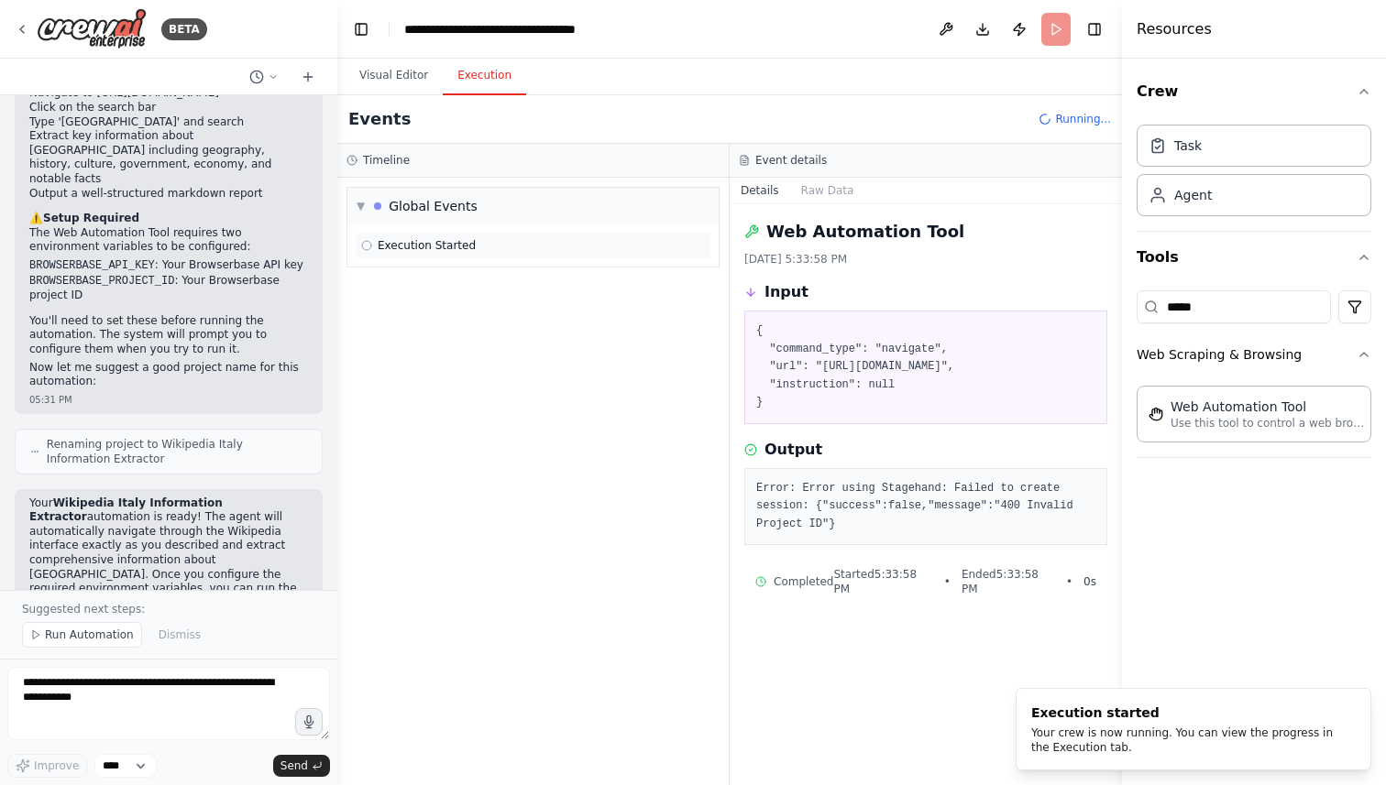
click at [460, 250] on span "Execution Started" at bounding box center [427, 245] width 98 height 15
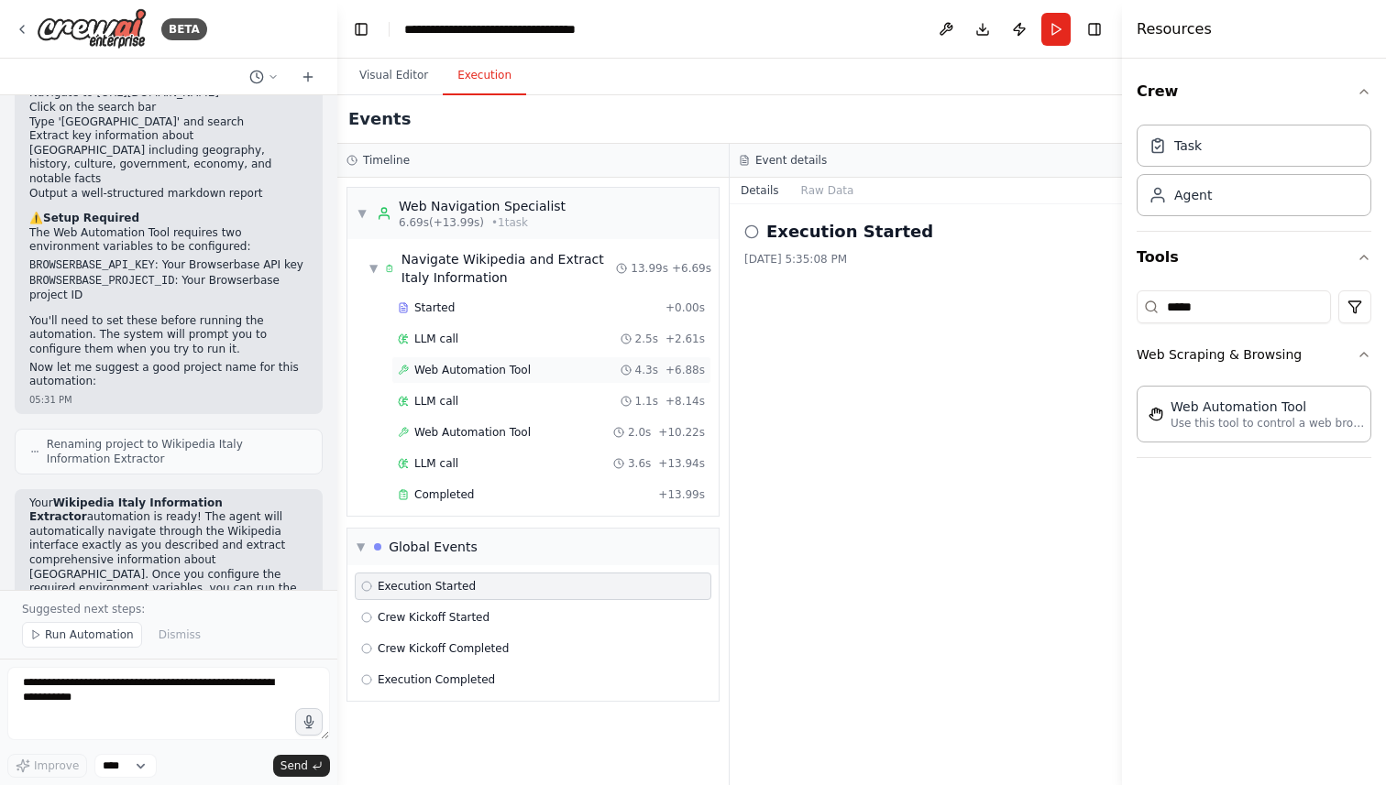
click at [502, 359] on div "Web Automation Tool 4.3s + 6.88s" at bounding box center [551, 369] width 320 height 27
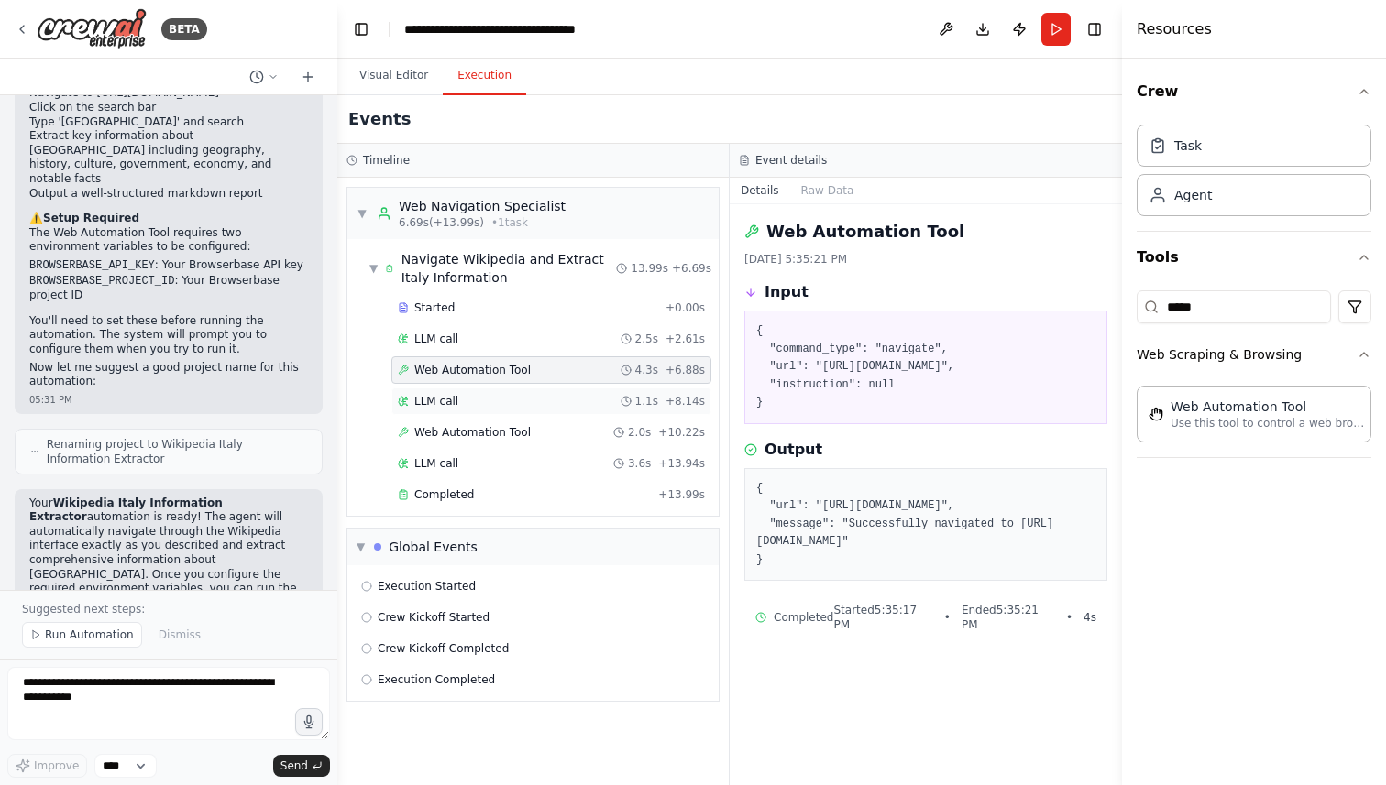
click at [495, 406] on div "LLM call 1.1s + 8.14s" at bounding box center [551, 401] width 307 height 15
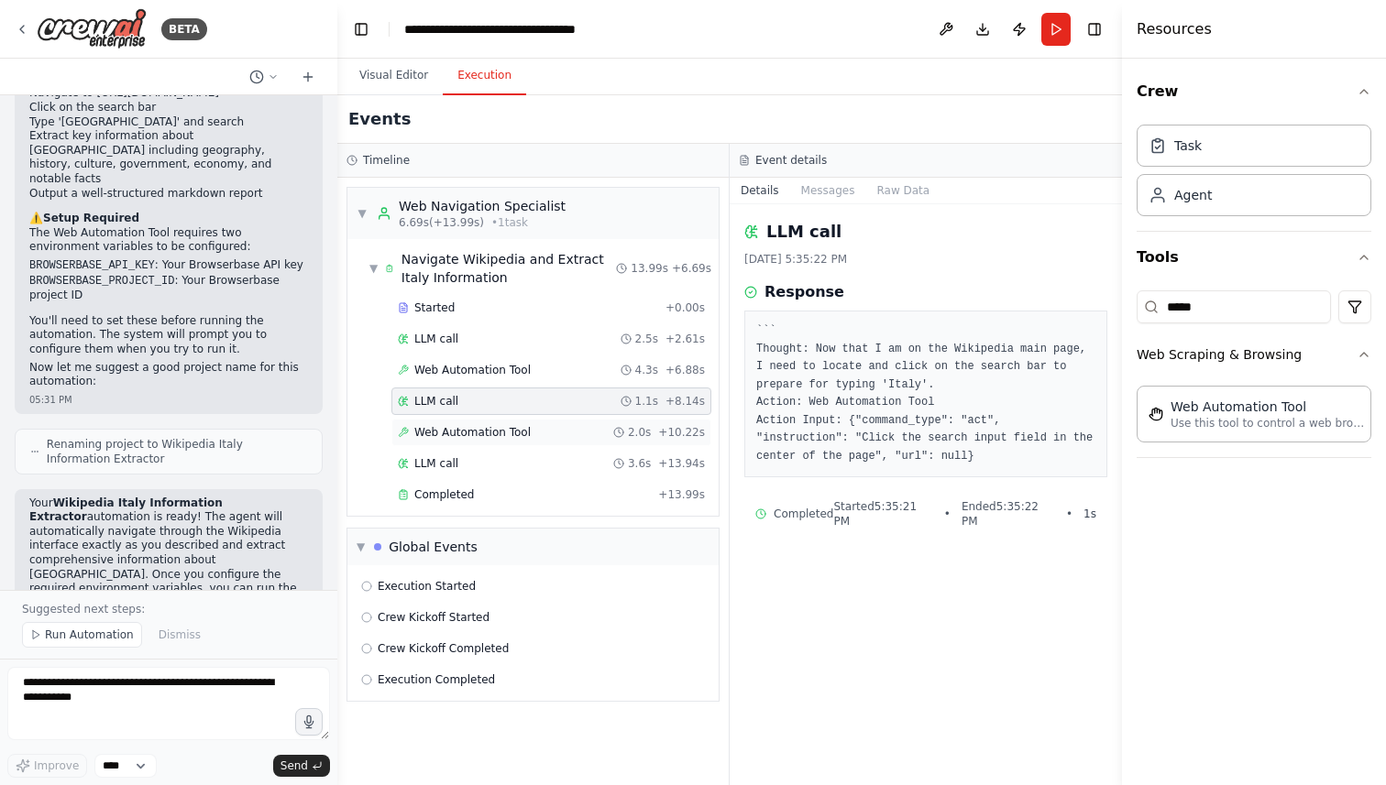
click at [502, 423] on div "Web Automation Tool 2.0s + 10.22s" at bounding box center [551, 432] width 320 height 27
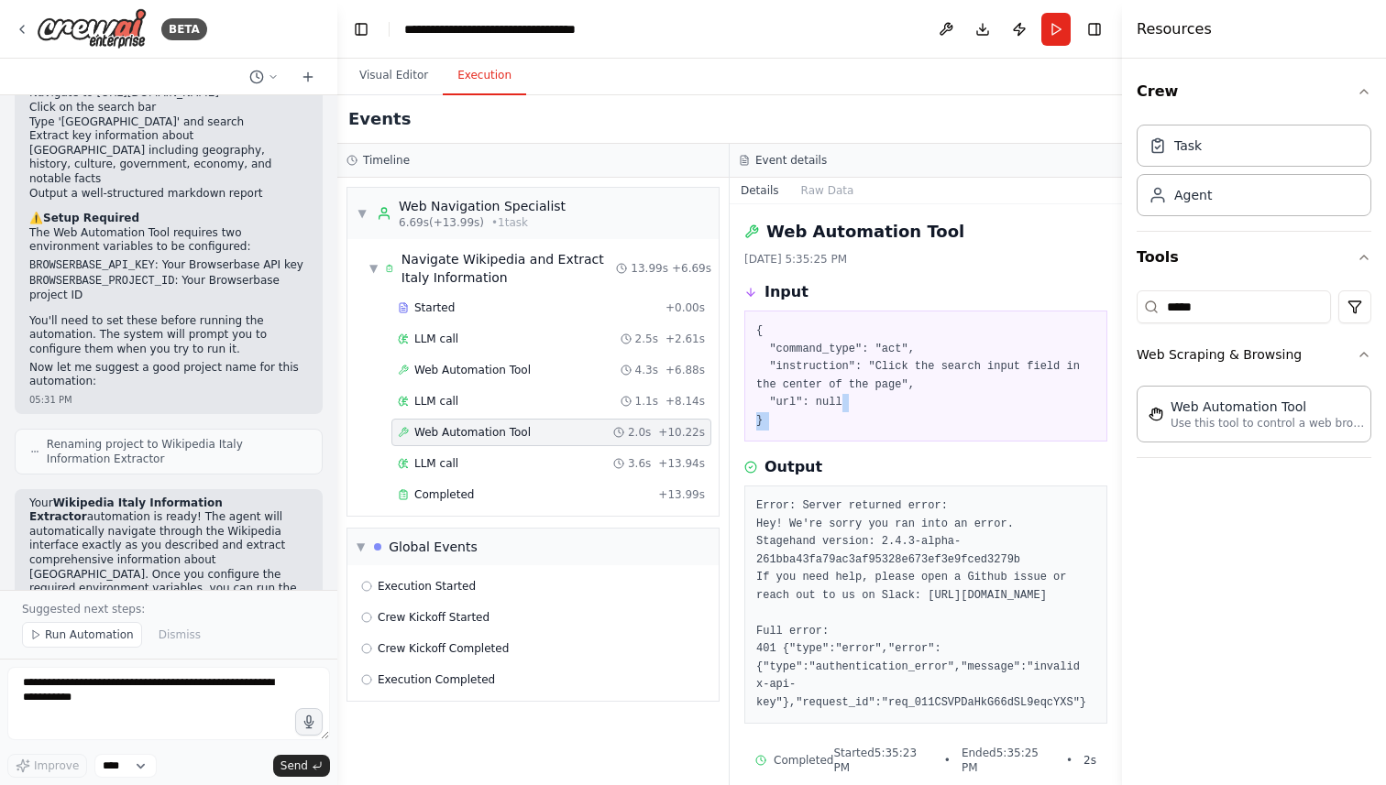
drag, startPoint x: 936, startPoint y: 449, endPoint x: 936, endPoint y: 408, distance: 41.2
click at [936, 408] on div "Web Automation Tool 8/25/2025, 5:35:25 PM Input { "command_type": "act", "instr…" at bounding box center [925, 494] width 392 height 581
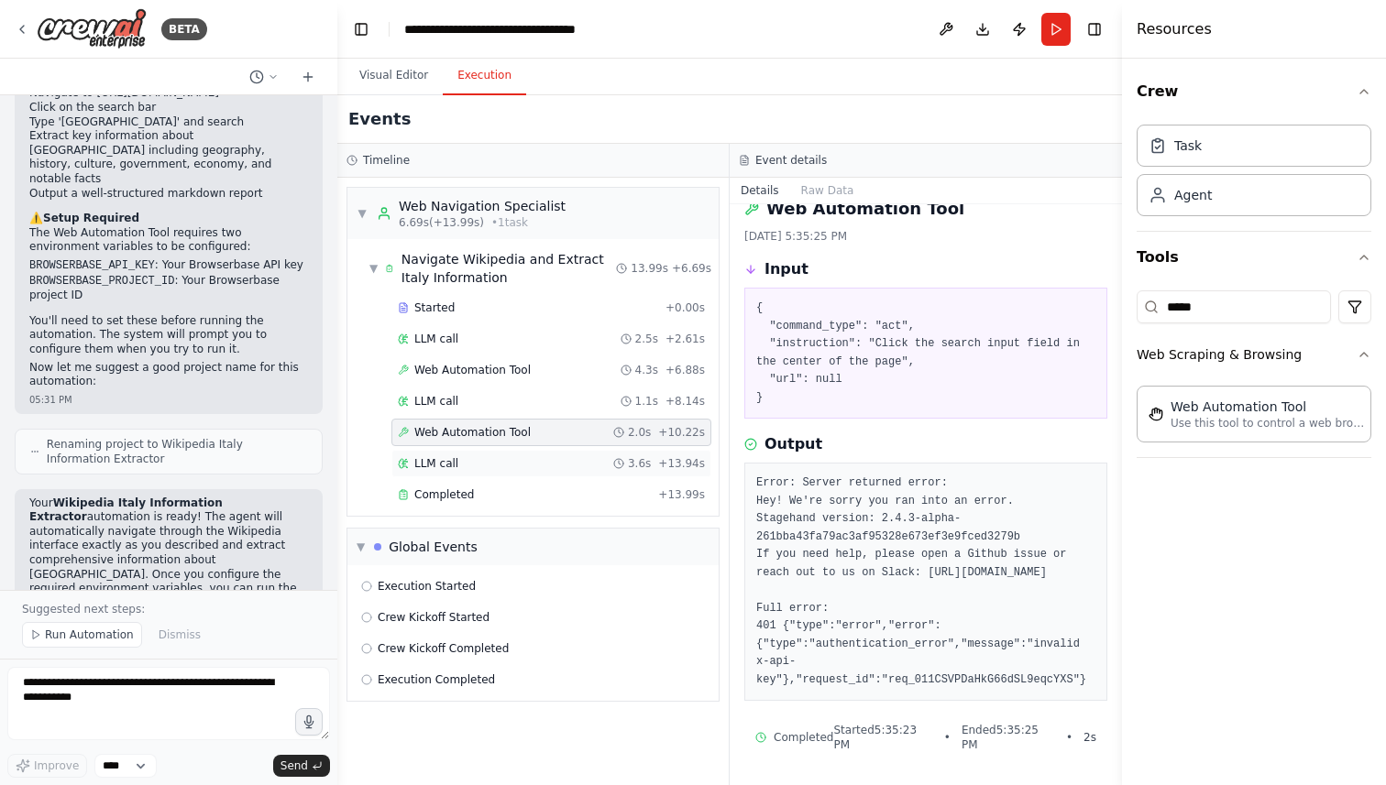
click at [492, 463] on div "LLM call 3.6s + 13.94s" at bounding box center [551, 463] width 307 height 15
